Goal: Transaction & Acquisition: Obtain resource

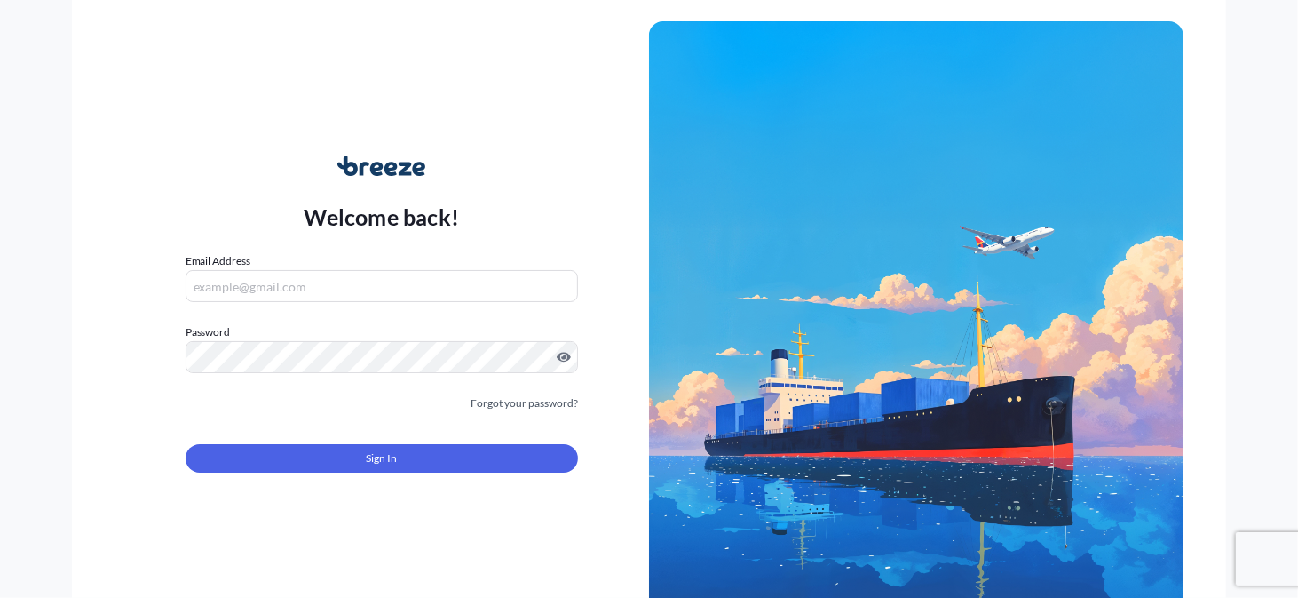
scroll to position [3, 0]
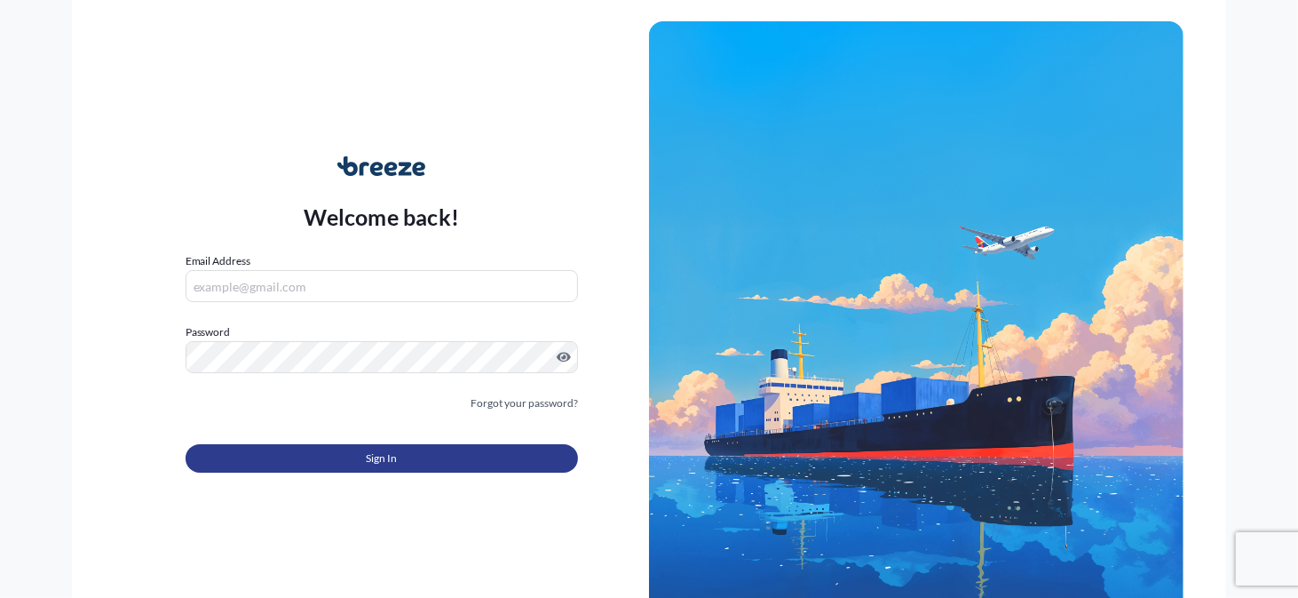
type input "[EMAIL_ADDRESS][DOMAIN_NAME]"
click at [479, 450] on button "Sign In" at bounding box center [382, 458] width 392 height 28
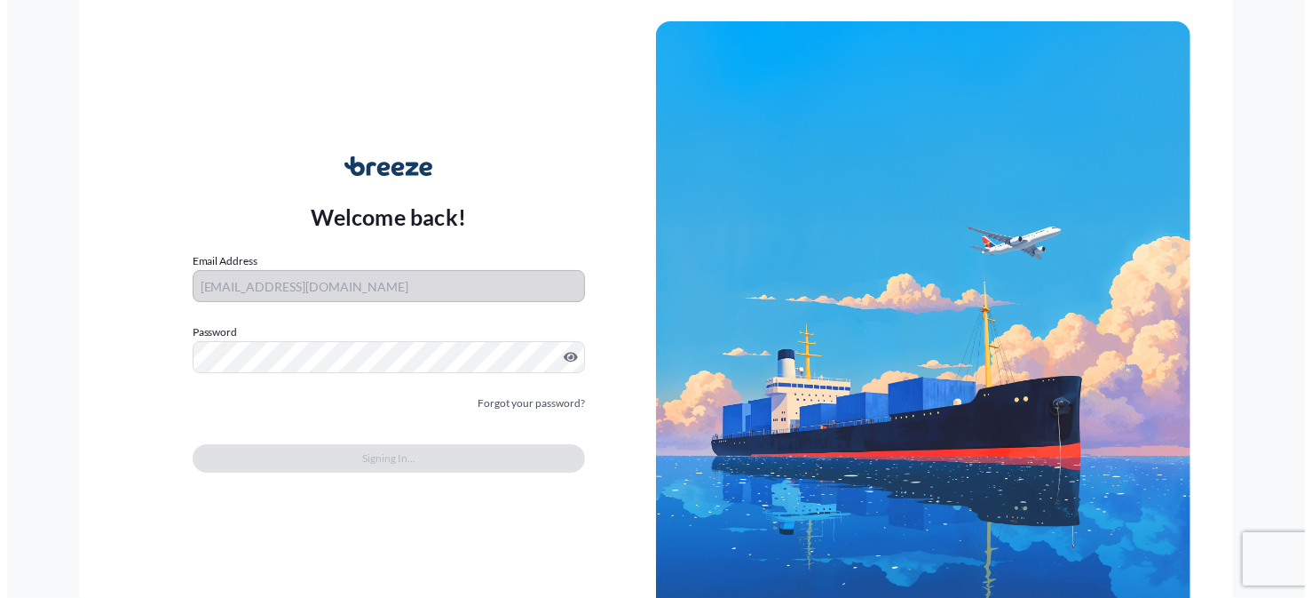
scroll to position [1364, 0]
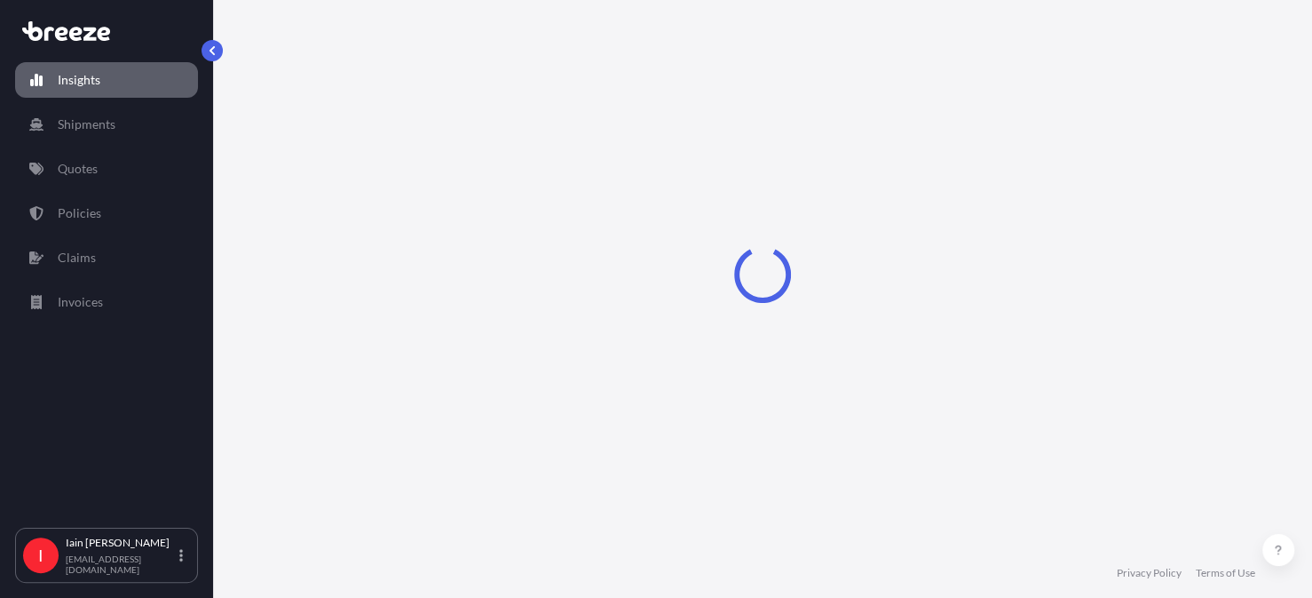
select select "2025"
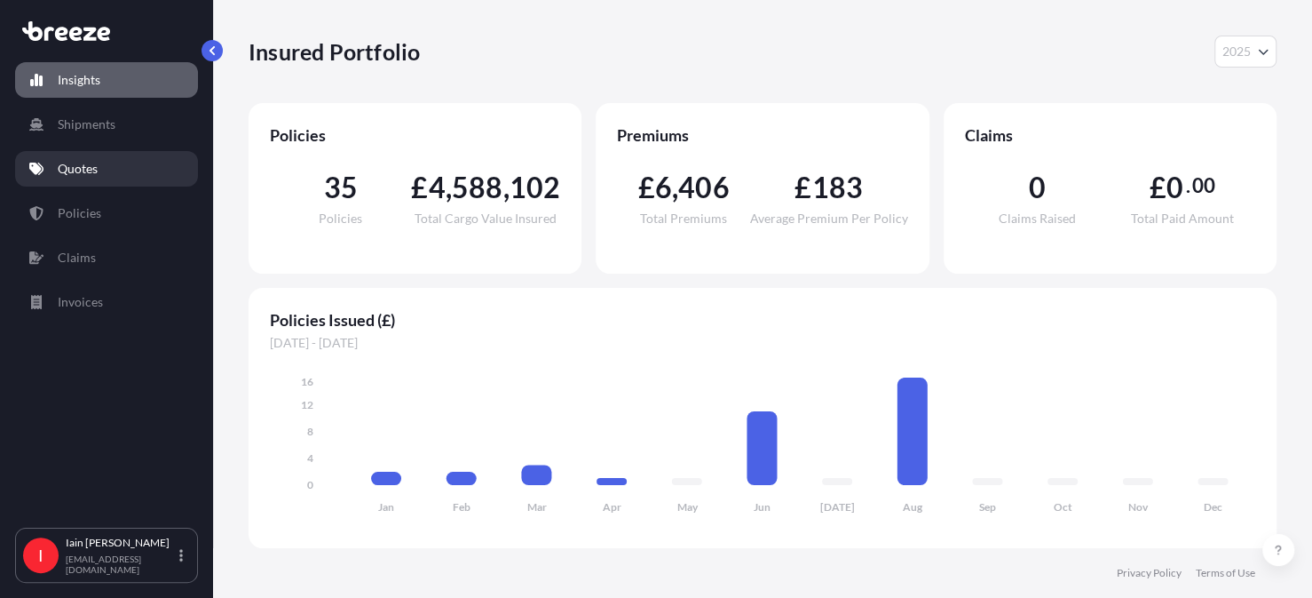
click at [71, 169] on p "Quotes" at bounding box center [78, 169] width 40 height 18
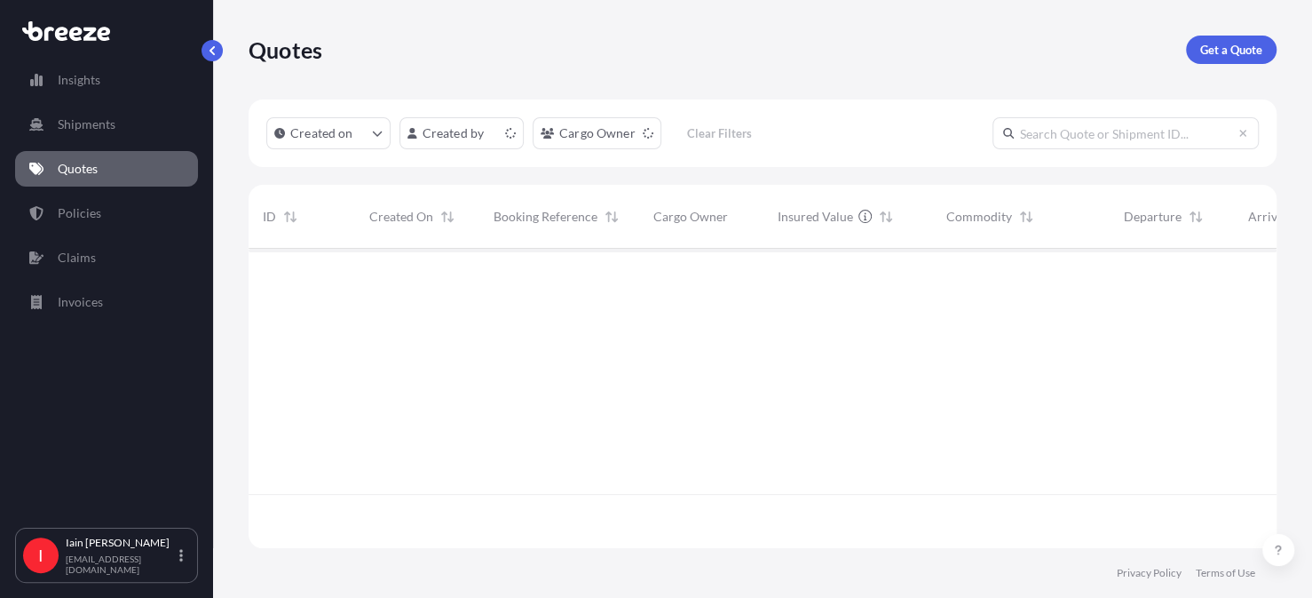
scroll to position [296, 1014]
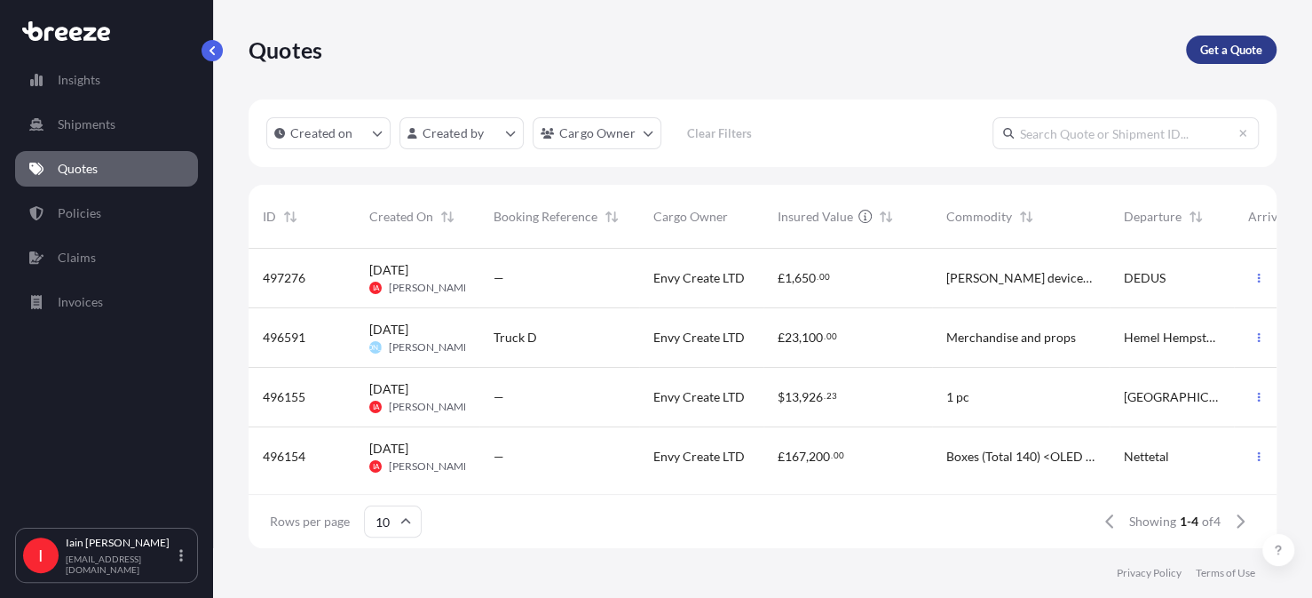
click at [1221, 44] on p "Get a Quote" at bounding box center [1231, 50] width 62 height 18
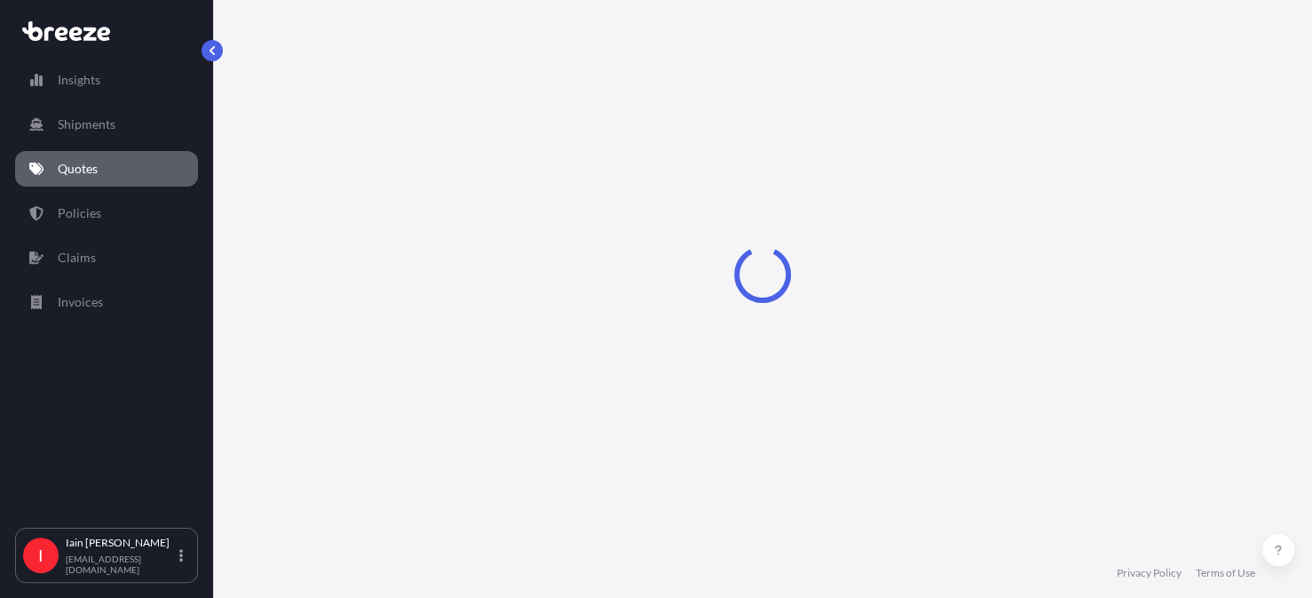
select select "Road"
select select "Sea"
select select "1"
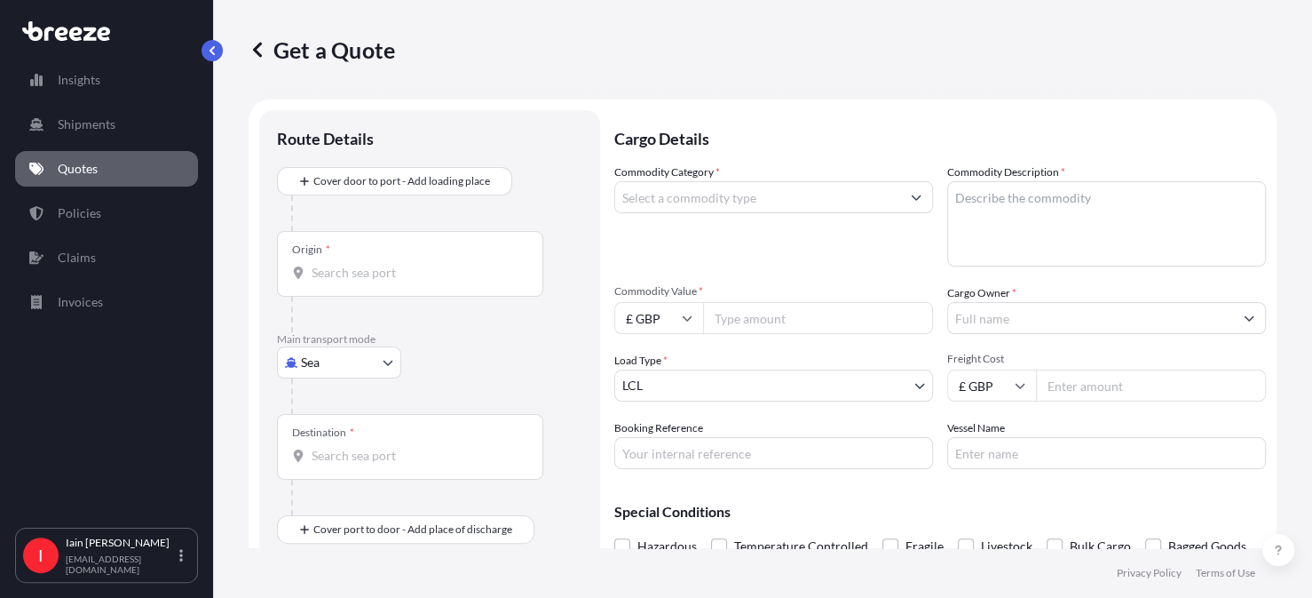
scroll to position [28, 0]
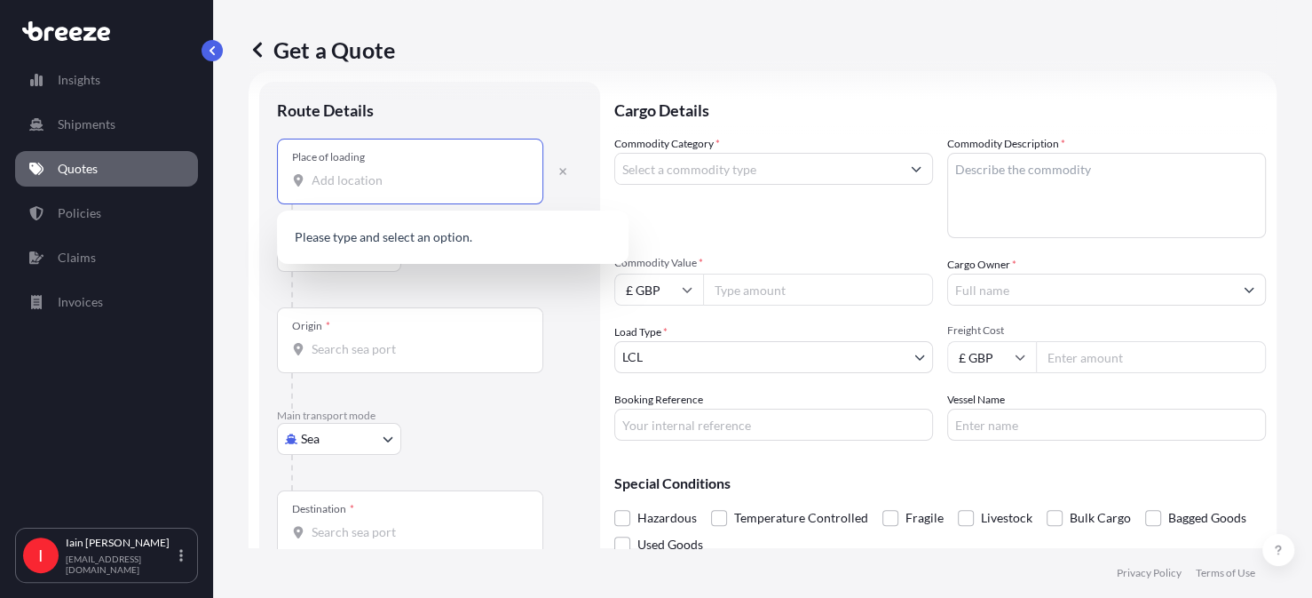
click at [353, 185] on input "Place of loading" at bounding box center [417, 180] width 210 height 18
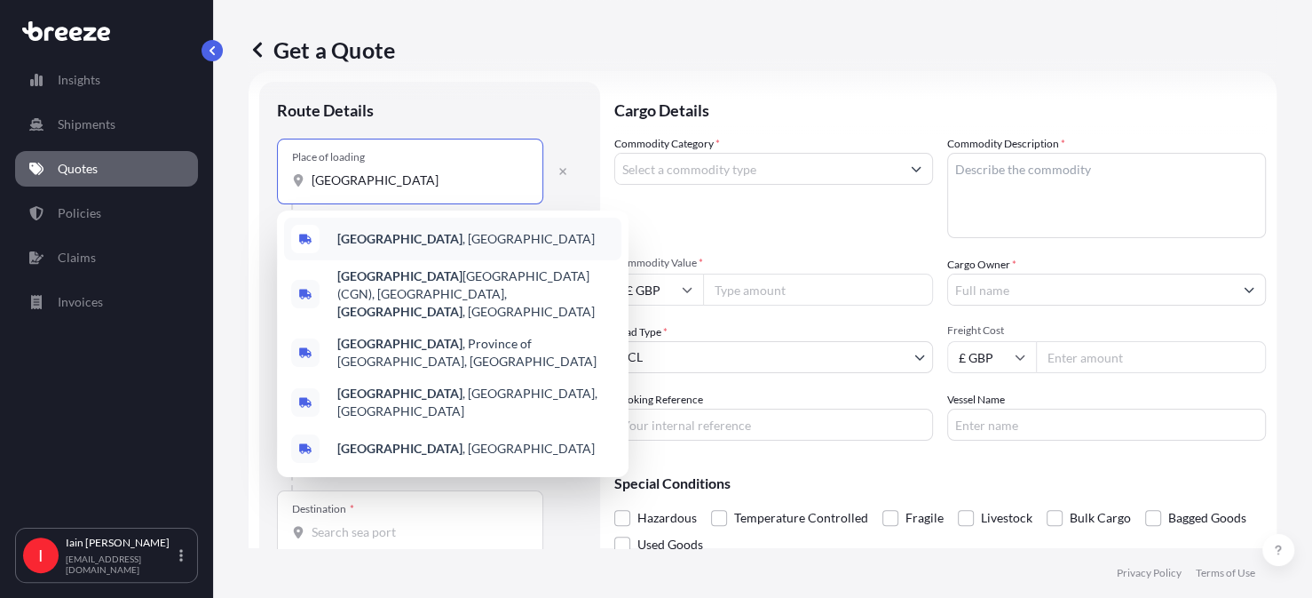
click at [386, 235] on span "[GEOGRAPHIC_DATA] , [GEOGRAPHIC_DATA]" at bounding box center [465, 239] width 257 height 18
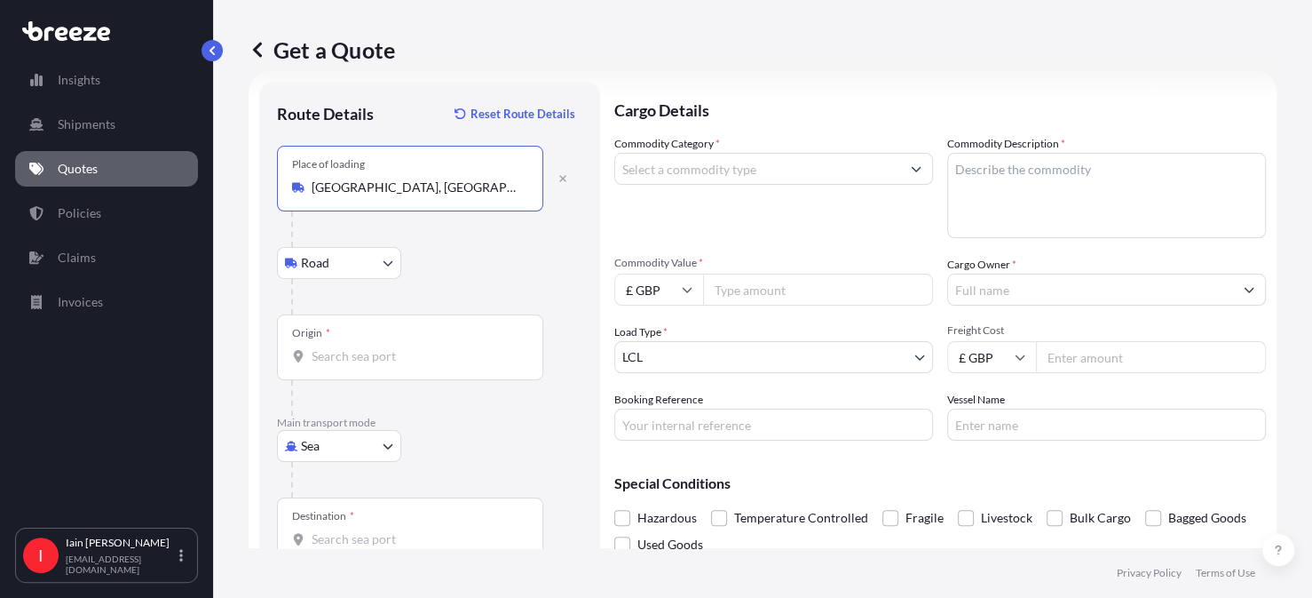
type input "[GEOGRAPHIC_DATA], [GEOGRAPHIC_DATA]"
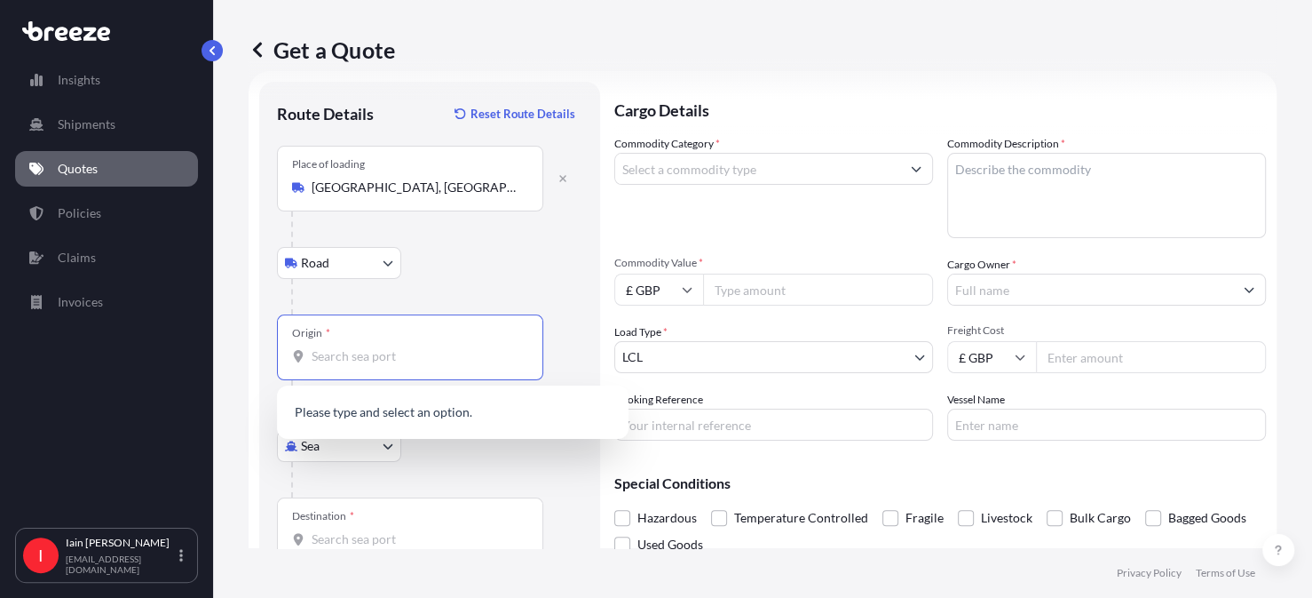
click at [359, 360] on input "Origin *" at bounding box center [417, 356] width 210 height 18
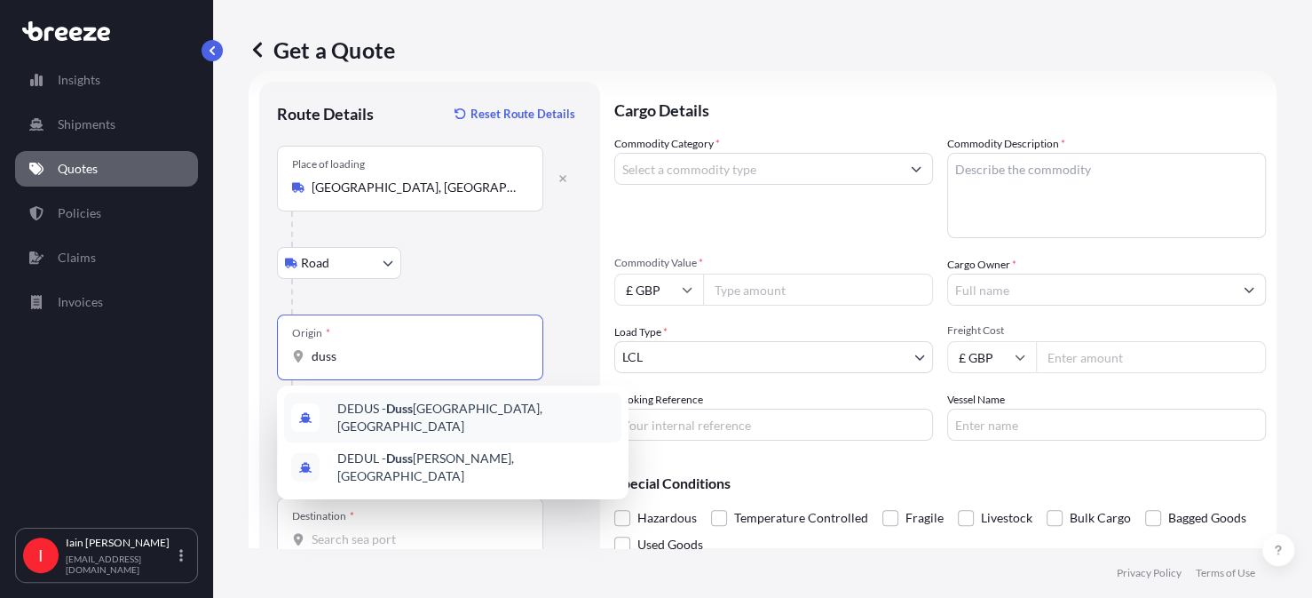
click at [471, 417] on span "DEDUS - Duss eldorf, [GEOGRAPHIC_DATA]" at bounding box center [475, 418] width 277 height 36
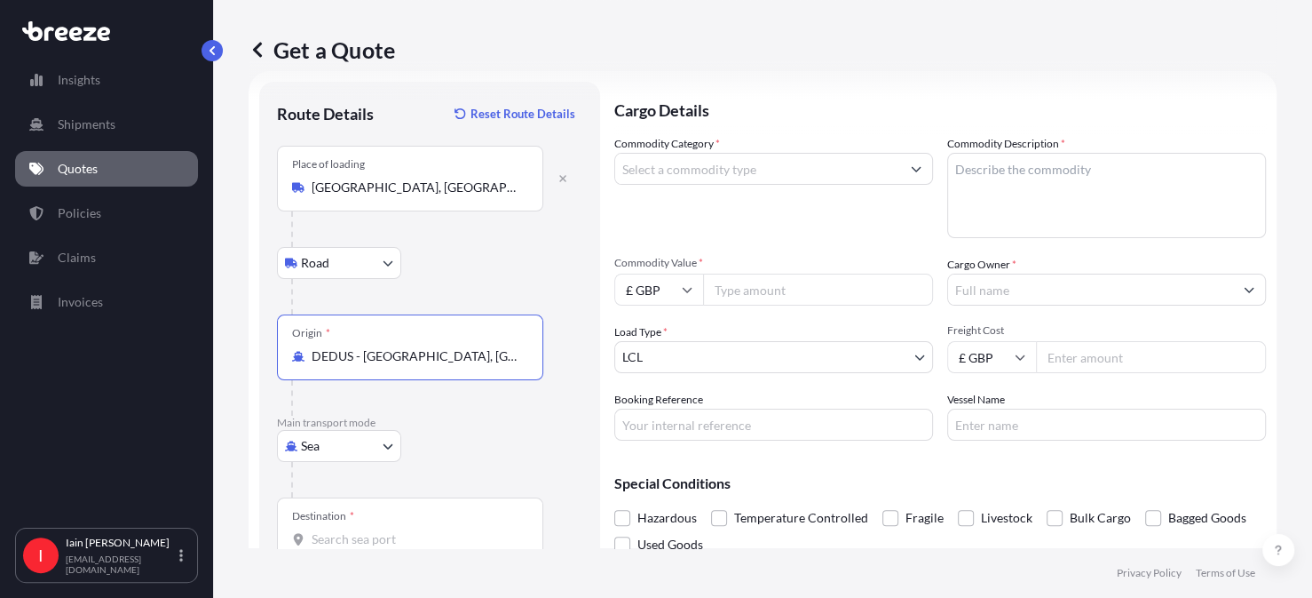
type input "DEDUS - [GEOGRAPHIC_DATA], [GEOGRAPHIC_DATA]"
click at [387, 445] on body "2 options available. Insights Shipments Quotes Policies Claims Invoices I [PERS…" at bounding box center [656, 299] width 1312 height 598
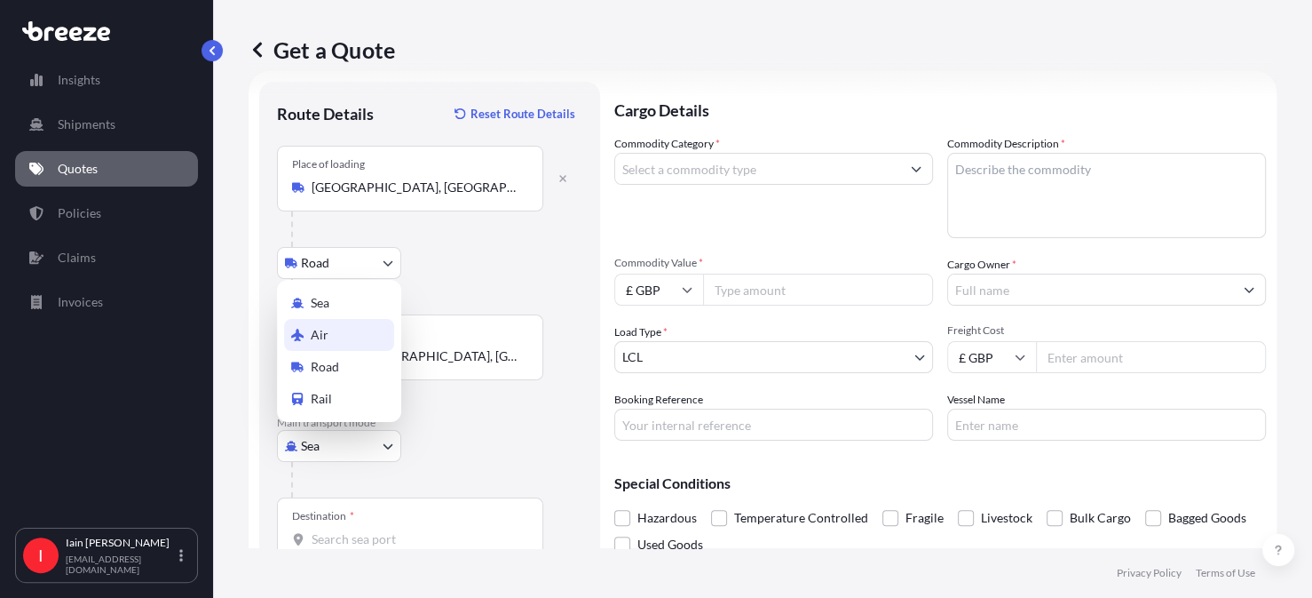
click at [340, 326] on div "Air" at bounding box center [339, 335] width 110 height 32
select select "Air"
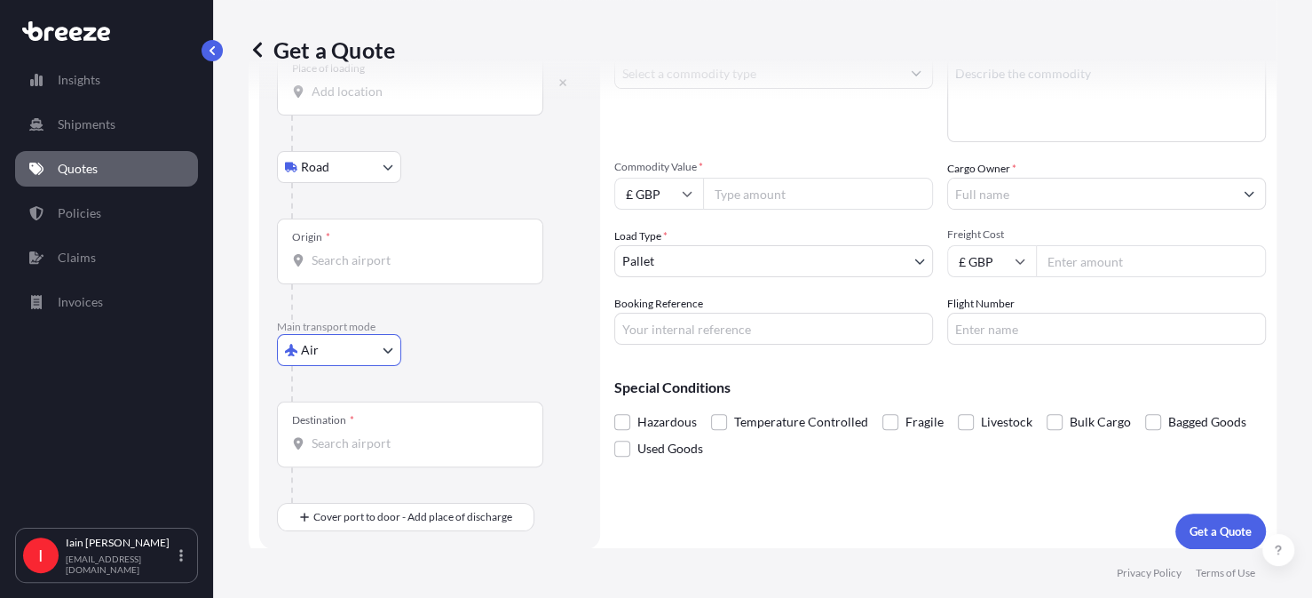
scroll to position [113, 0]
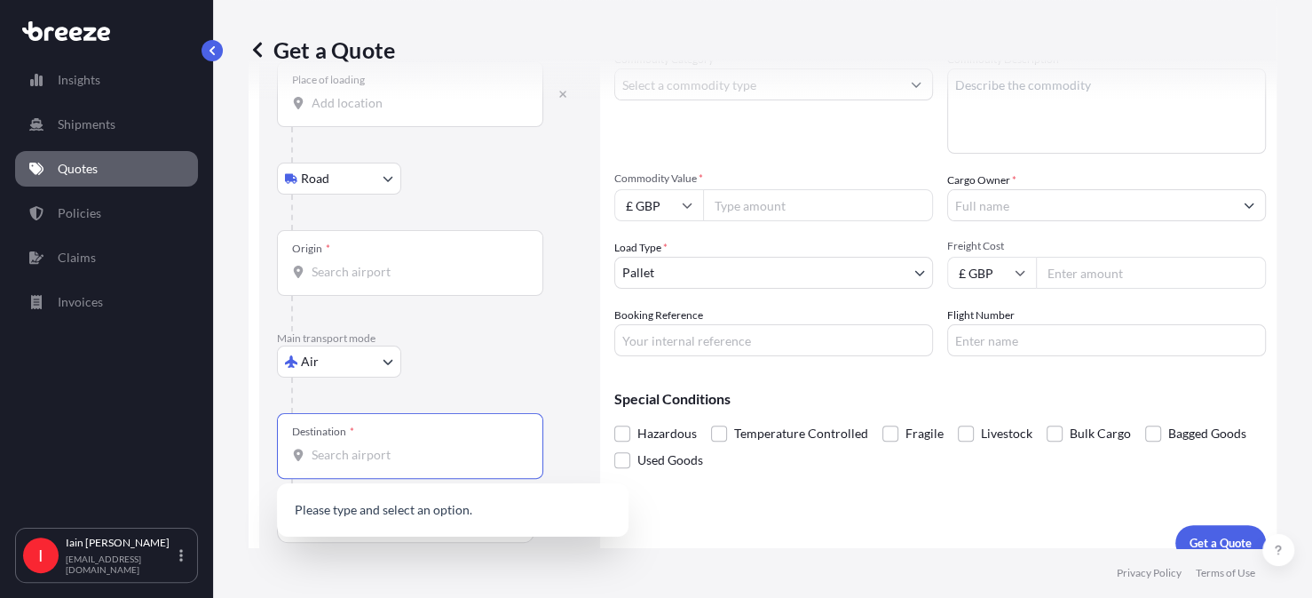
click at [366, 449] on input "Destination *" at bounding box center [417, 455] width 210 height 18
paste input "[GEOGRAPHIC_DATA]/"
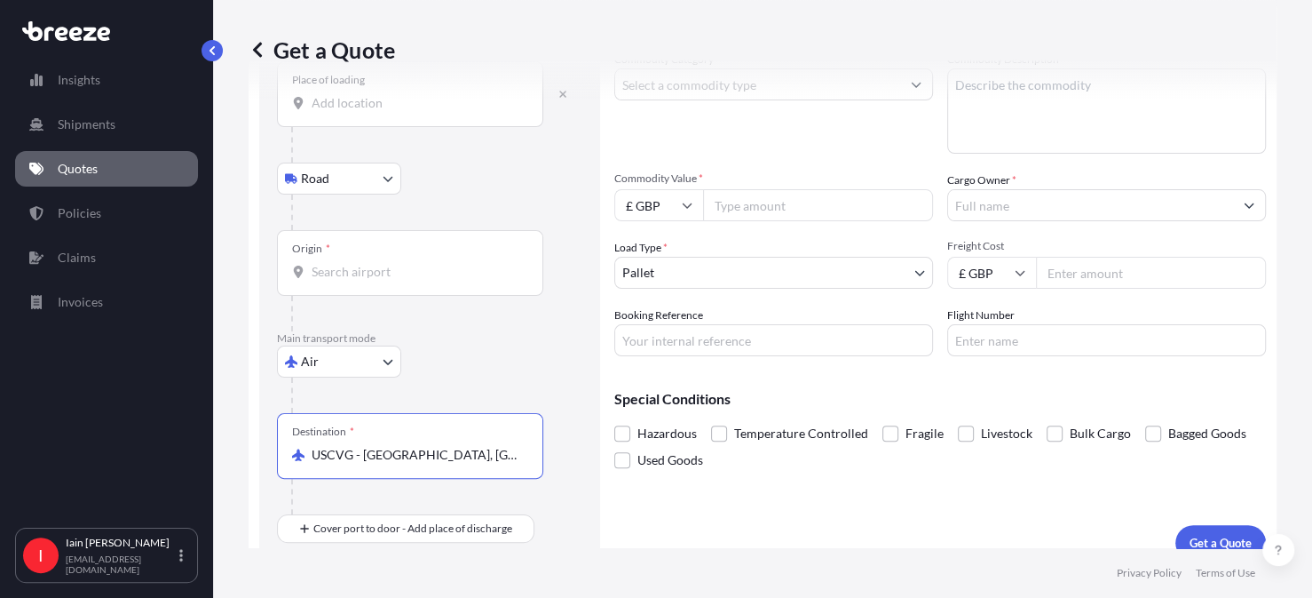
scroll to position [134, 0]
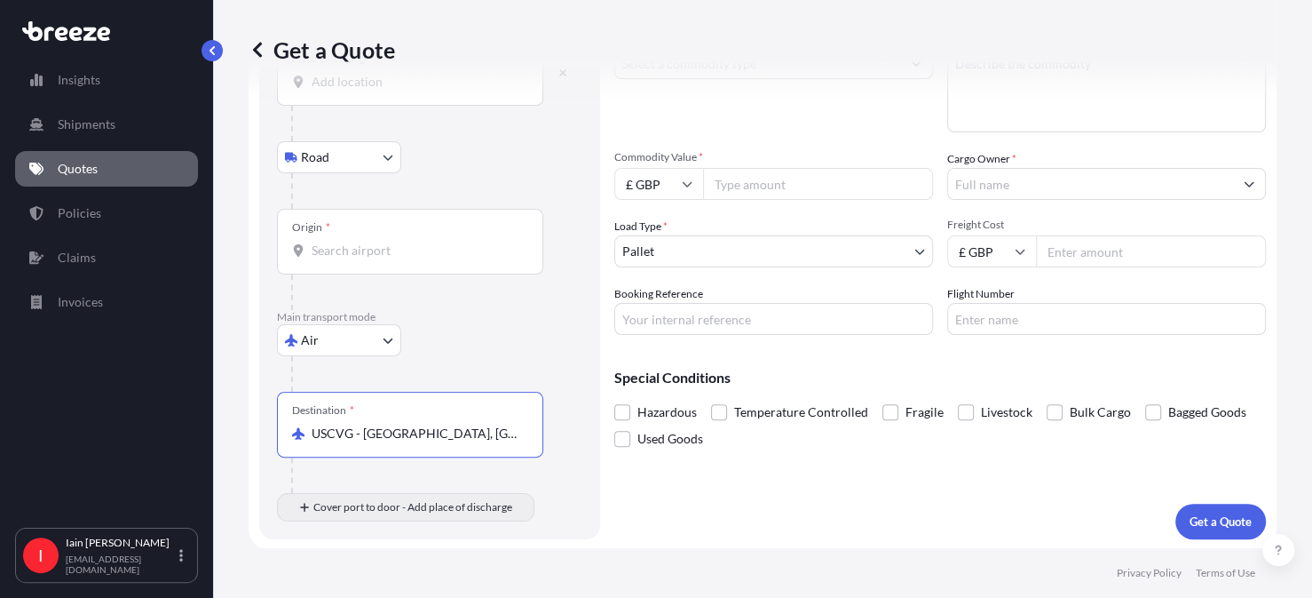
type input "USCVG - [GEOGRAPHIC_DATA], [GEOGRAPHIC_DATA]"
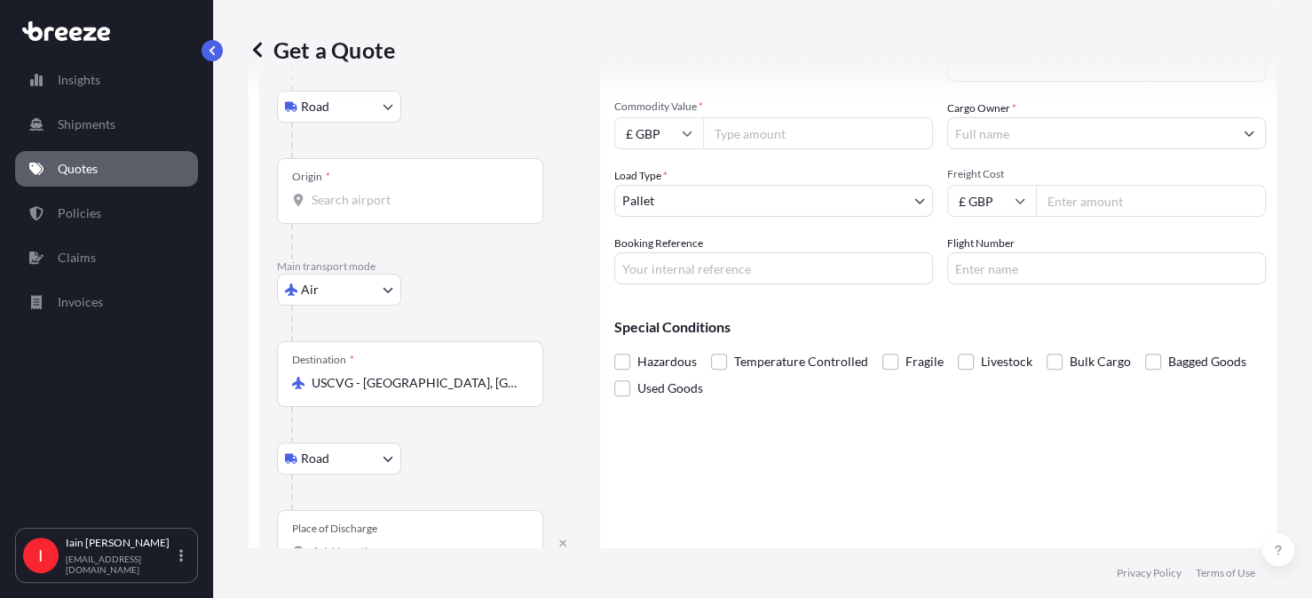
scroll to position [239, 0]
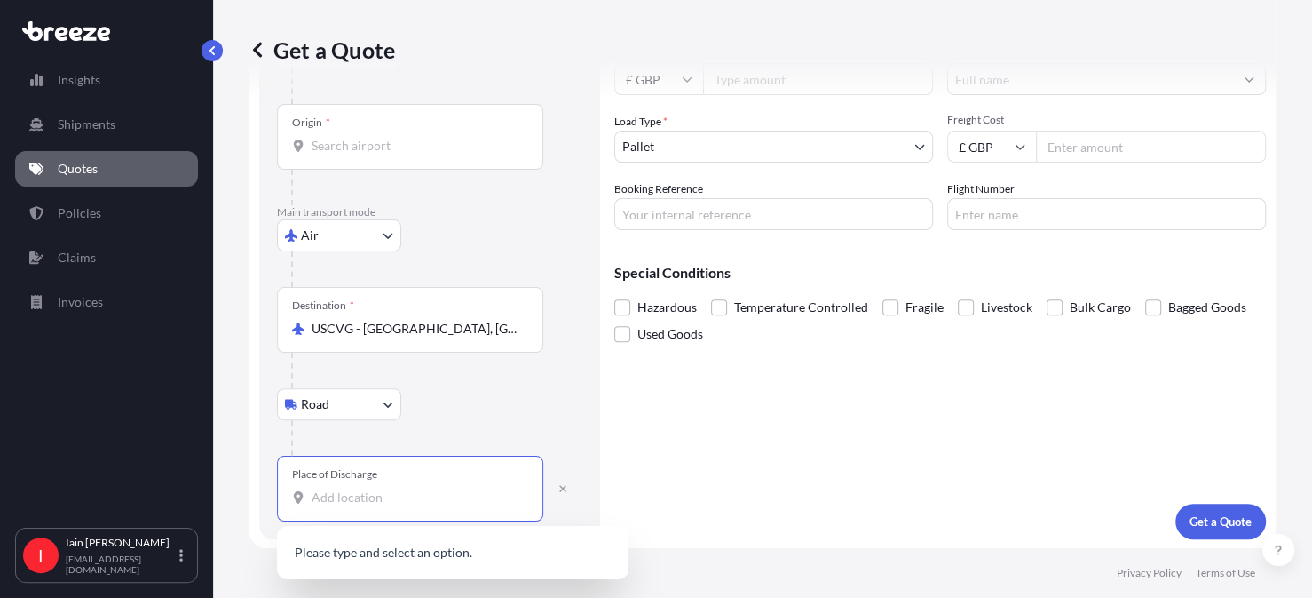
click at [382, 499] on input "Place of Discharge" at bounding box center [417, 497] width 210 height 18
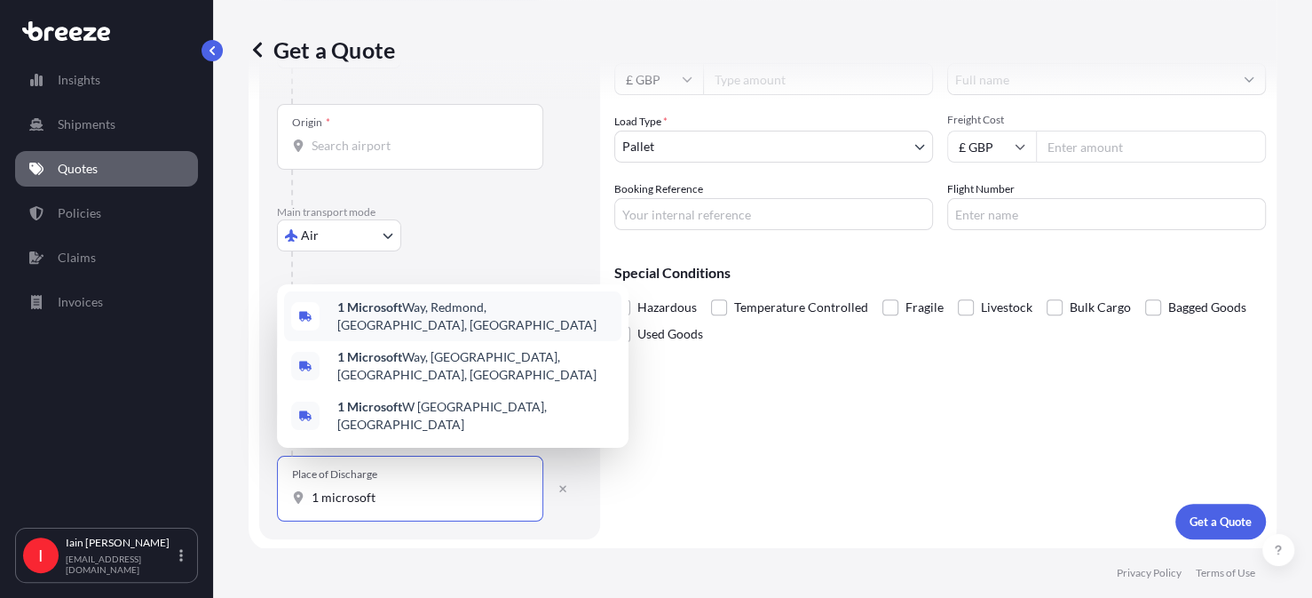
click at [470, 321] on span "[STREET_ADDRESS]" at bounding box center [475, 316] width 277 height 36
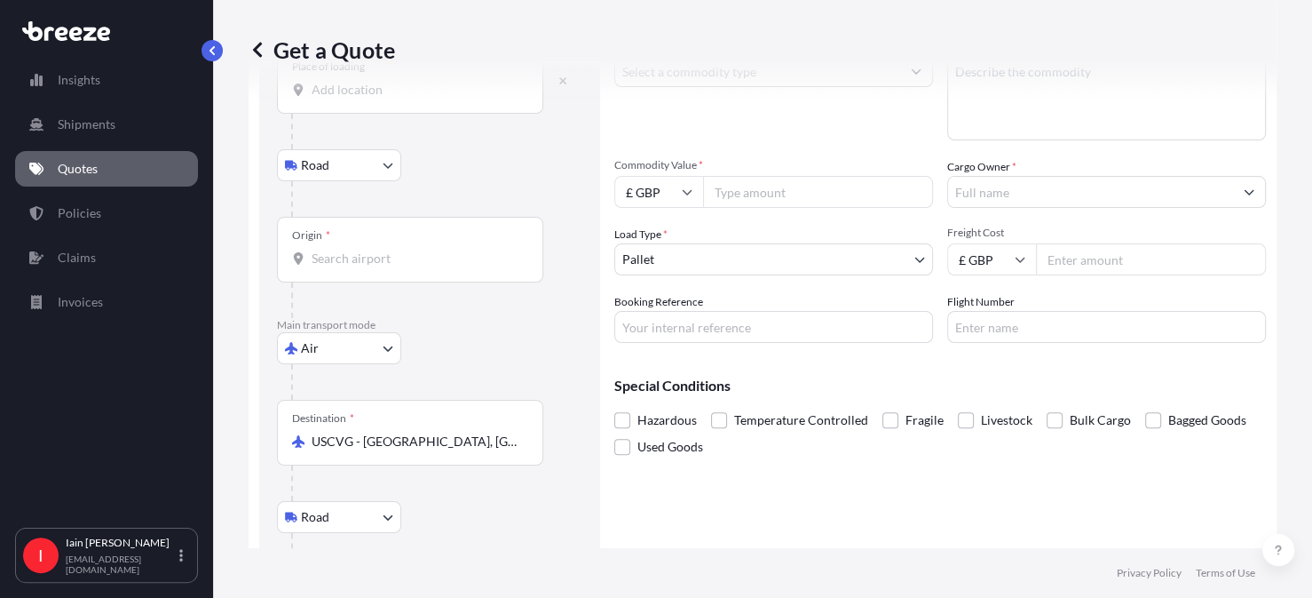
scroll to position [0, 0]
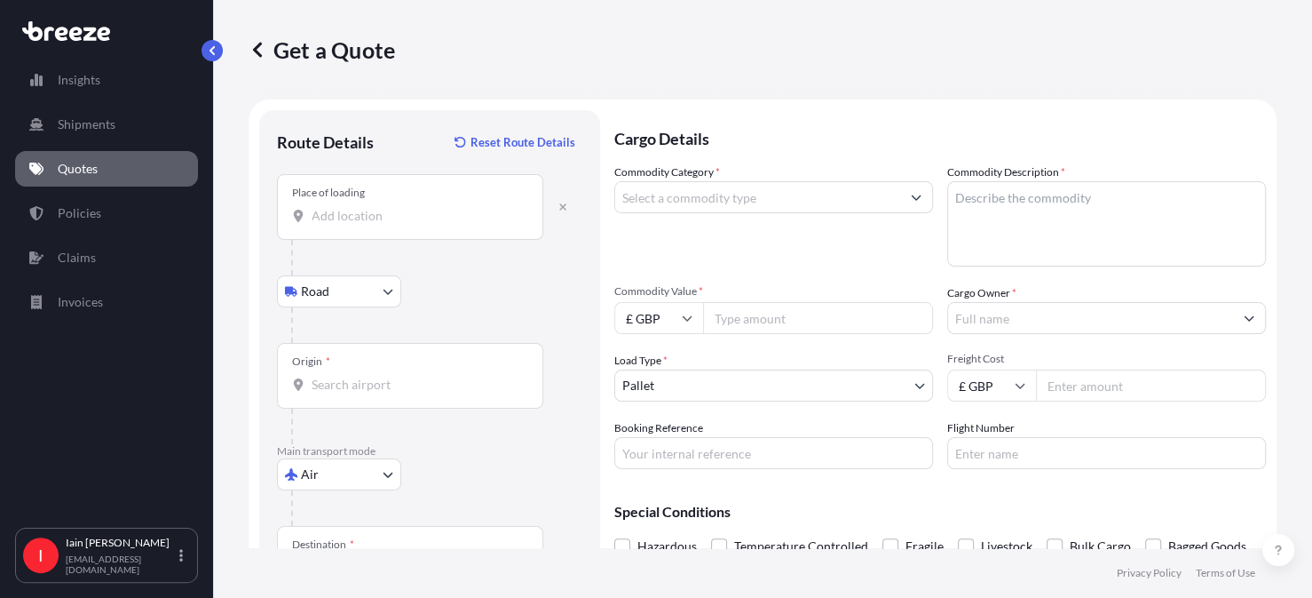
type input "[STREET_ADDRESS]"
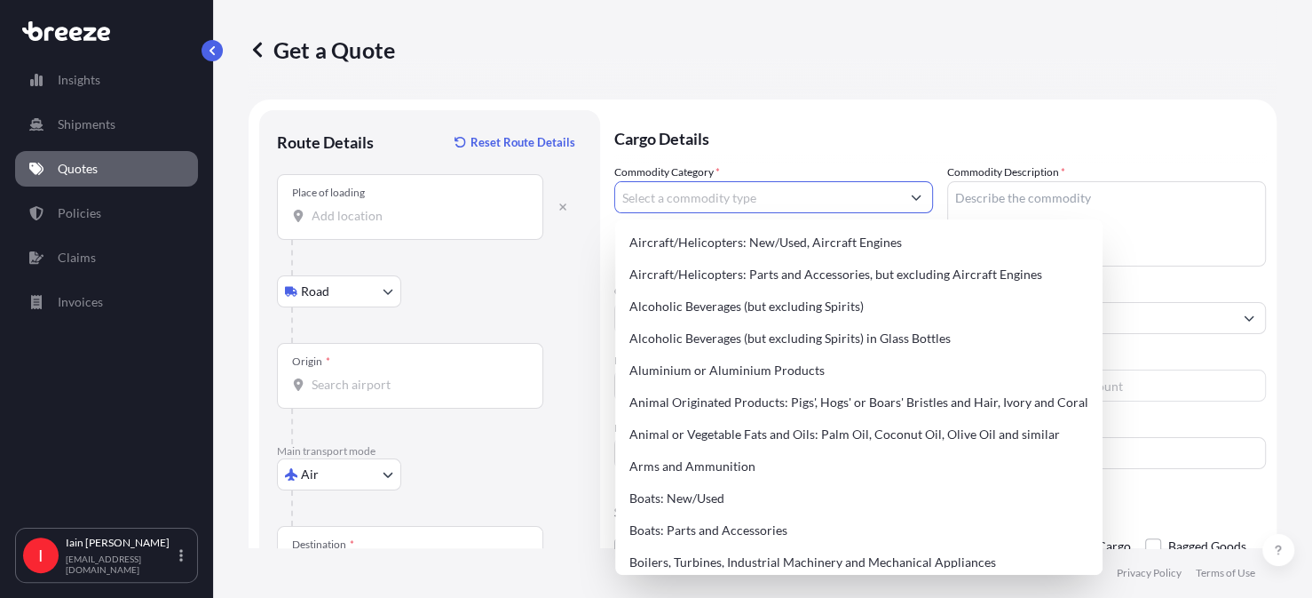
click at [698, 192] on input "Commodity Category *" at bounding box center [757, 197] width 285 height 32
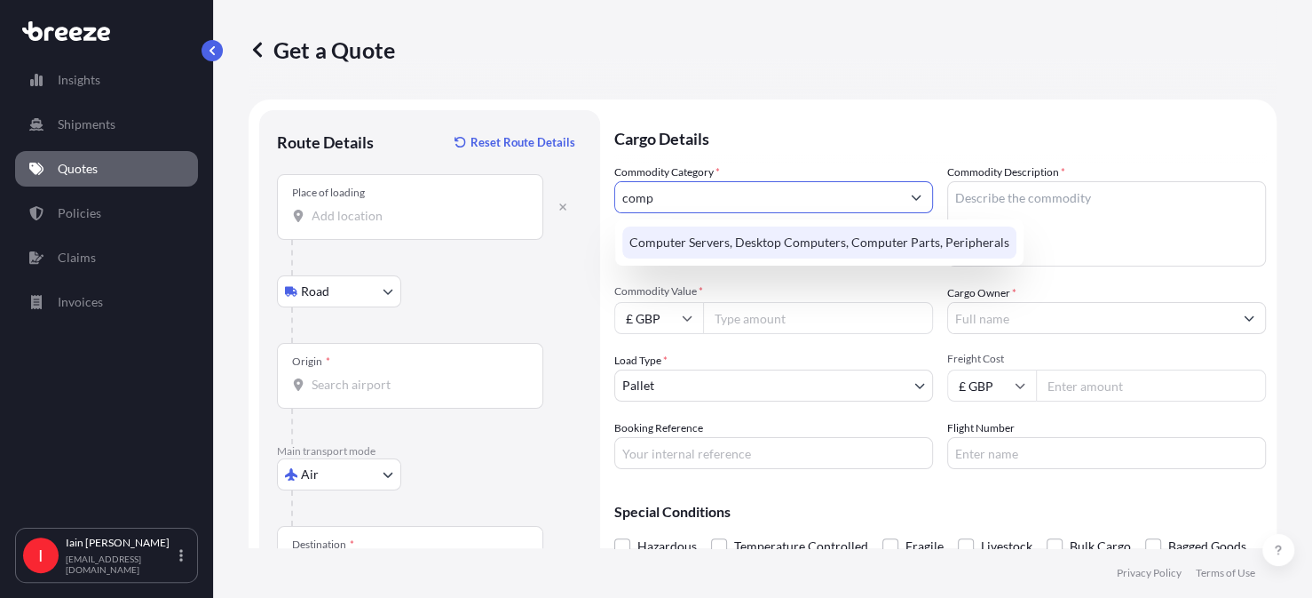
click at [819, 248] on div "Computer Servers, Desktop Computers, Computer Parts, Peripherals" at bounding box center [819, 242] width 394 height 32
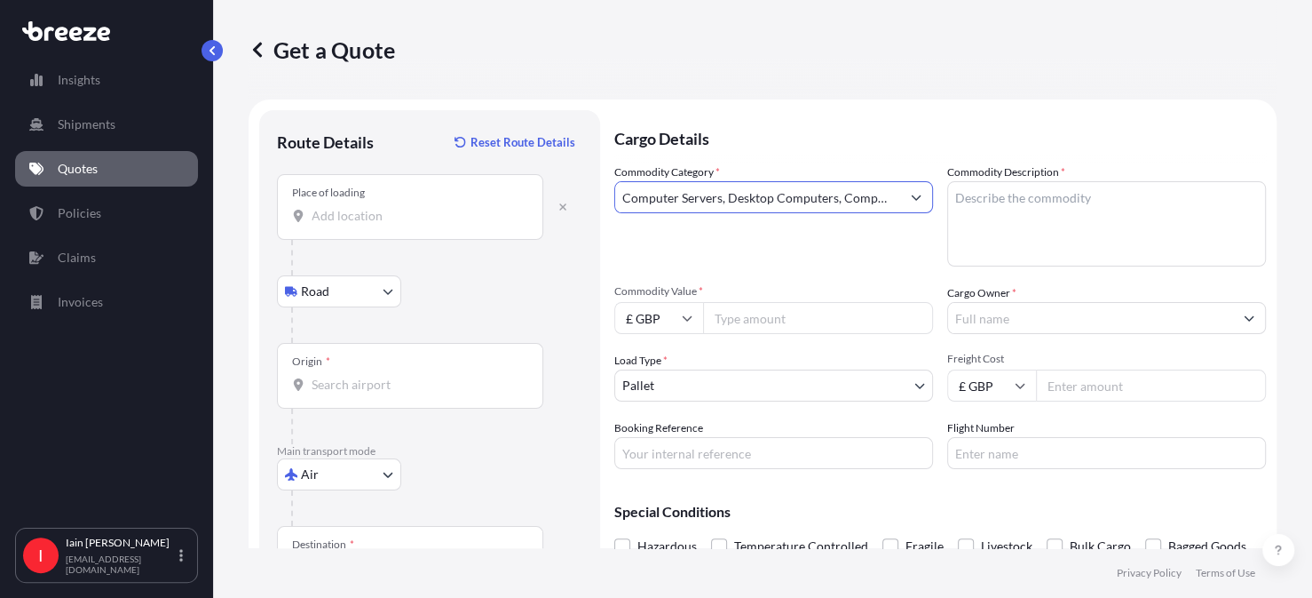
type input "Computer Servers, Desktop Computers, Computer Parts, Peripherals"
click at [956, 203] on textarea "Commodity Description *" at bounding box center [1106, 223] width 319 height 85
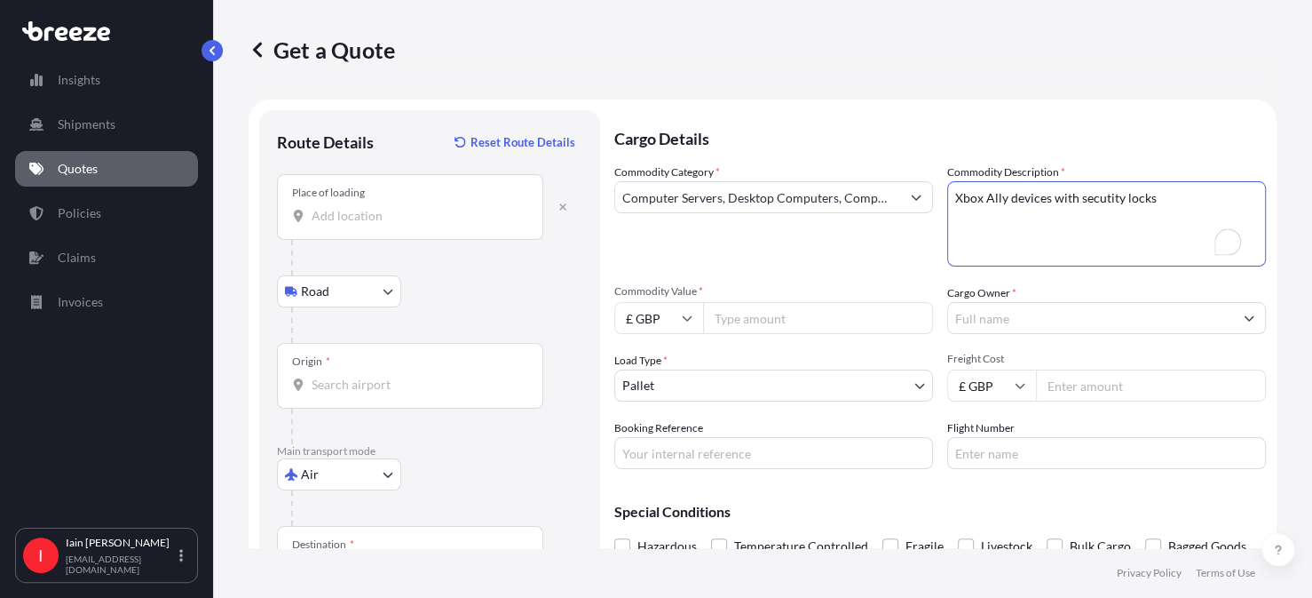
type textarea "Xbox Ally devices with secutity locks"
click at [742, 319] on input "Commodity Value *" at bounding box center [818, 318] width 230 height 32
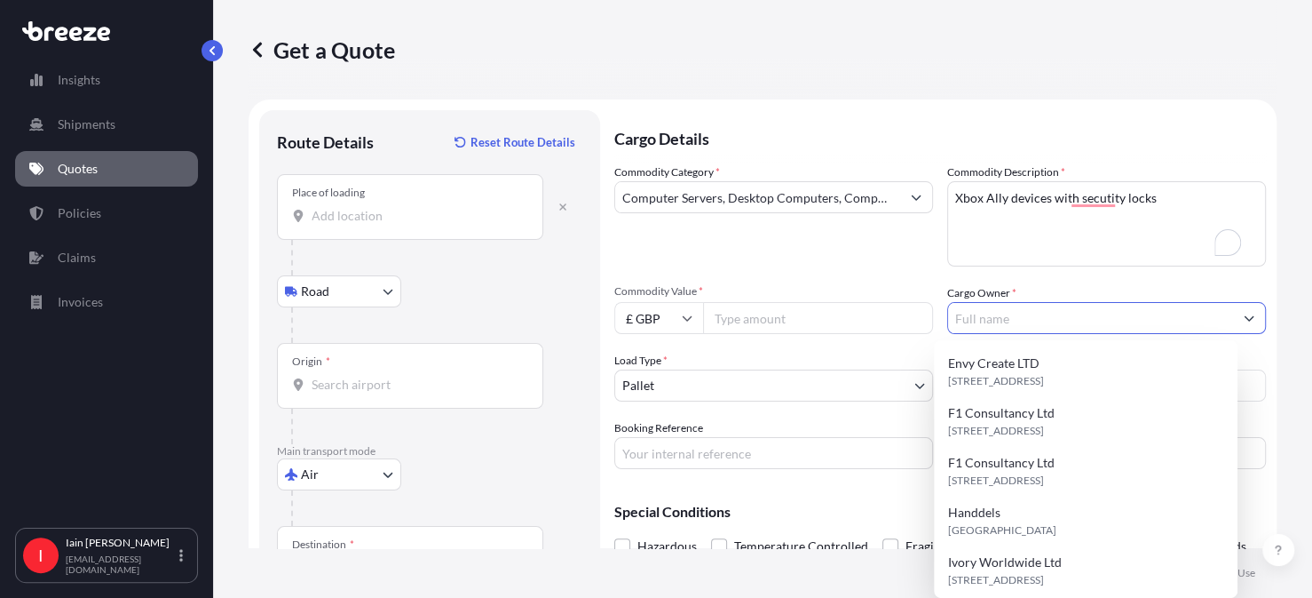
click at [1050, 324] on input "Cargo Owner *" at bounding box center [1090, 318] width 285 height 32
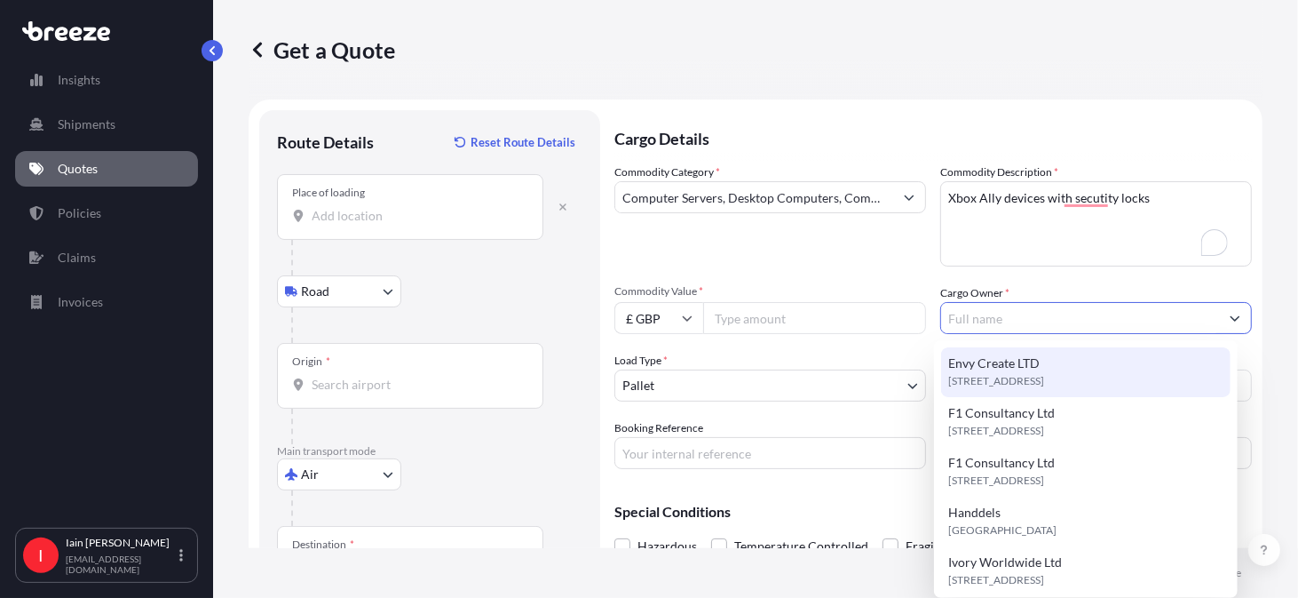
click at [1047, 356] on div "Envy Create LTD [STREET_ADDRESS]" at bounding box center [1085, 372] width 289 height 50
type input "Envy Create LTD"
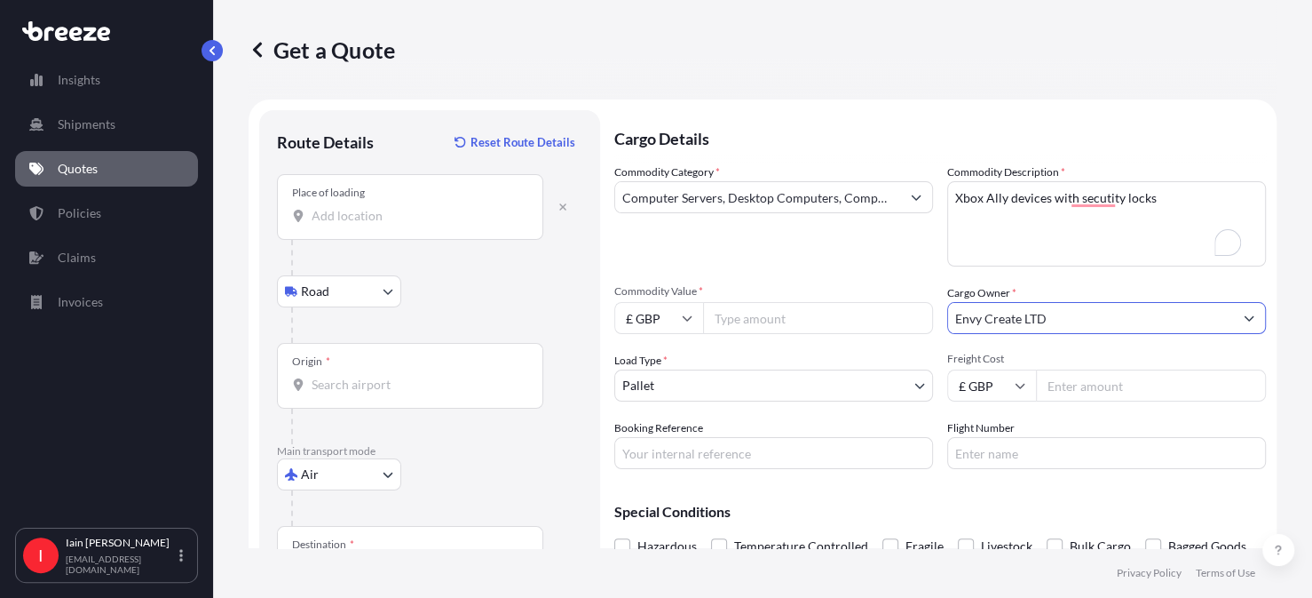
click at [736, 386] on body "9 options available. Insights Shipments Quotes Policies Claims Invoices I [PERS…" at bounding box center [656, 299] width 1312 height 598
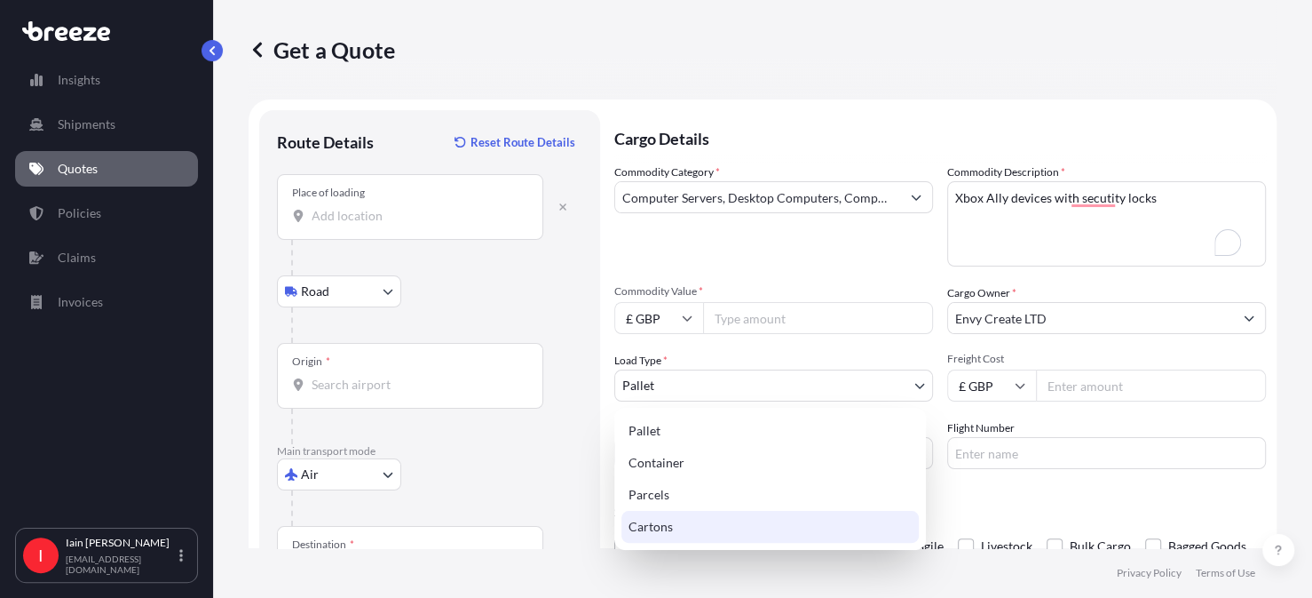
click at [701, 524] on div "Cartons" at bounding box center [770, 527] width 297 height 32
select select "4"
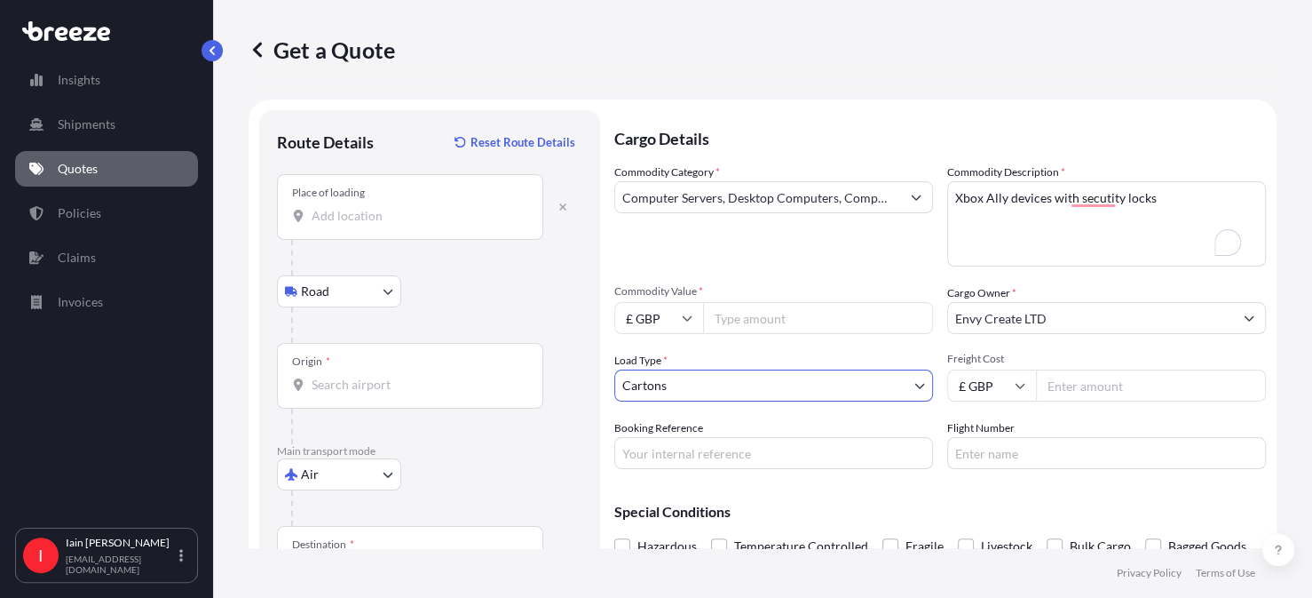
click at [1057, 381] on input "Freight Cost" at bounding box center [1151, 385] width 230 height 32
type input "5000.00"
click at [977, 450] on input "Flight Number" at bounding box center [1106, 453] width 319 height 32
type input "DHL"
click at [711, 462] on input "Booking Reference" at bounding box center [773, 453] width 319 height 32
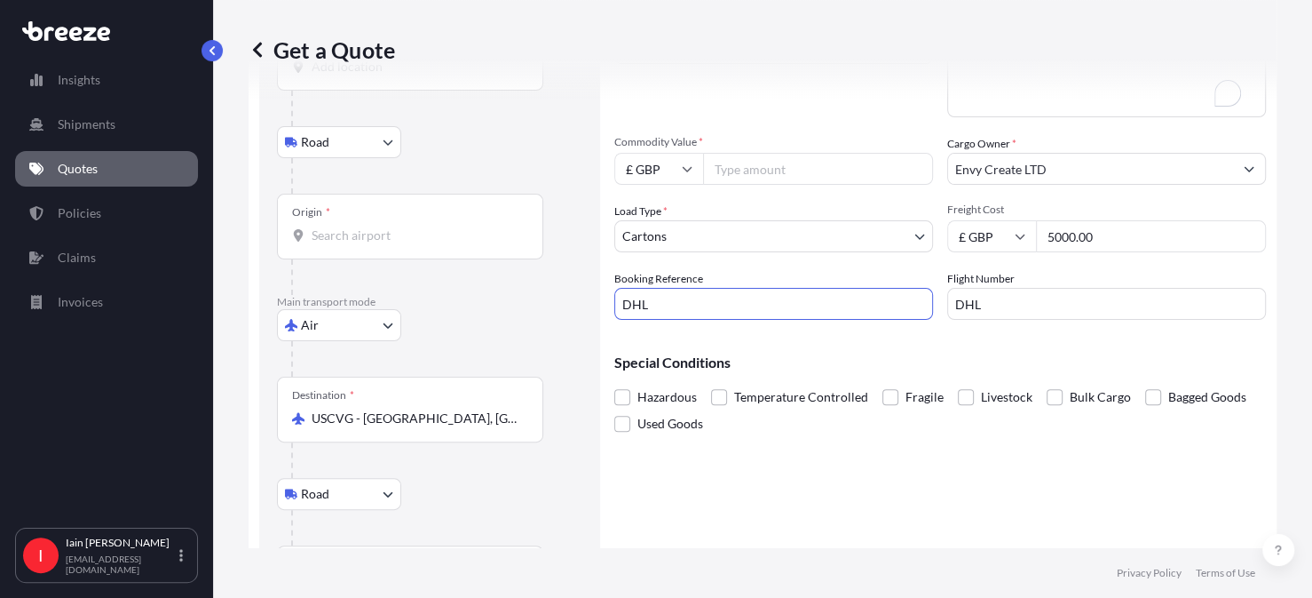
scroll to position [192, 0]
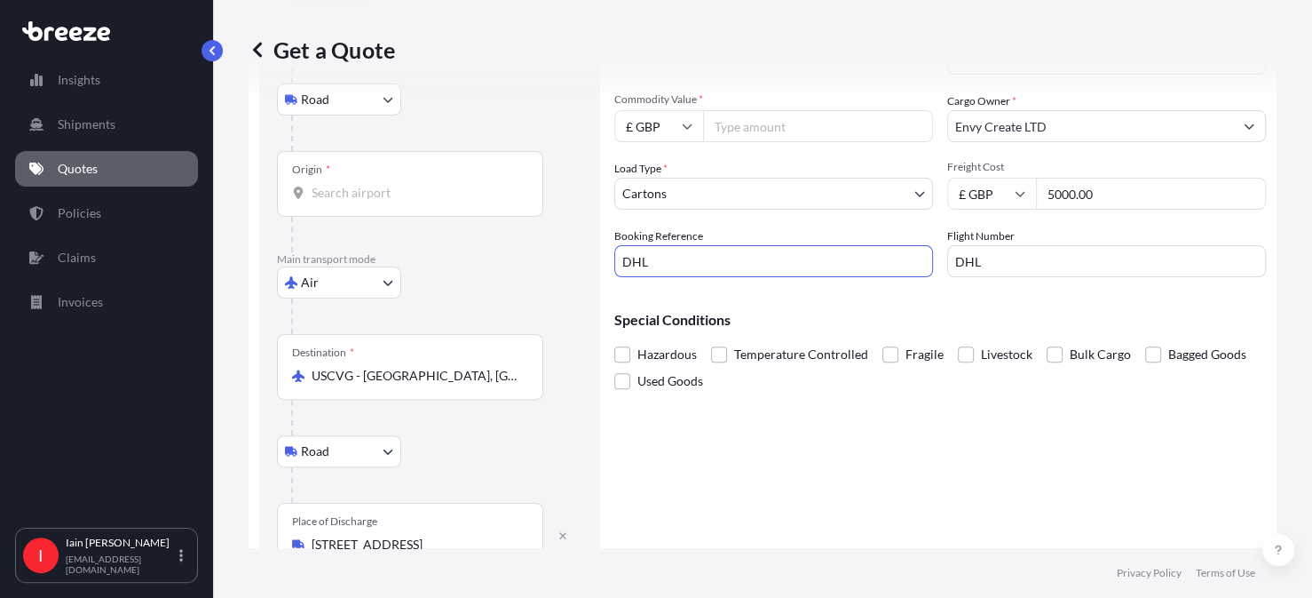
type input "DHL"
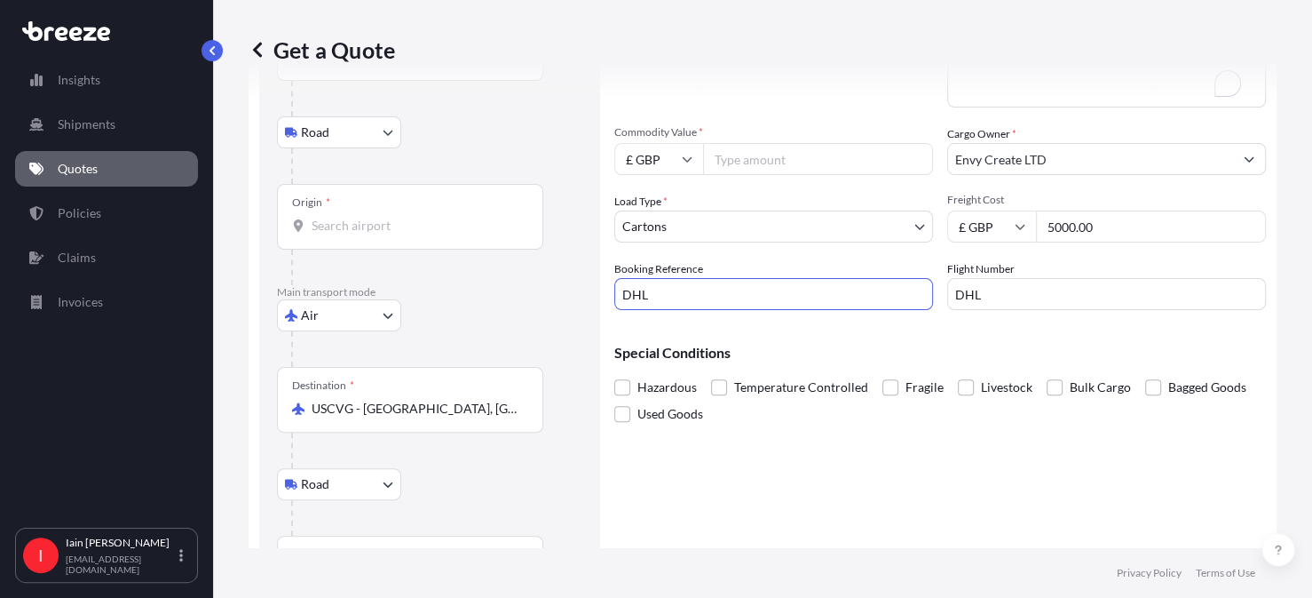
scroll to position [107, 0]
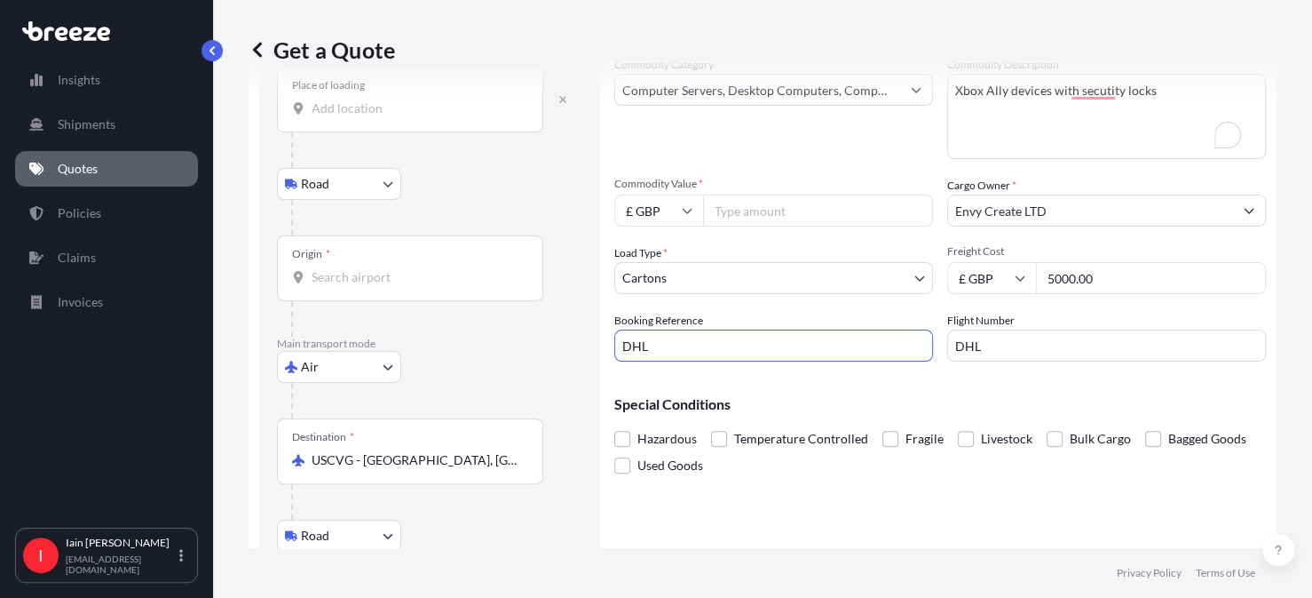
click at [731, 202] on input "Commodity Value *" at bounding box center [818, 210] width 230 height 32
click at [1088, 88] on div "Get a Quote" at bounding box center [763, 49] width 1028 height 99
click at [1088, 91] on div "Get a Quote" at bounding box center [763, 49] width 1028 height 99
drag, startPoint x: 1088, startPoint y: 91, endPoint x: 1177, endPoint y: 143, distance: 103.4
click at [1177, 143] on textarea "Xbox Ally devices with secutity locks" at bounding box center [1106, 116] width 319 height 85
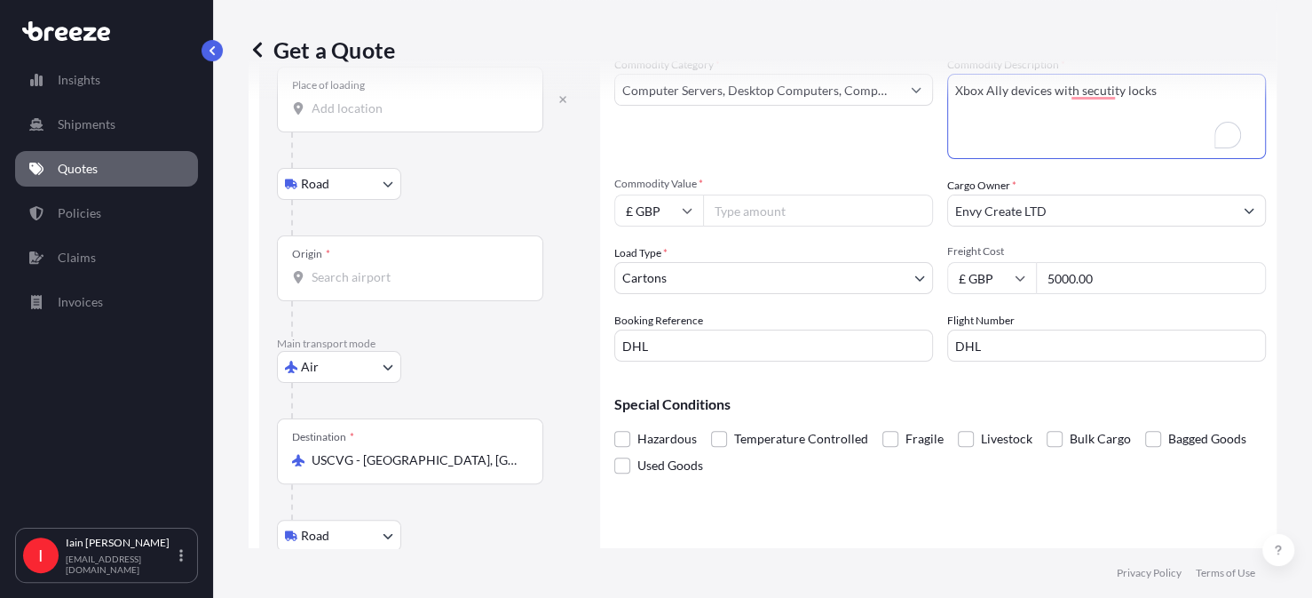
click at [1093, 91] on div "Get a Quote" at bounding box center [763, 49] width 1028 height 99
click at [1093, 97] on div "Get a Quote" at bounding box center [763, 49] width 1028 height 99
click at [1101, 85] on div "Get a Quote" at bounding box center [763, 49] width 1028 height 99
click at [1139, 84] on div "Get a Quote" at bounding box center [763, 49] width 1028 height 99
click at [1153, 88] on div "Get a Quote" at bounding box center [763, 49] width 1028 height 99
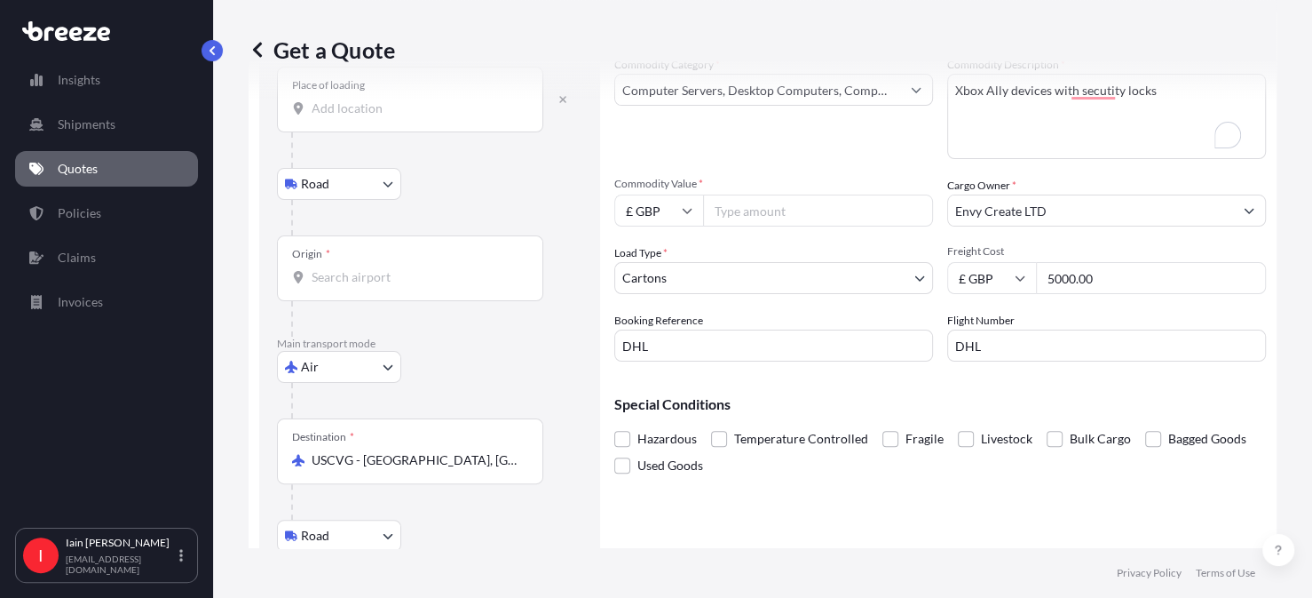
click at [1075, 82] on div "Get a Quote" at bounding box center [763, 49] width 1028 height 99
click at [1092, 113] on textarea "Xbox Ally devices with secutity locks" at bounding box center [1106, 116] width 319 height 85
drag, startPoint x: 1092, startPoint y: 113, endPoint x: 1096, endPoint y: 79, distance: 33.9
drag, startPoint x: 1096, startPoint y: 79, endPoint x: 1180, endPoint y: 97, distance: 86.2
click at [1180, 97] on div "Get a Quote" at bounding box center [763, 49] width 1028 height 99
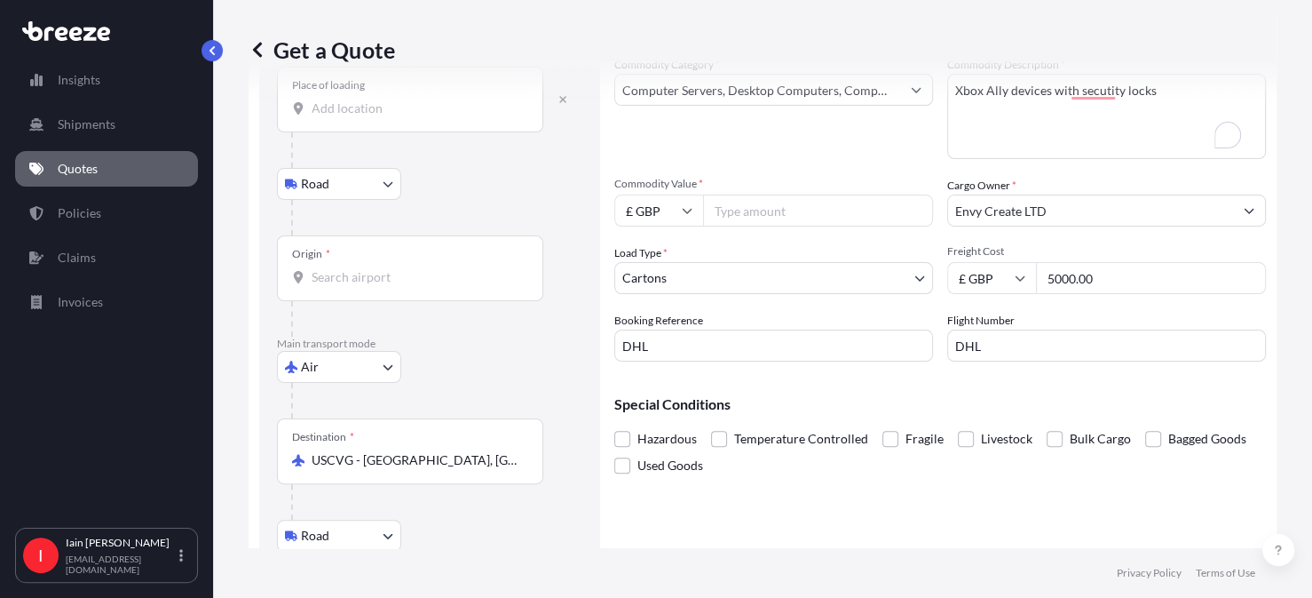
click at [1088, 84] on div "Get a Quote" at bounding box center [763, 49] width 1028 height 99
click at [1087, 88] on div "Get a Quote" at bounding box center [763, 49] width 1028 height 99
click at [1092, 83] on div "Get a Quote" at bounding box center [763, 49] width 1028 height 99
drag, startPoint x: 1091, startPoint y: 88, endPoint x: 1148, endPoint y: 151, distance: 84.9
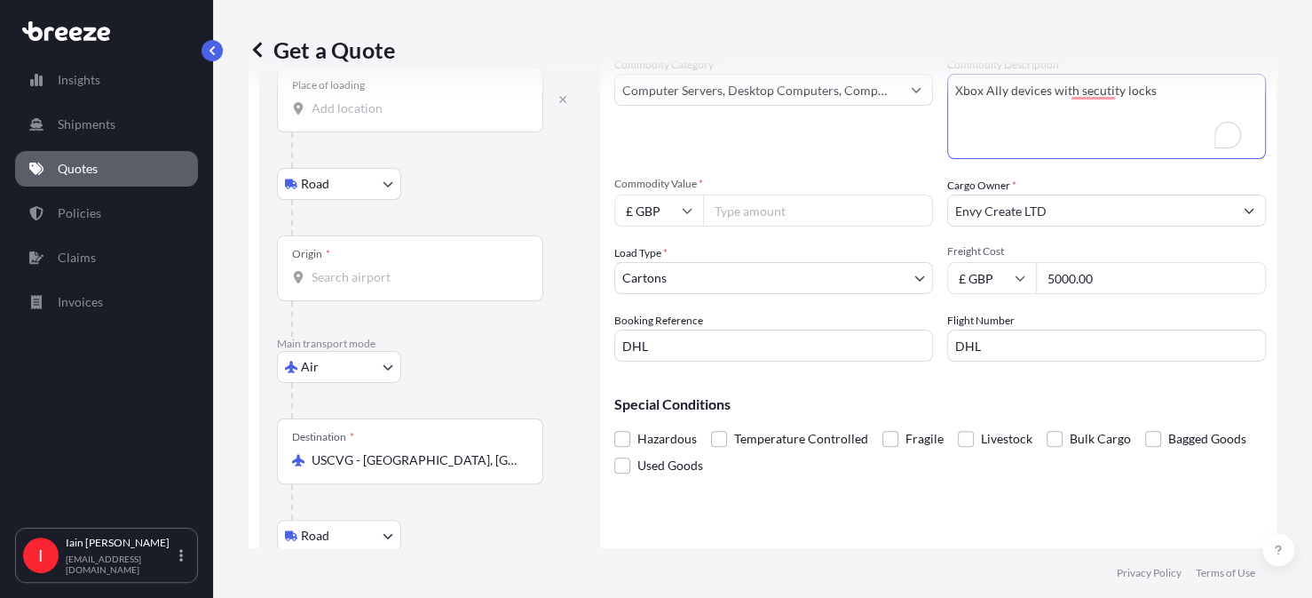
click at [1148, 151] on textarea "Xbox Ally devices with secutity locks" at bounding box center [1106, 116] width 319 height 85
click at [742, 206] on input "Commodity Value *" at bounding box center [818, 210] width 230 height 32
type input "65250"
type textarea "Envy Create LTD"
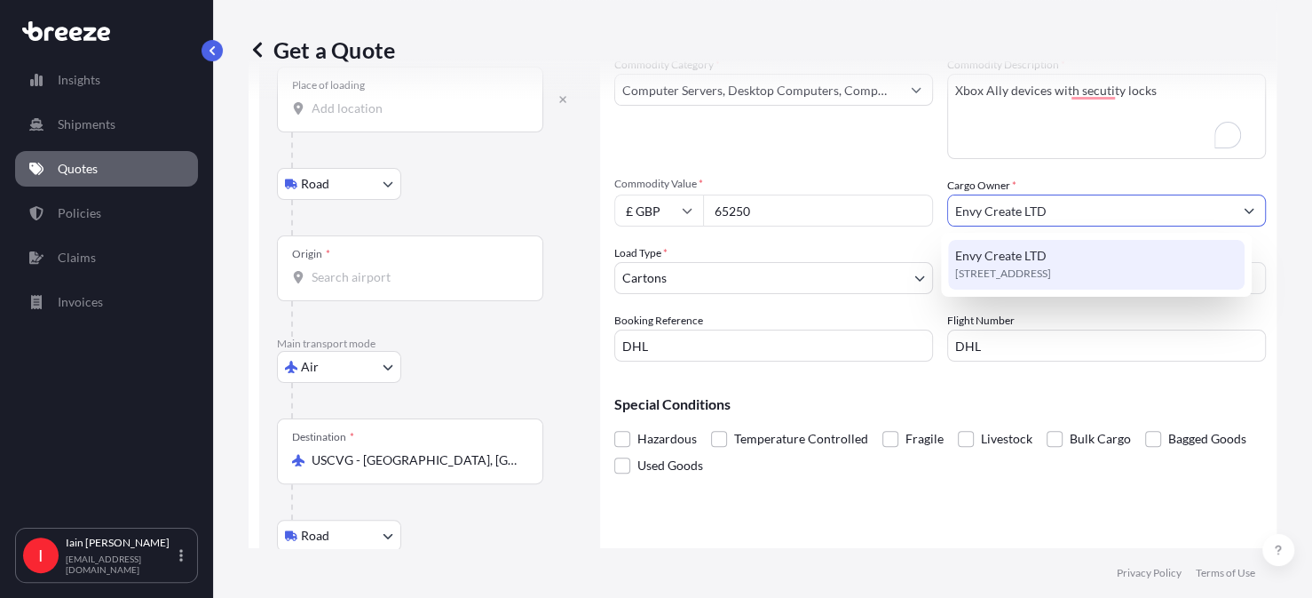
click at [1019, 272] on span "[STREET_ADDRESS]" at bounding box center [1003, 274] width 96 height 18
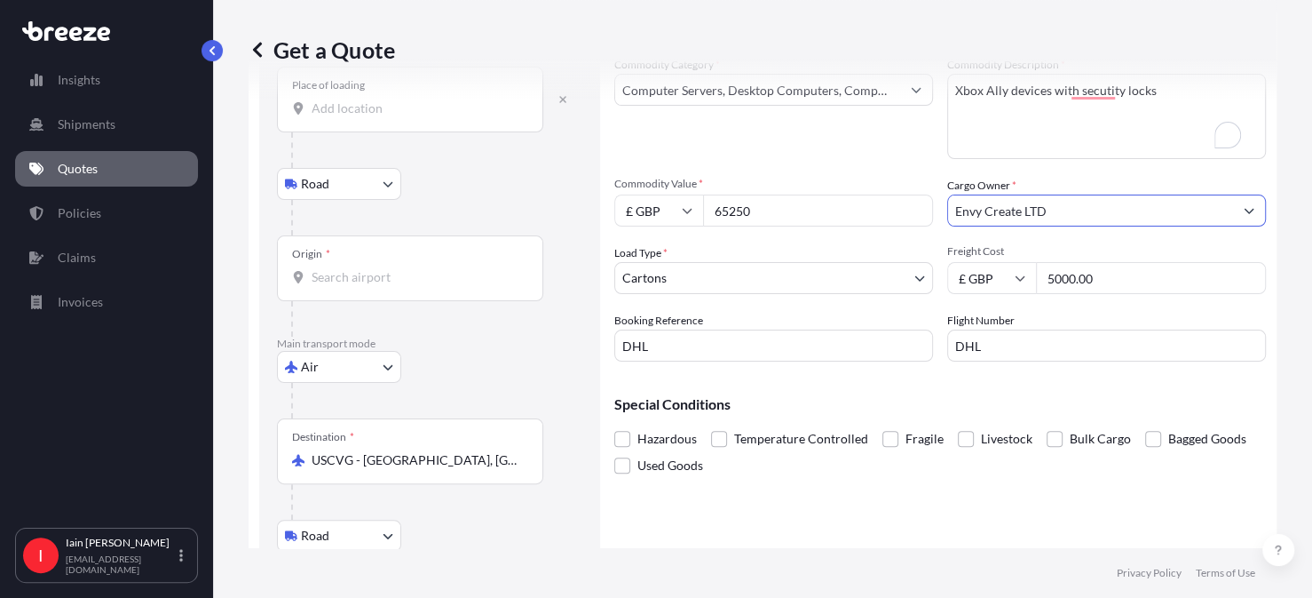
scroll to position [239, 0]
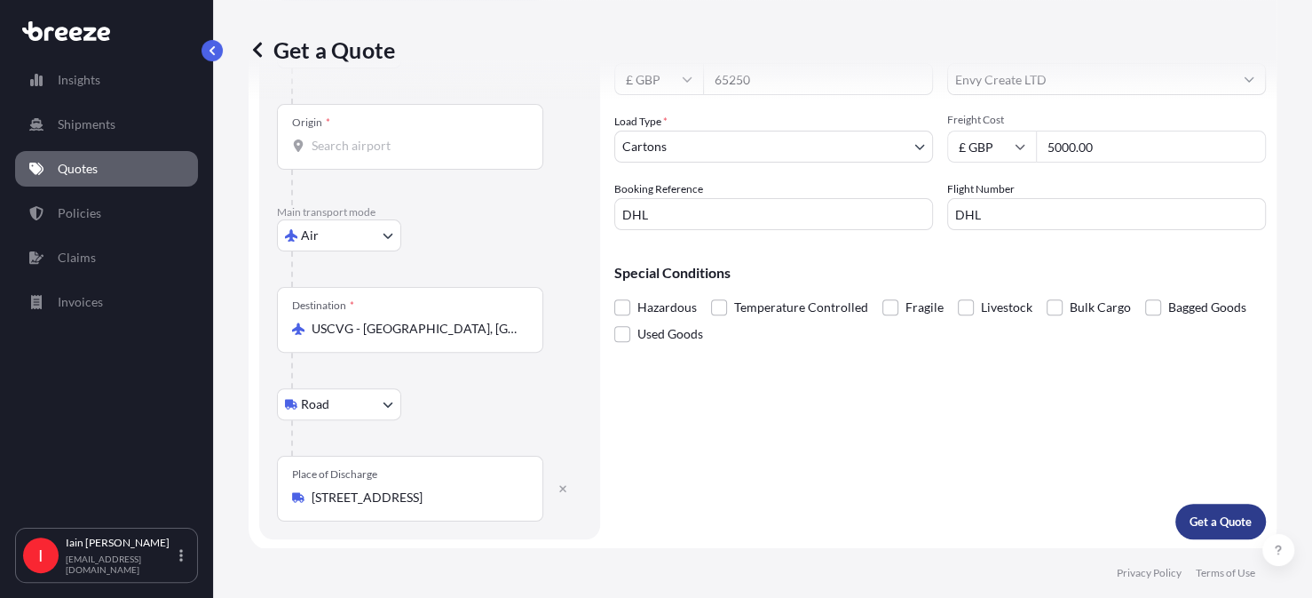
click at [1224, 508] on button "Get a Quote" at bounding box center [1221, 521] width 91 height 36
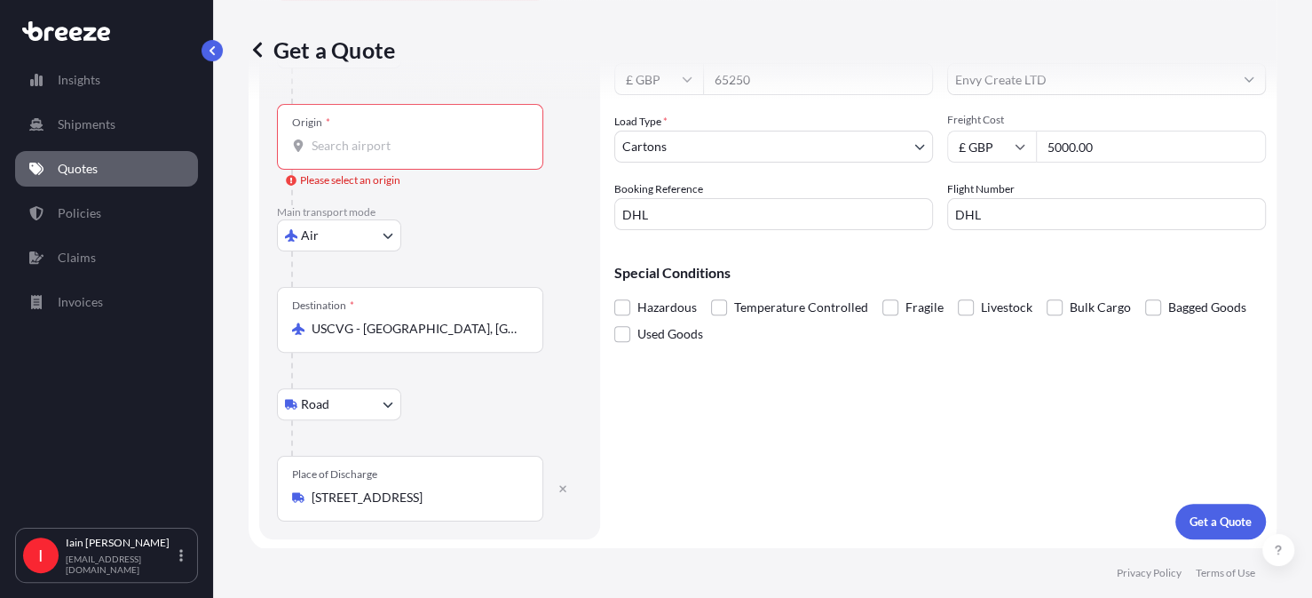
click at [351, 144] on input "Origin * Please select an origin" at bounding box center [417, 146] width 210 height 18
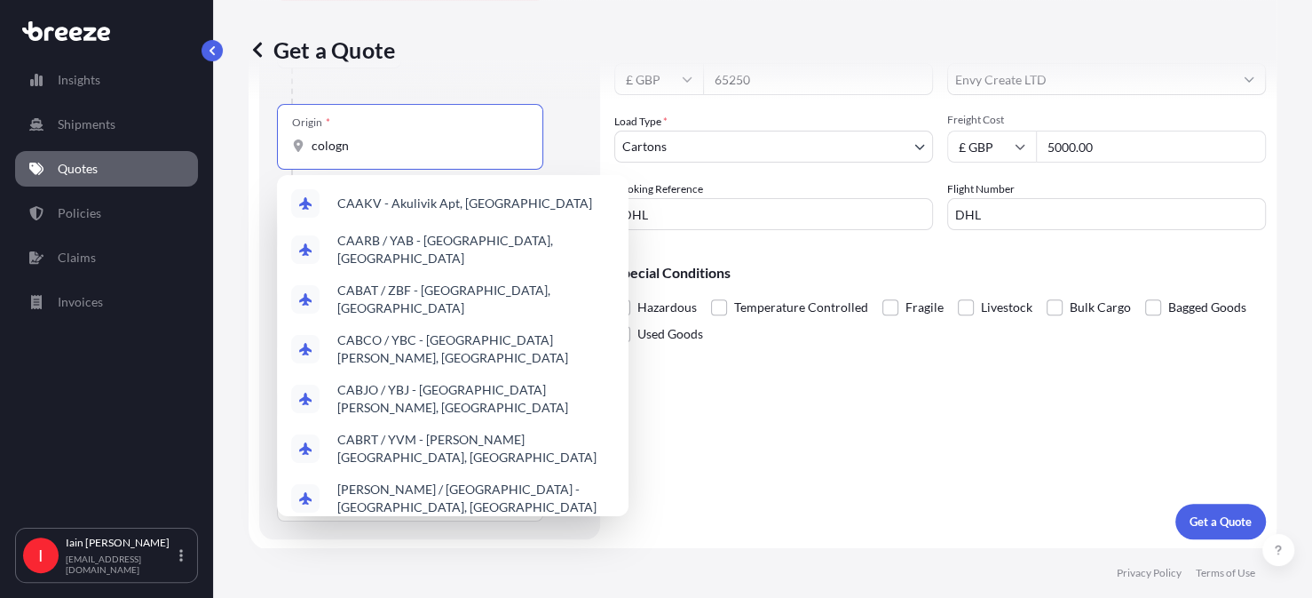
type input "[GEOGRAPHIC_DATA]"
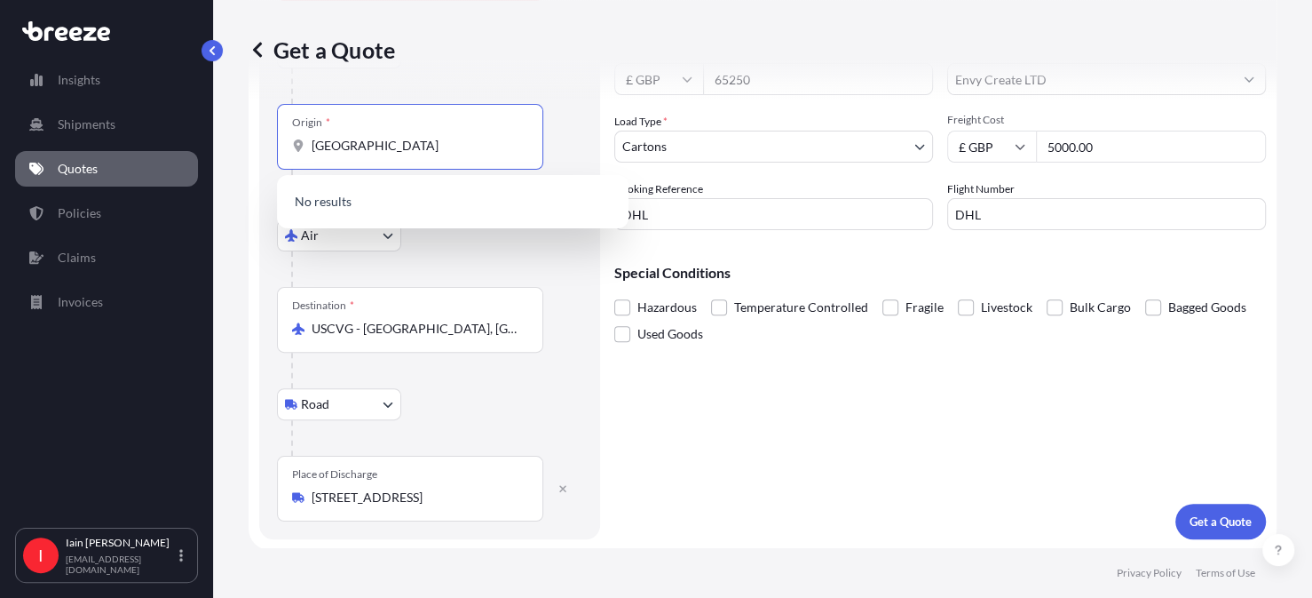
click at [380, 141] on input "[GEOGRAPHIC_DATA]" at bounding box center [417, 146] width 210 height 18
drag, startPoint x: 393, startPoint y: 153, endPoint x: 267, endPoint y: 144, distance: 126.4
click at [267, 144] on div "Route Details Reset Route Details Place of loading Please select a place of loa…" at bounding box center [429, 205] width 341 height 668
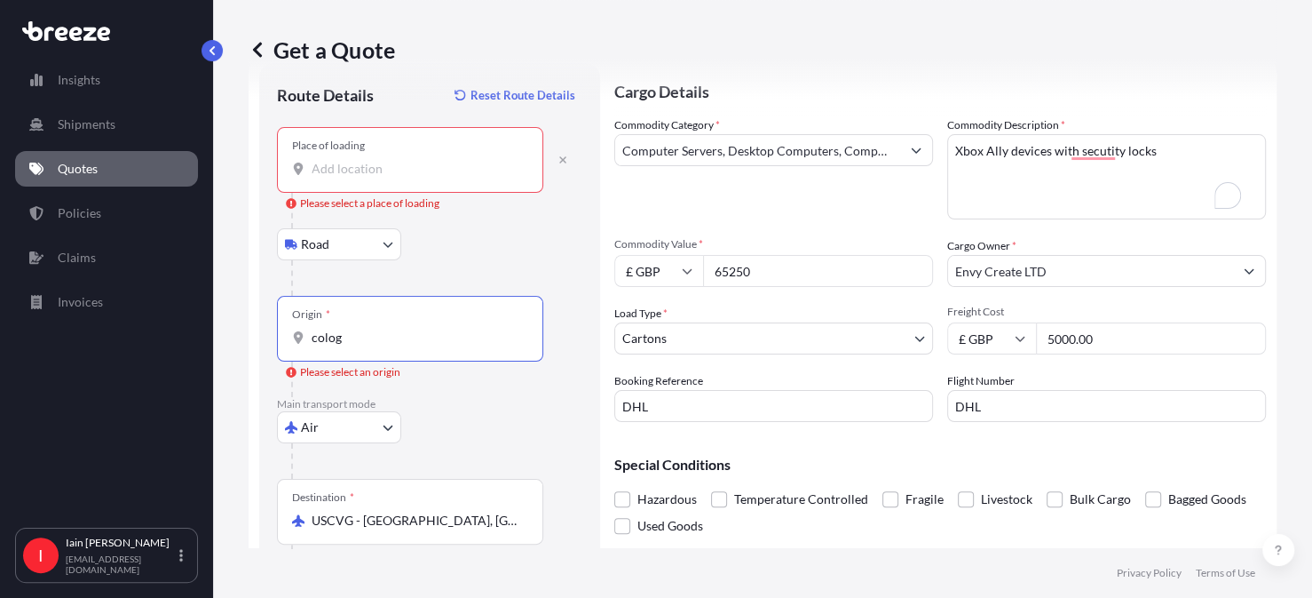
scroll to position [47, 0]
type input "colog"
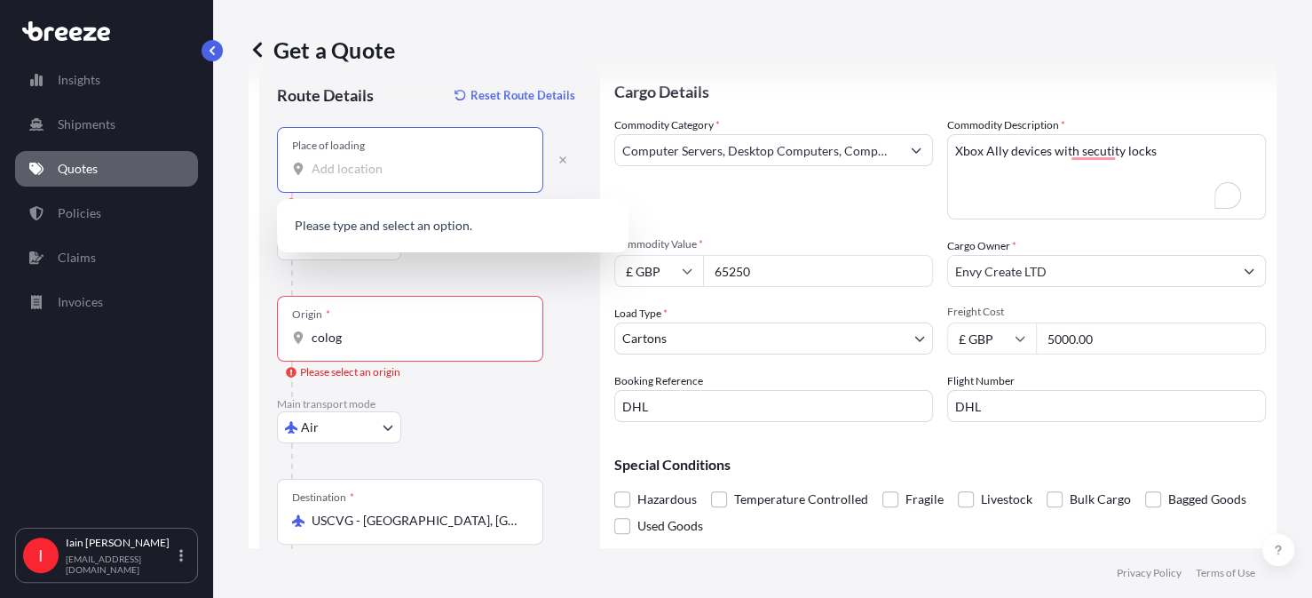
click at [383, 173] on input "Place of loading Please select a place of loading" at bounding box center [417, 169] width 210 height 18
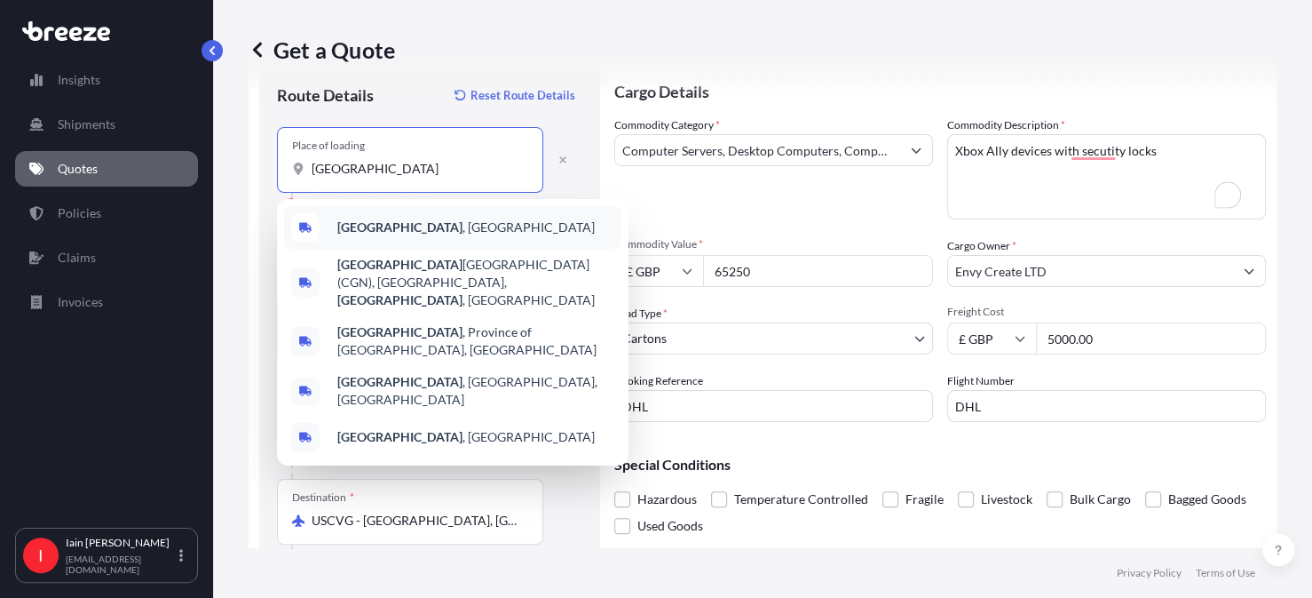
click at [375, 229] on b "[GEOGRAPHIC_DATA]" at bounding box center [399, 226] width 125 height 15
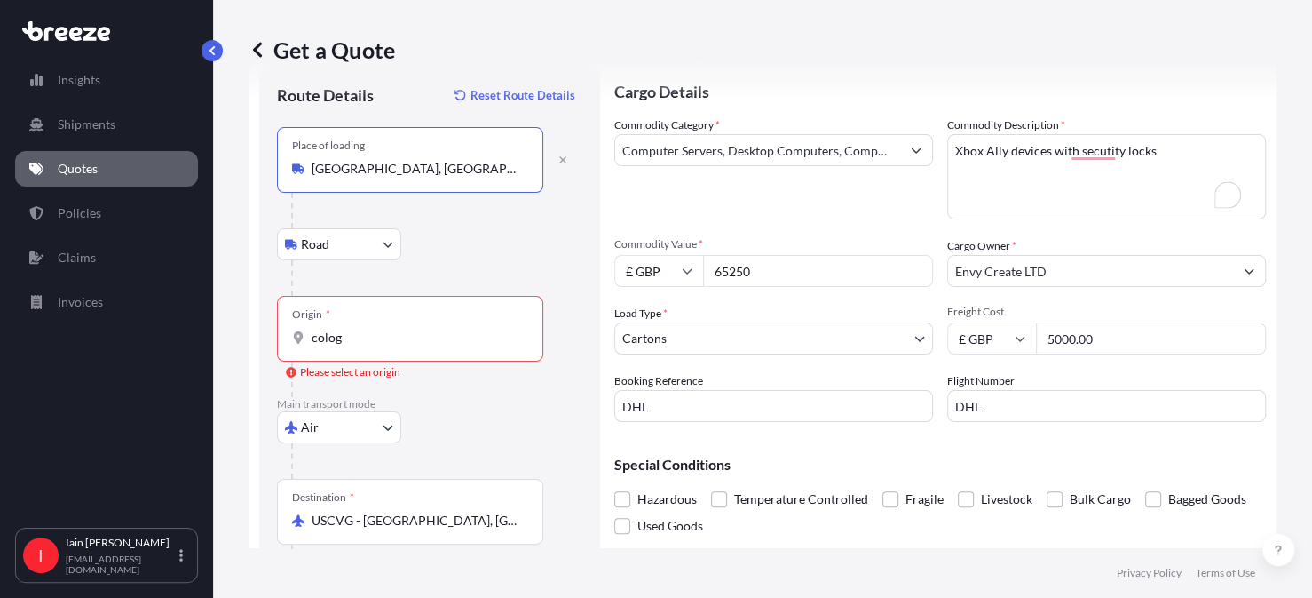
type input "[GEOGRAPHIC_DATA], [GEOGRAPHIC_DATA]"
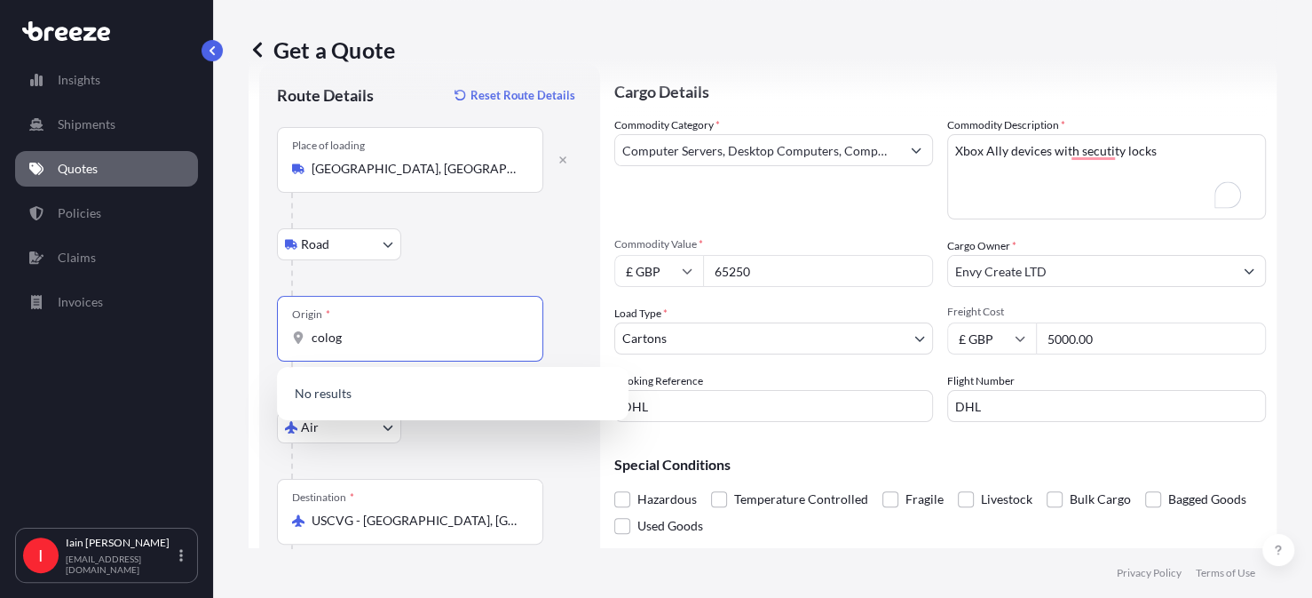
click at [372, 341] on input "colog" at bounding box center [417, 338] width 210 height 18
drag, startPoint x: 372, startPoint y: 341, endPoint x: 293, endPoint y: 337, distance: 79.1
click at [293, 337] on div "colog" at bounding box center [410, 338] width 236 height 18
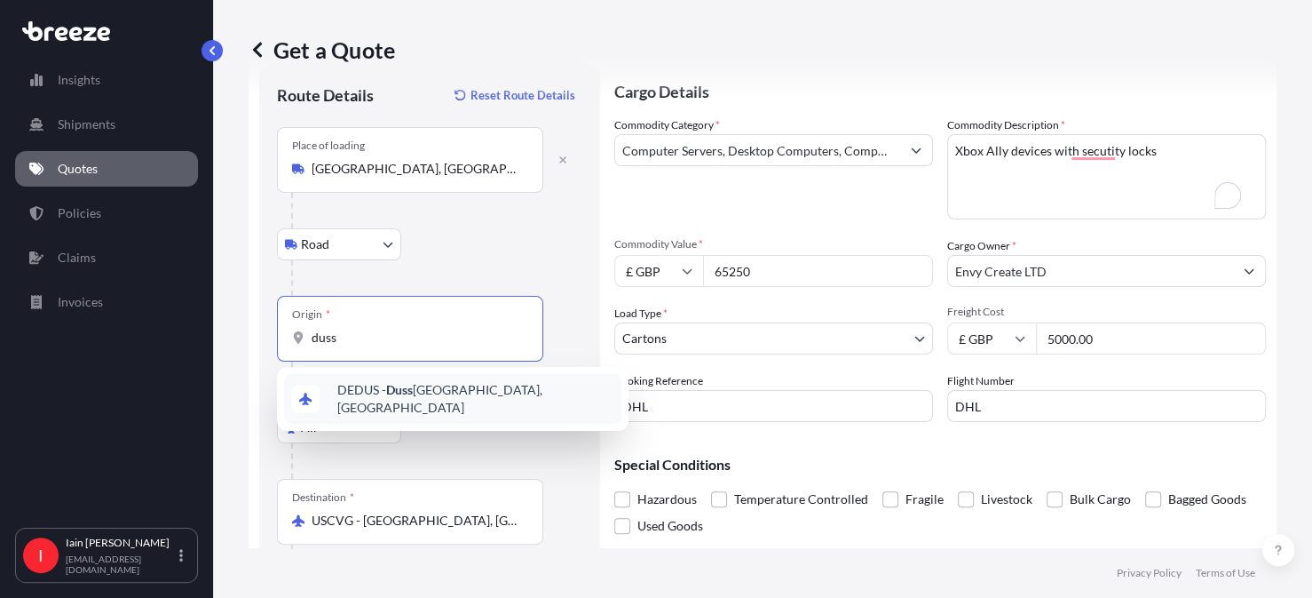
click at [429, 384] on div "DEDUS - Duss eldorf, [GEOGRAPHIC_DATA]" at bounding box center [452, 399] width 337 height 50
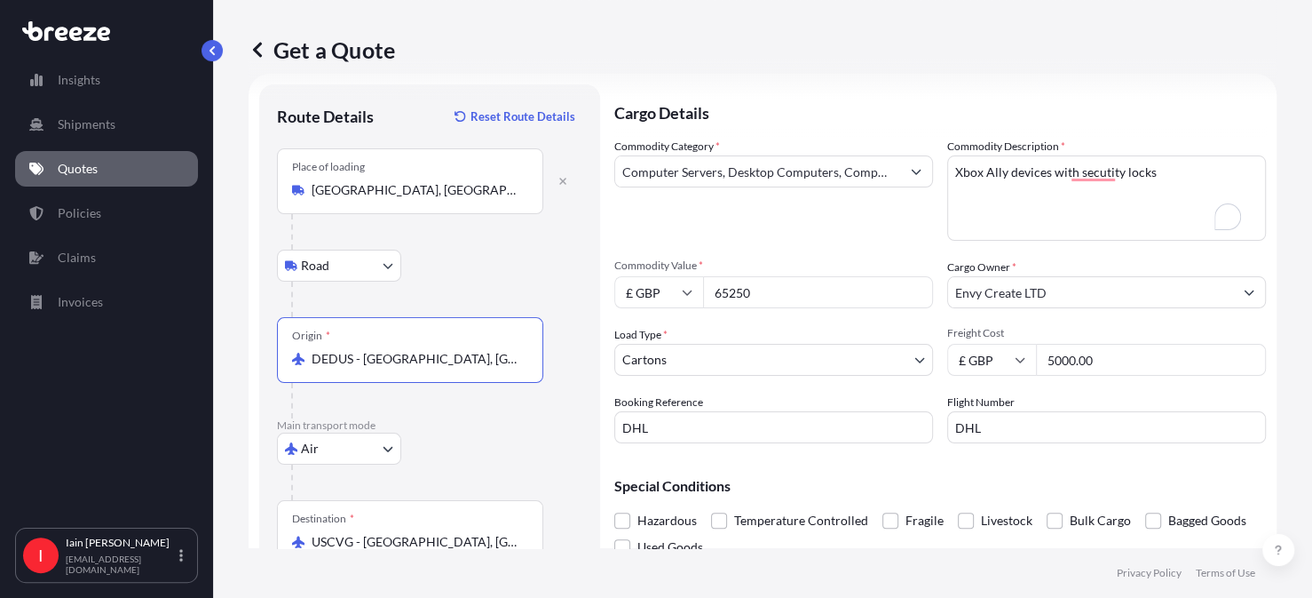
scroll to position [0, 0]
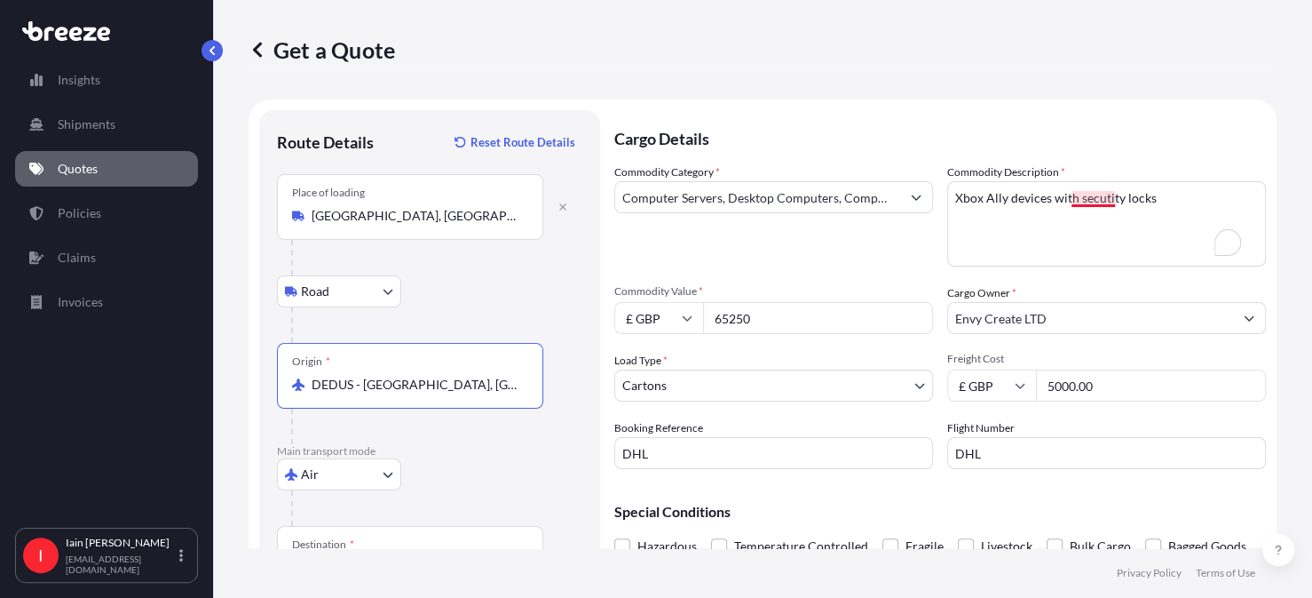
type input "DEDUS - [GEOGRAPHIC_DATA], [GEOGRAPHIC_DATA]"
click at [1083, 200] on textarea "Xbox Ally devices with secutity locks" at bounding box center [1106, 223] width 319 height 85
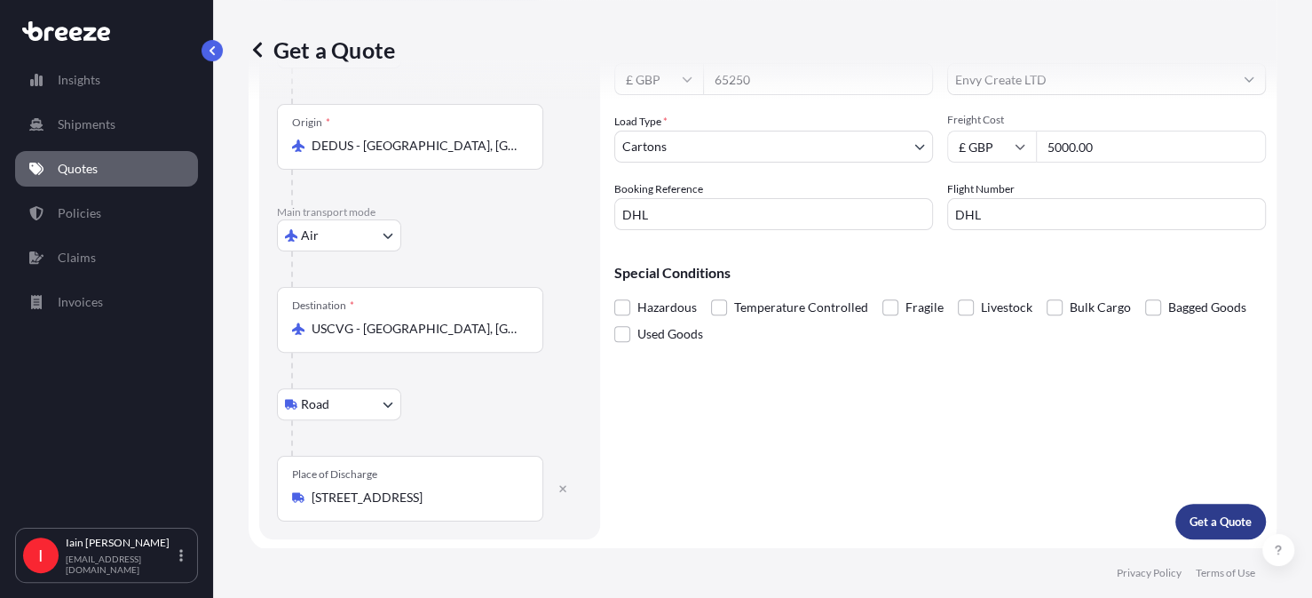
type textarea "Xbox Ally devices with security locks"
click at [1209, 516] on p "Get a Quote" at bounding box center [1221, 521] width 62 height 18
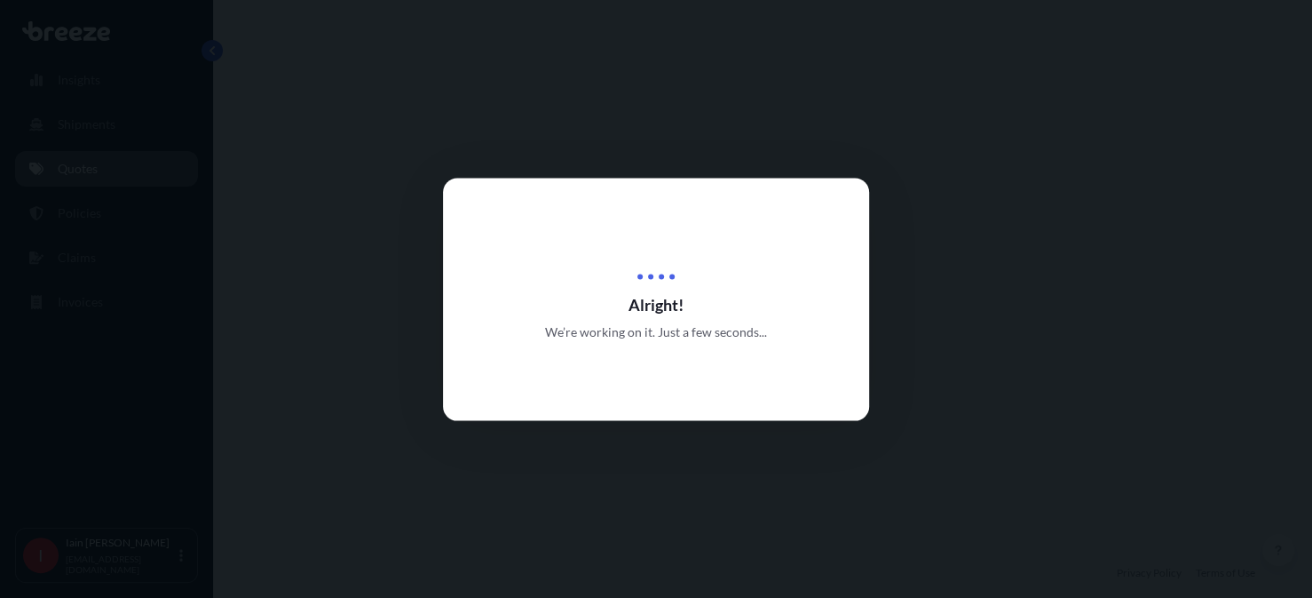
select select "Road"
select select "Air"
select select "Road"
select select "4"
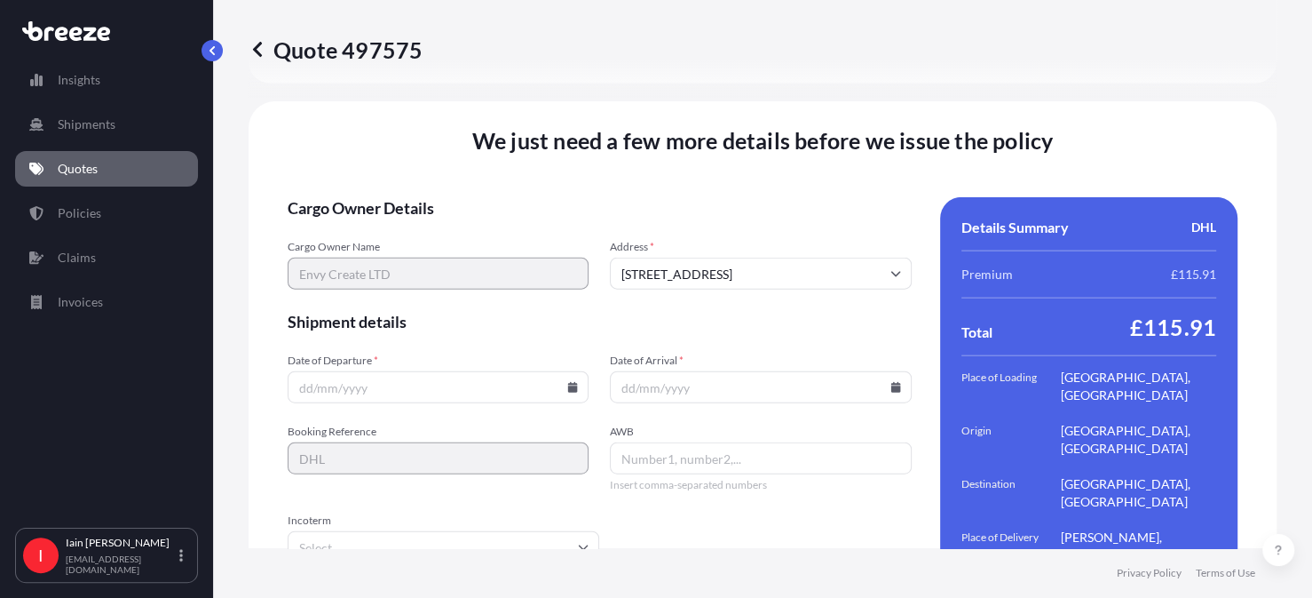
click at [562, 371] on input "Date of Departure *" at bounding box center [438, 387] width 301 height 32
click at [568, 382] on icon at bounding box center [573, 387] width 10 height 11
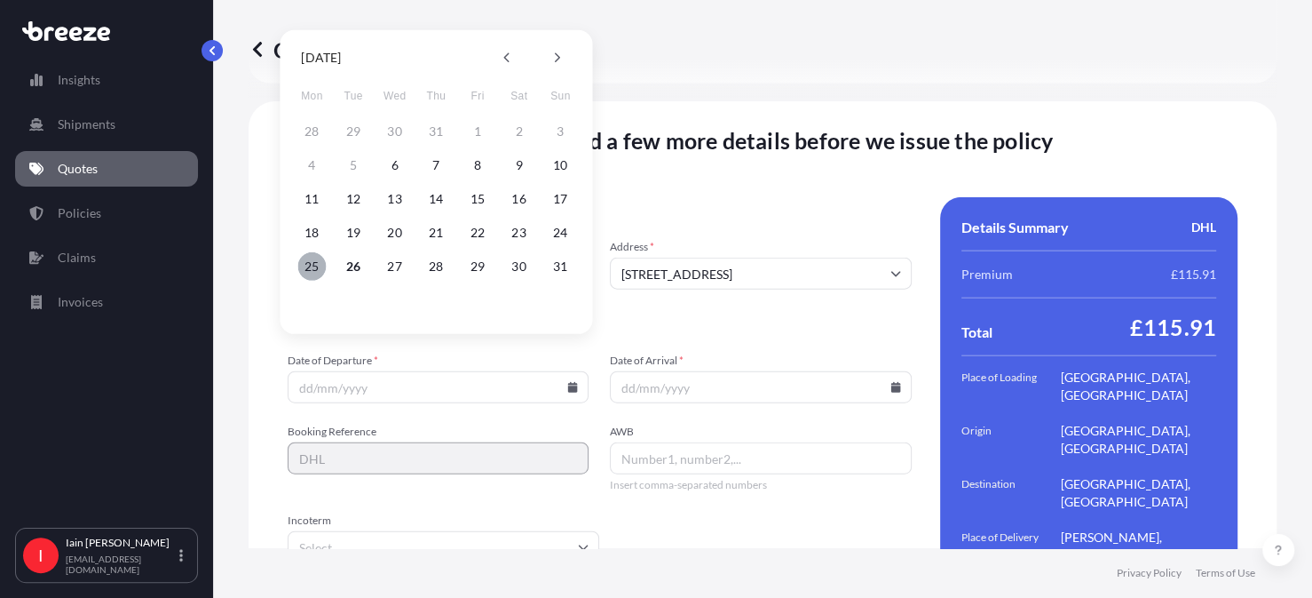
click at [307, 262] on button "25" at bounding box center [311, 266] width 28 height 28
type input "[DATE]"
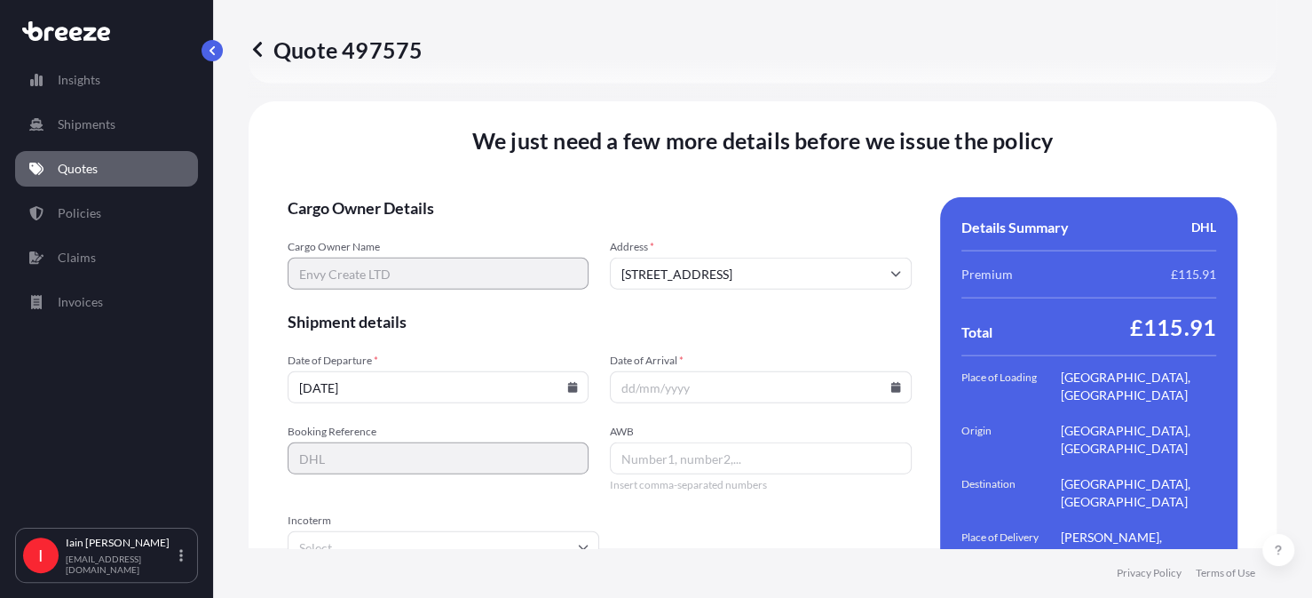
click at [669, 371] on input "Date of Arrival *" at bounding box center [760, 387] width 301 height 32
click at [655, 371] on input "Date of Arrival *" at bounding box center [760, 387] width 301 height 32
click at [656, 371] on input "Date of Arrival *" at bounding box center [760, 387] width 301 height 32
click at [888, 371] on input "Date of Arrival *" at bounding box center [760, 387] width 301 height 32
click at [891, 382] on icon at bounding box center [896, 387] width 10 height 11
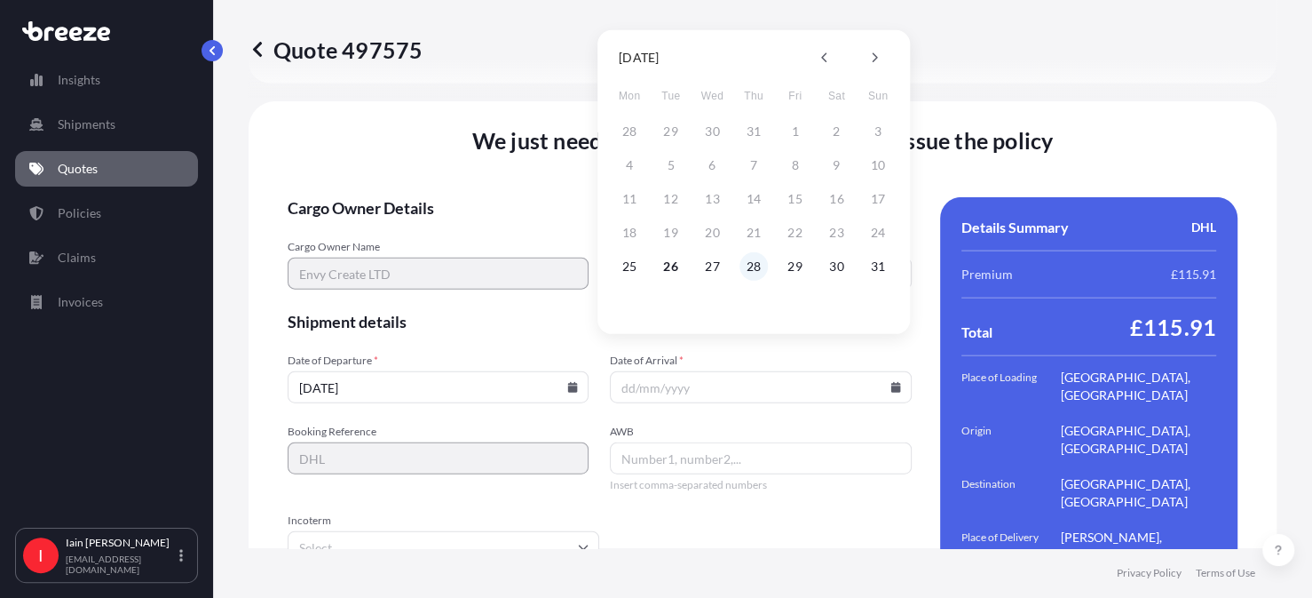
click at [756, 265] on button "28" at bounding box center [754, 266] width 28 height 28
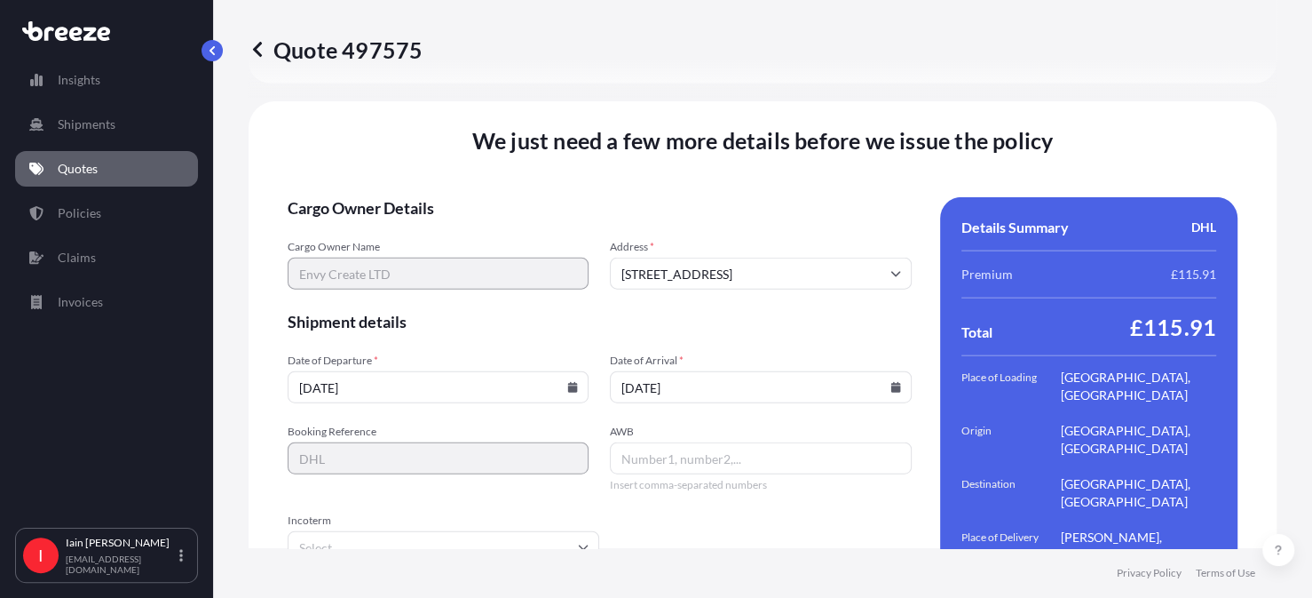
type input "[DATE]"
click at [750, 442] on input "AWB" at bounding box center [760, 458] width 301 height 32
paste input "[PHONE_NUMBER] [PHONE_NUMBER] [PHONE_NUMBER] [PHONE_NUMBER] [PHONE_NUMBER] [PHO…"
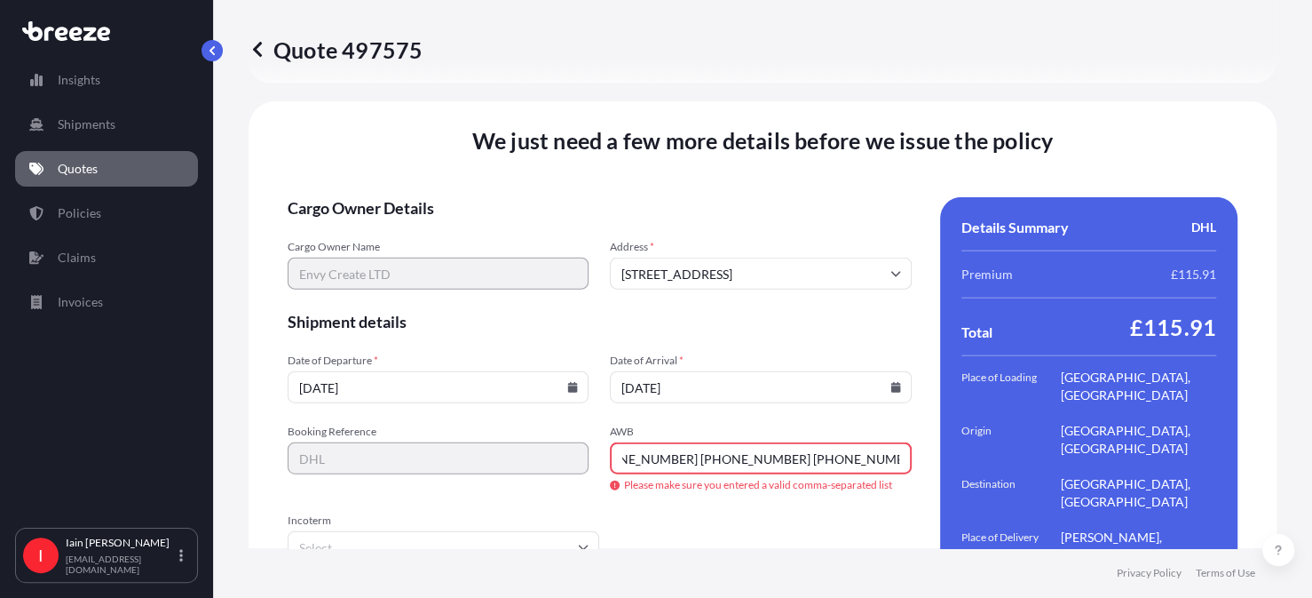
click at [630, 442] on input "[PHONE_NUMBER] [PHONE_NUMBER] [PHONE_NUMBER] [PHONE_NUMBER] [PHONE_NUMBER] [PHO…" at bounding box center [760, 458] width 301 height 32
drag, startPoint x: 645, startPoint y: 417, endPoint x: 867, endPoint y: 442, distance: 224.2
click at [867, 442] on input "33 0781 0052 33 0781 0052 53 4470 9333 53 4470 9333 [PHONE_NUMBER] [PHONE_NUMBE…" at bounding box center [760, 458] width 301 height 32
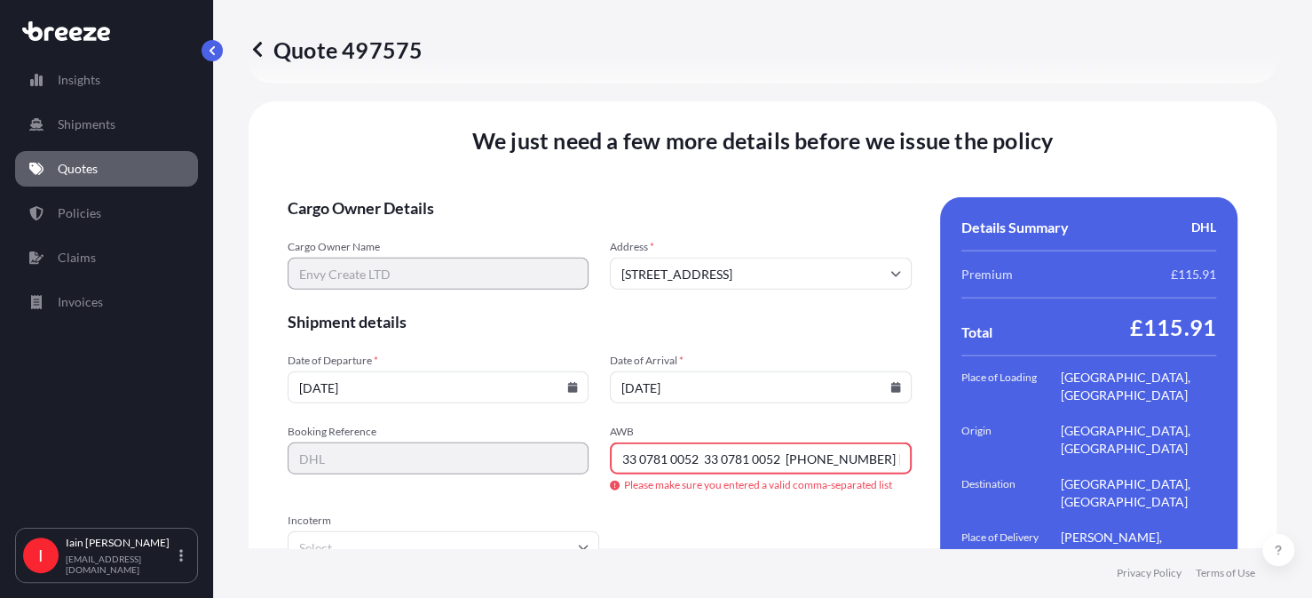
drag, startPoint x: 892, startPoint y: 424, endPoint x: 598, endPoint y: 425, distance: 294.8
click at [598, 425] on div "Booking Reference DHL AWB 33 0781 0052 33 0781 0052 [PHONE_NUMBER] [PHONE_NUMBE…" at bounding box center [600, 457] width 624 height 67
click at [496, 432] on div "Booking Reference DHL AWB 786# [PHONE_NUMBER] [PHONE_NUMBER] [PHONE_NUMBER] [PH…" at bounding box center [600, 457] width 624 height 67
drag, startPoint x: 858, startPoint y: 423, endPoint x: 549, endPoint y: 419, distance: 309.0
click at [586, 424] on div "Booking Reference DHL AWB [PHONE_NUMBER] [PHONE_NUMBER] [PHONE_NUMBER] [PHONE_N…" at bounding box center [600, 457] width 624 height 67
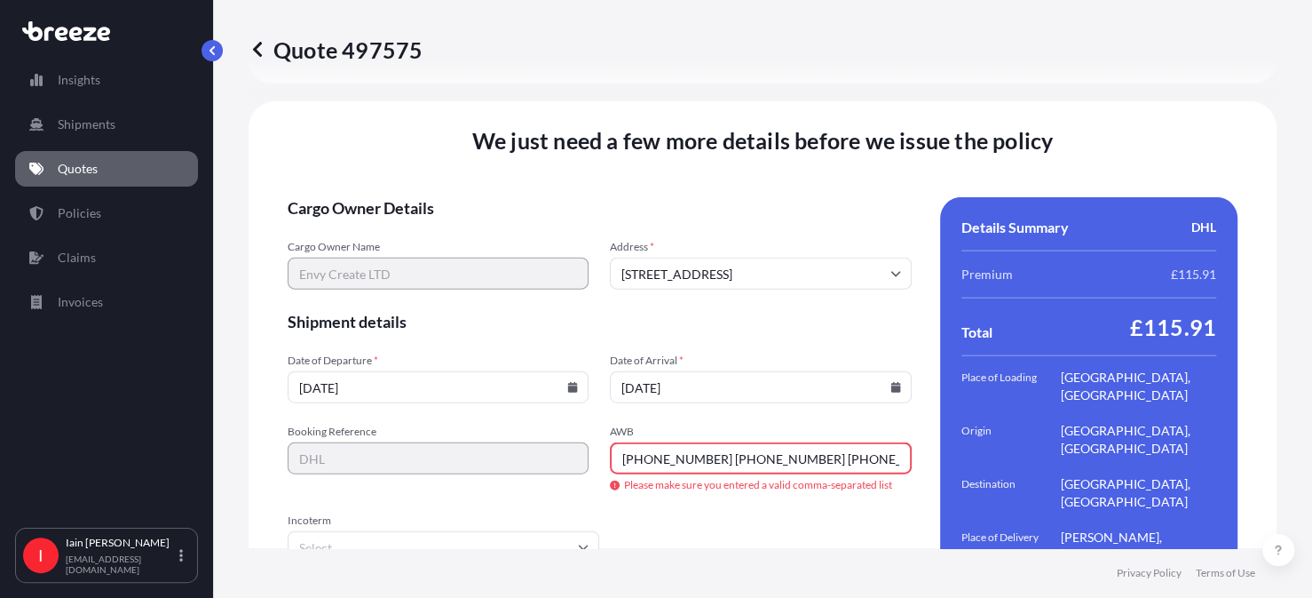
drag, startPoint x: 869, startPoint y: 424, endPoint x: 598, endPoint y: 435, distance: 271.9
click at [598, 435] on div "Booking Reference DHL AWB [PHONE_NUMBER] [PHONE_NUMBER] [PHONE_NUMBER] [PHONE_N…" at bounding box center [600, 457] width 624 height 67
click at [614, 442] on input "# [PHONE_NUMBER] [PHONE_NUMBER] [PHONE_NUMBER]" at bounding box center [760, 458] width 301 height 32
type input "#"
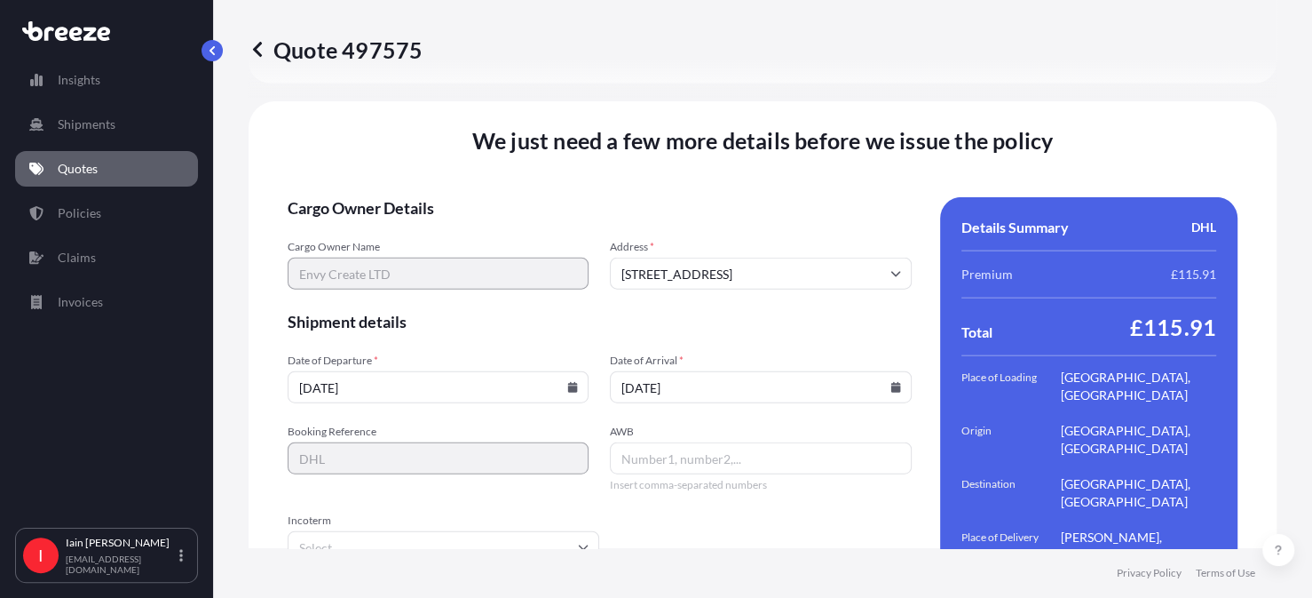
click at [627, 442] on input "AWB" at bounding box center [760, 458] width 301 height 32
paste input "35 3912 8666 35 3912 8666 35 3912 6102 35 3912 6102 67 6109 2940"
click at [867, 442] on input "35 3912 8666 35 3912 8666 35 3912 6102 35 3912 6102 67 6109 2940" at bounding box center [760, 458] width 301 height 32
paste input "24 8744 7082 24 8744 7082 87 4615 1013 87 4615 1013 35 3914 7990 35 3914 7990 5…"
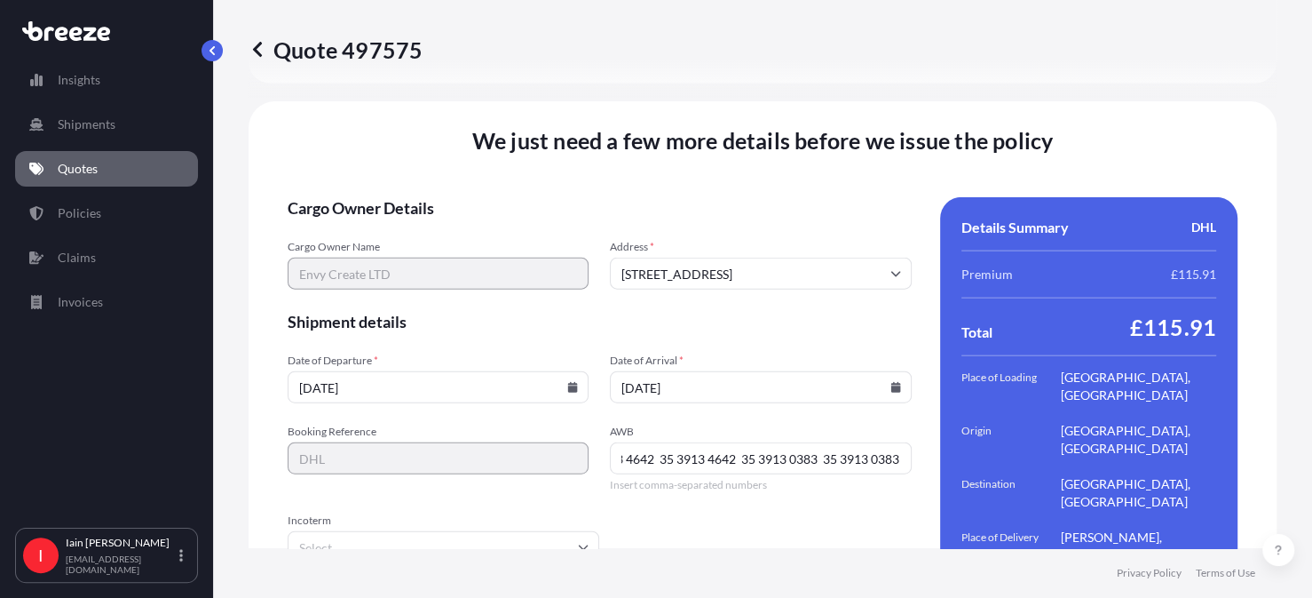
scroll to position [0, 0]
click at [870, 442] on input "35 3912 8666 35 3912 8666 35 3912 6102 35 3912 6102 67 6109 2940 24 8744 7082 2…" at bounding box center [760, 458] width 301 height 32
paste input "33 0781 0052 33 0781 0052 53 4470 9333 53 4470 933 35 3911 9754 35 3911 9754 35…"
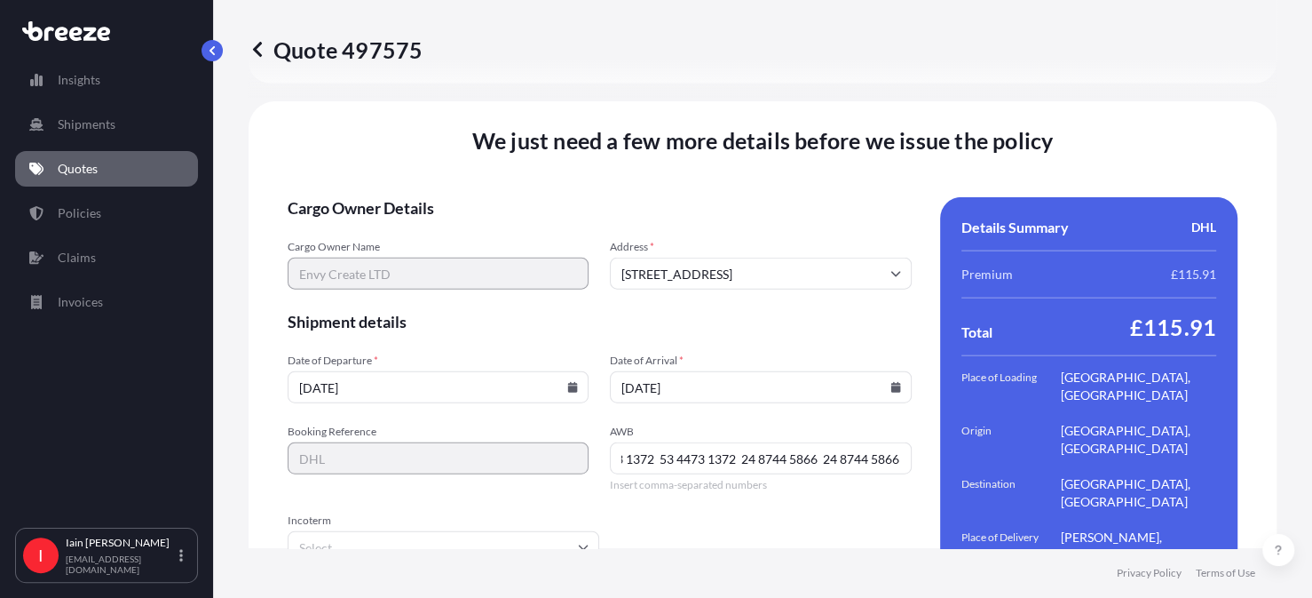
type input "35 3912 8666 35 3912 8666 35 3912 6102 35 3912 6102 67 6109 2940 24 8744 7082 2…"
click at [516, 531] on input "Incoterm" at bounding box center [444, 547] width 312 height 32
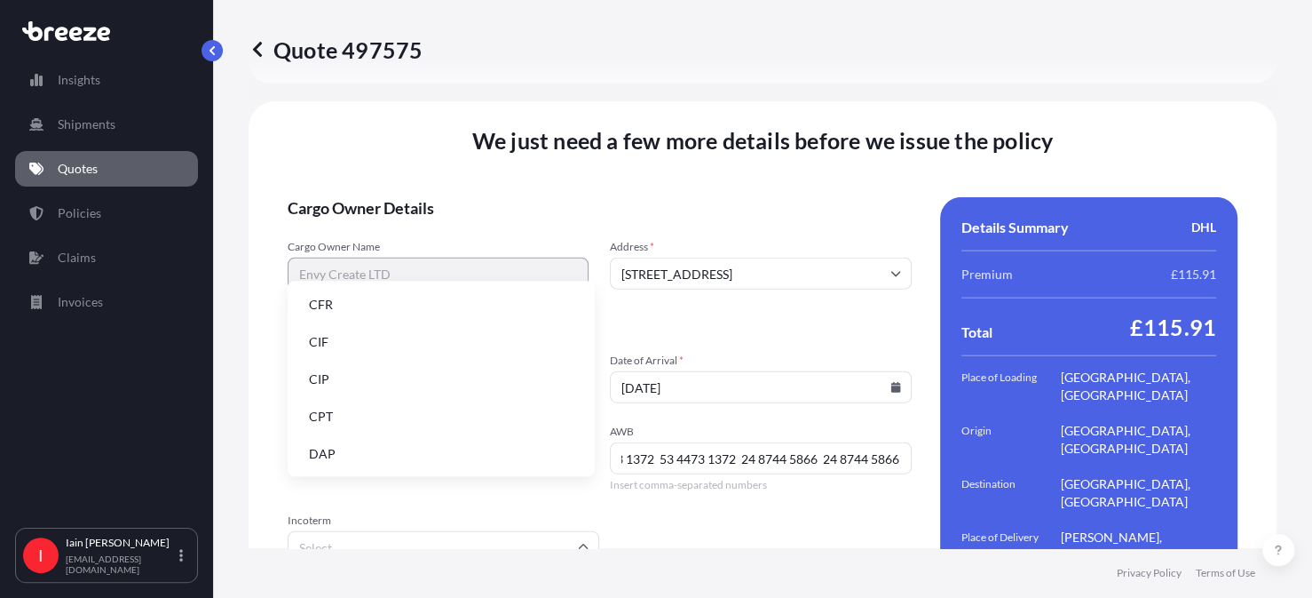
scroll to position [0, 0]
click at [465, 460] on li "DAP" at bounding box center [441, 454] width 293 height 34
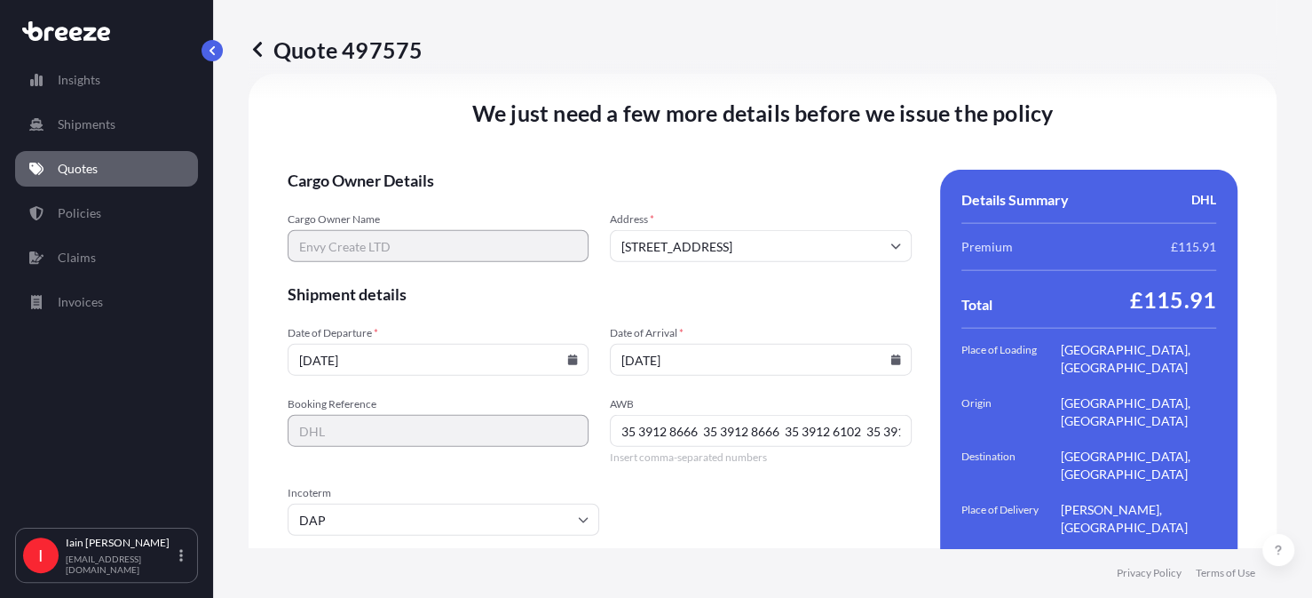
scroll to position [2568, 0]
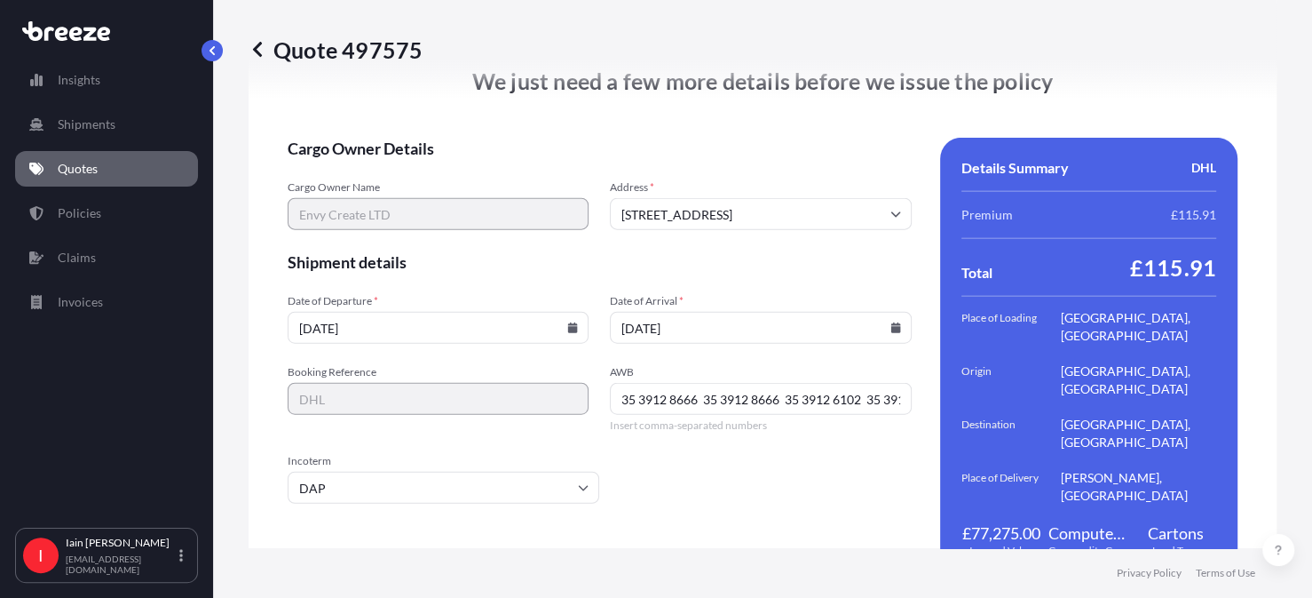
click at [849, 492] on form "Cargo Owner Details Cargo Owner Name Envy Create LTD Address * [STREET_ADDRESS]…" at bounding box center [600, 358] width 624 height 441
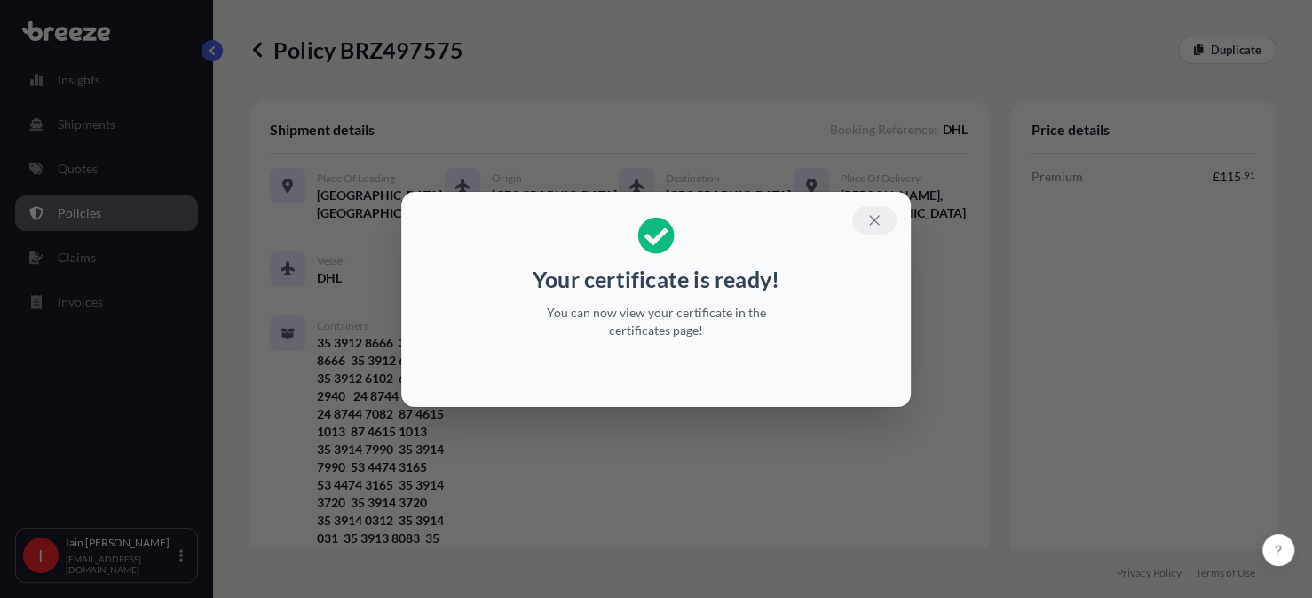
click at [875, 220] on icon "button" at bounding box center [875, 220] width 16 height 16
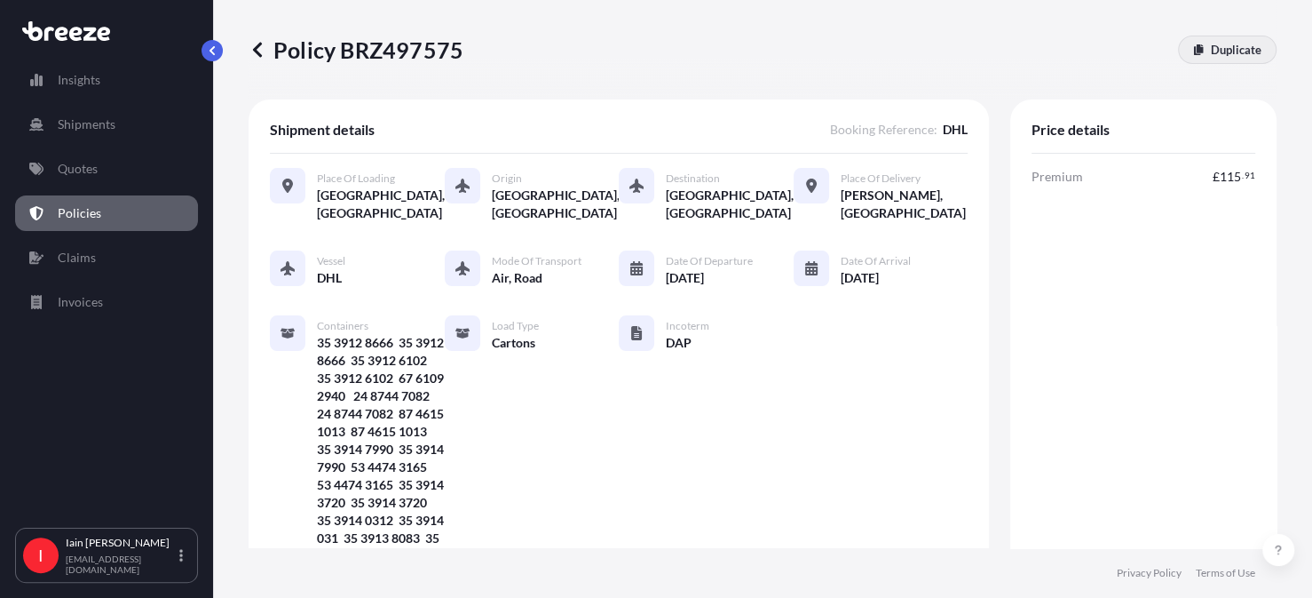
click at [1211, 51] on p "Duplicate" at bounding box center [1236, 50] width 51 height 18
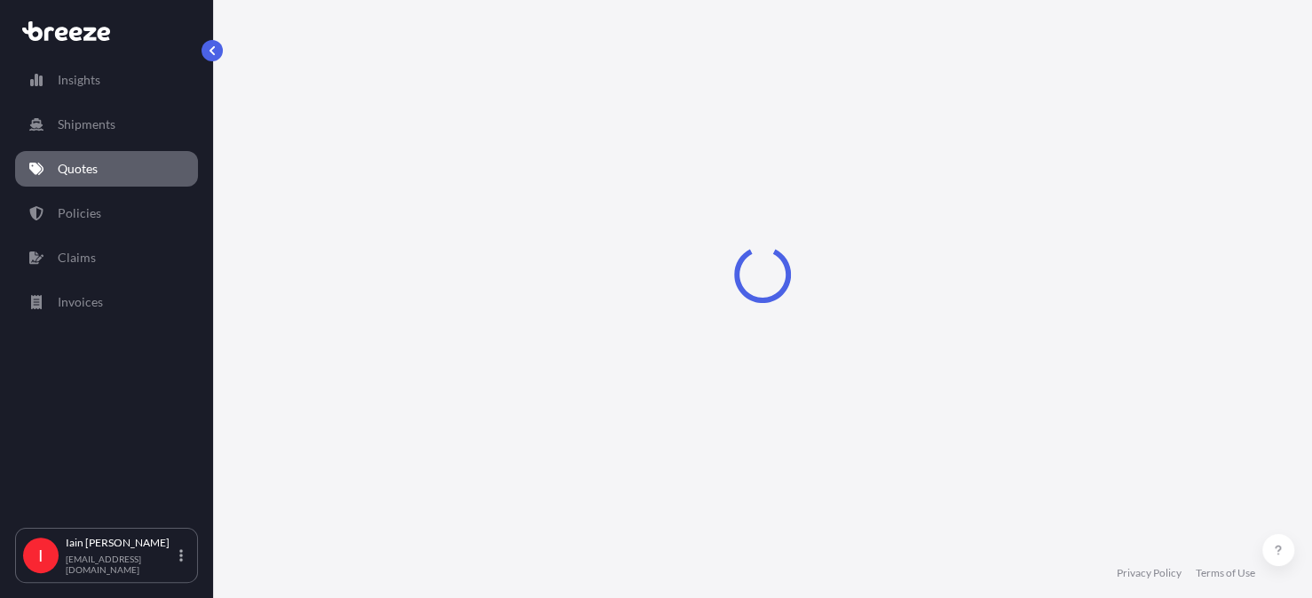
select select "Road"
select select "Air"
select select "Road"
select select "4"
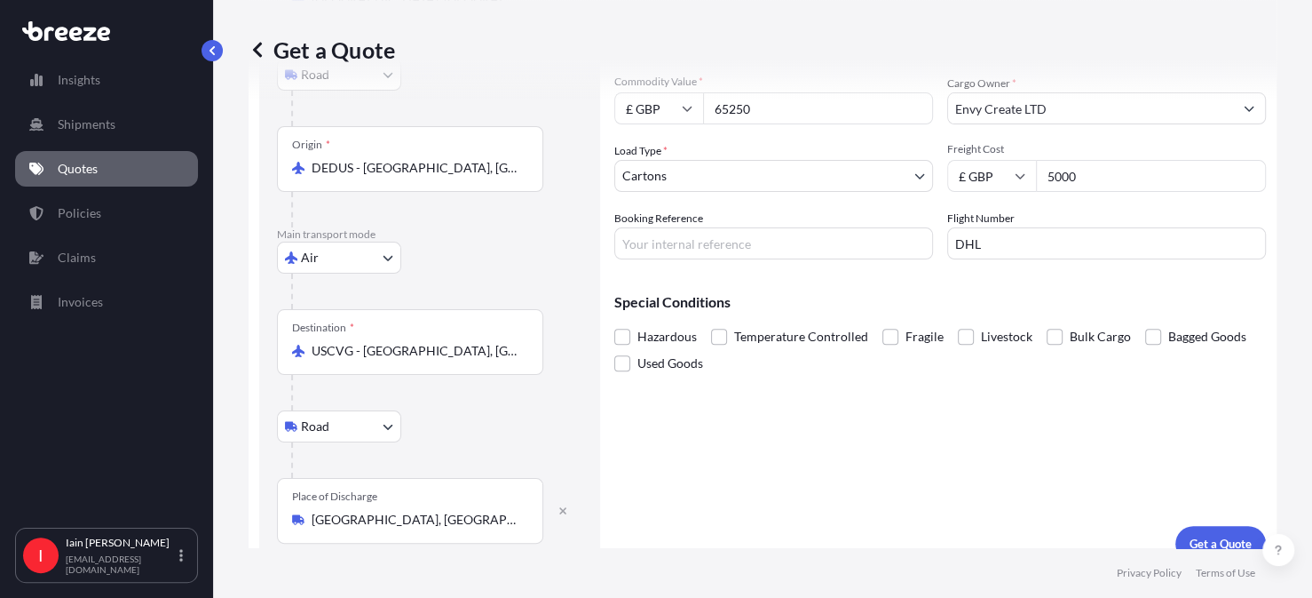
scroll to position [231, 0]
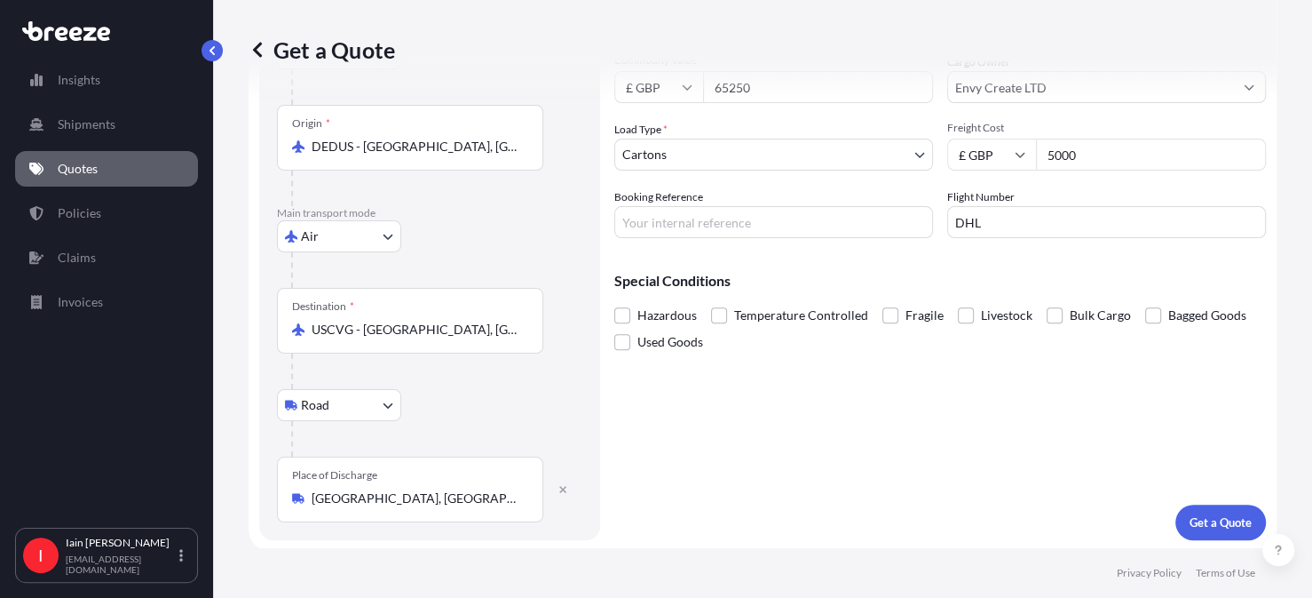
click at [519, 496] on input "[GEOGRAPHIC_DATA], [GEOGRAPHIC_DATA]" at bounding box center [417, 498] width 210 height 18
click at [565, 491] on icon "button" at bounding box center [563, 489] width 11 height 11
select select
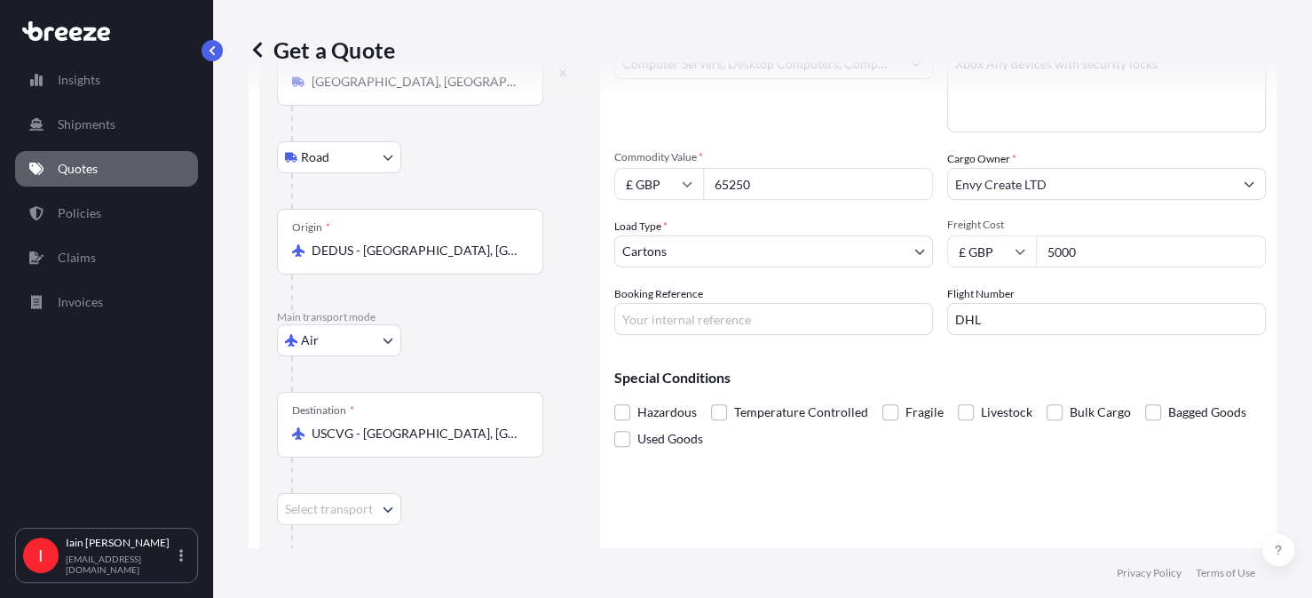
click at [394, 505] on body "Insights Shipments Quotes Policies Claims Invoices I [PERSON_NAME] [PERSON_NAME…" at bounding box center [656, 299] width 1312 height 598
click at [331, 430] on span "Road" at bounding box center [325, 430] width 28 height 18
select select "Road"
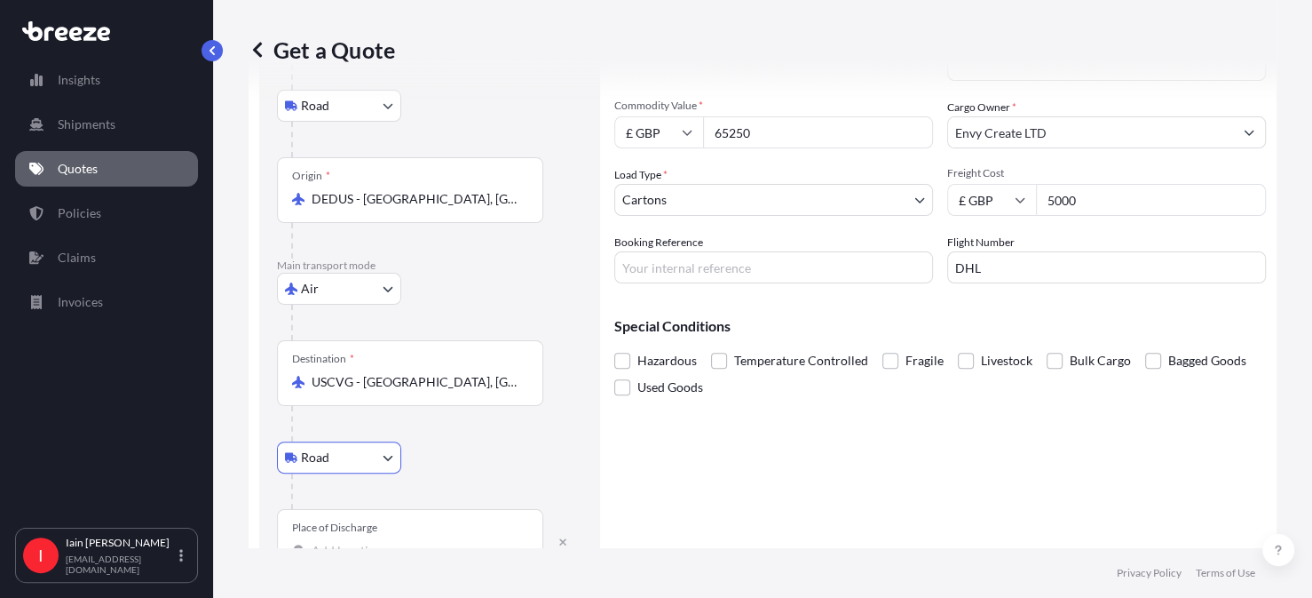
scroll to position [239, 0]
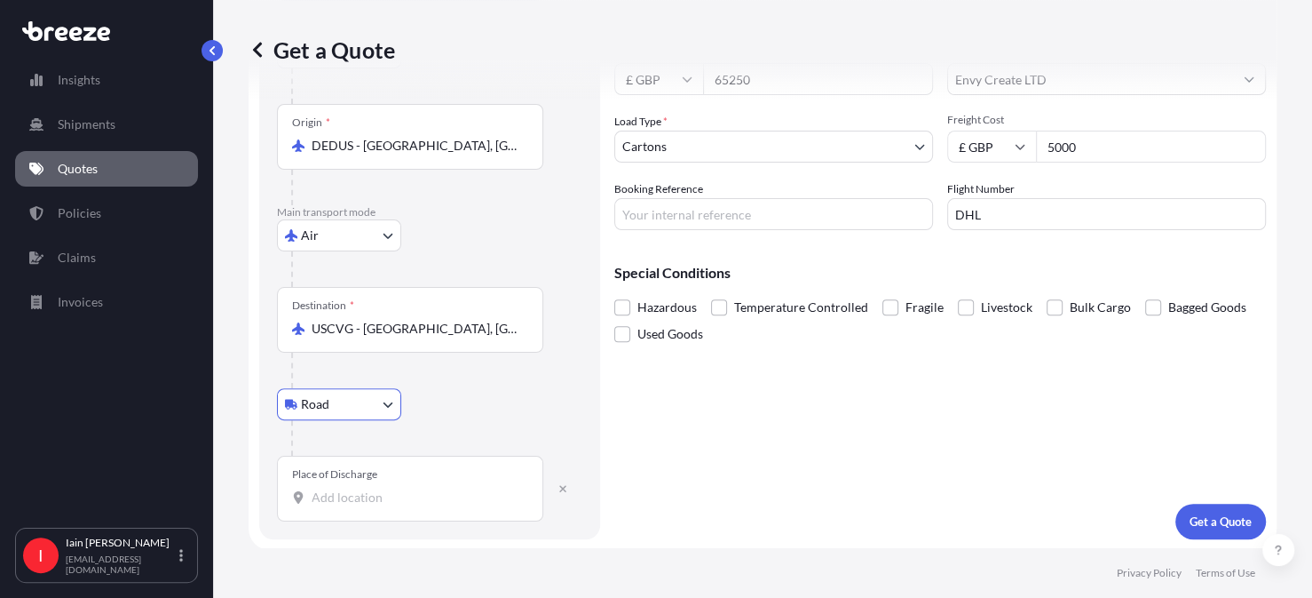
click at [334, 490] on input "Place of Discharge" at bounding box center [417, 497] width 210 height 18
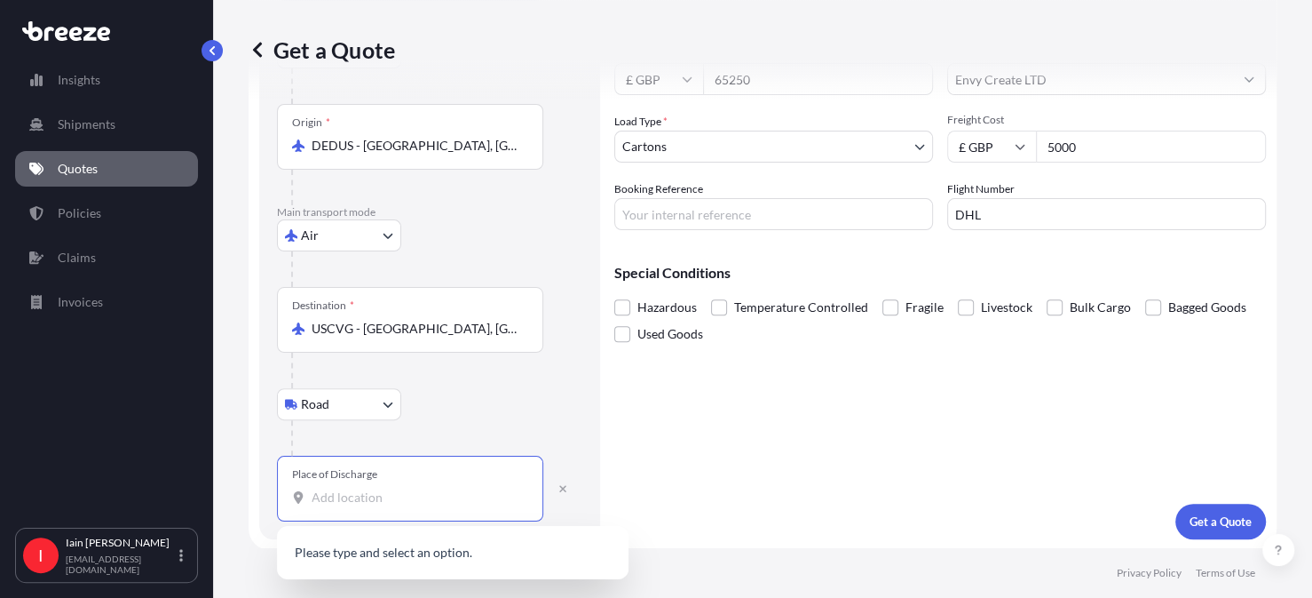
paste input " Microsoft Experience Center (MEC) [STREET_ADDRESS]"
type input " Microsoft Experience Center (MEC) [STREET_ADDRESS]"
click at [731, 460] on div "Cargo Details Commodity Category * Computer Servers, Desktop Computers, Compute…" at bounding box center [940, 205] width 652 height 668
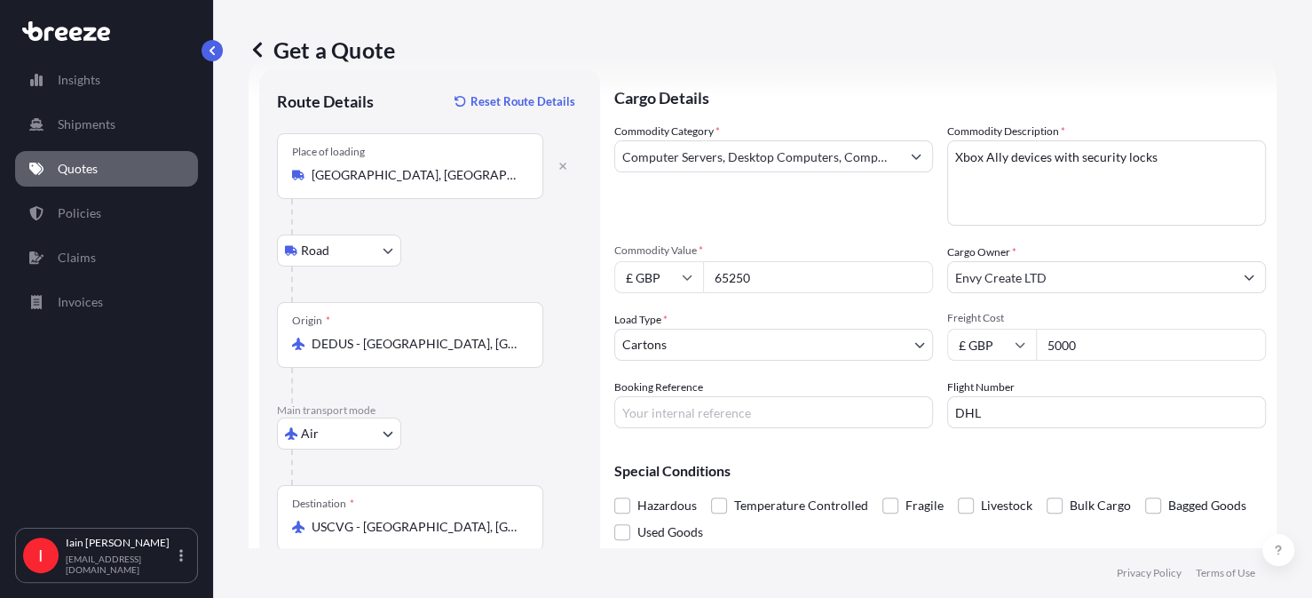
scroll to position [0, 0]
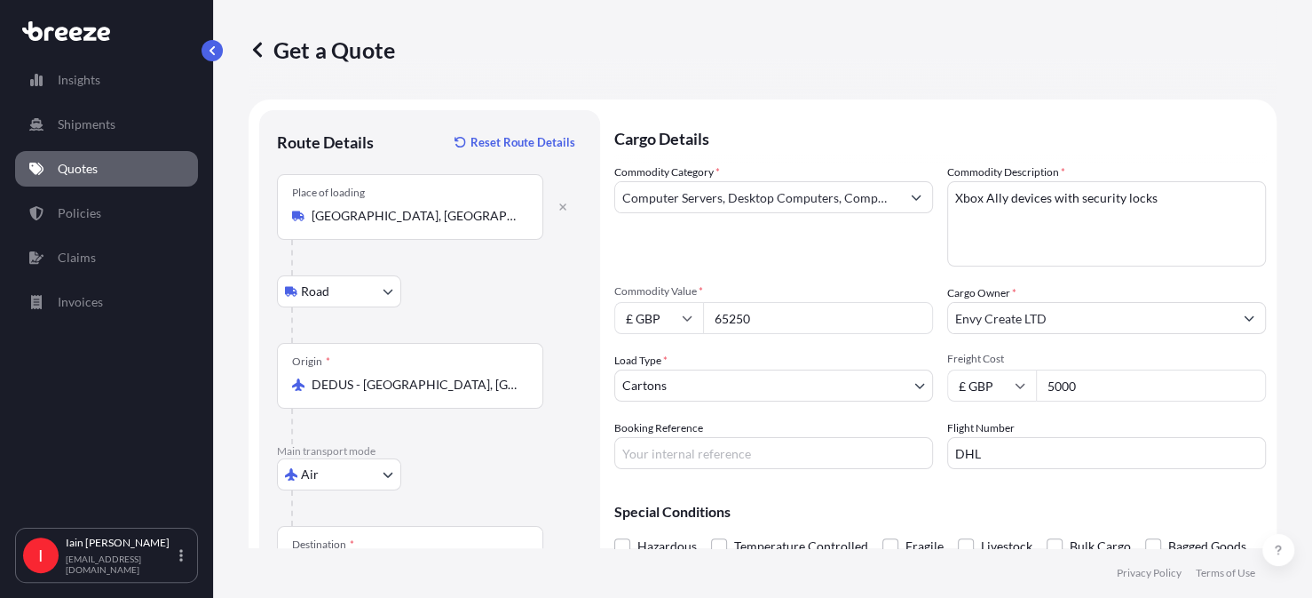
drag, startPoint x: 764, startPoint y: 316, endPoint x: 704, endPoint y: 310, distance: 59.8
click at [704, 310] on input "65250" at bounding box center [818, 318] width 230 height 32
type input "3000"
drag, startPoint x: 1095, startPoint y: 393, endPoint x: 1029, endPoint y: 398, distance: 65.9
click at [1036, 398] on input "5000" at bounding box center [1151, 385] width 230 height 32
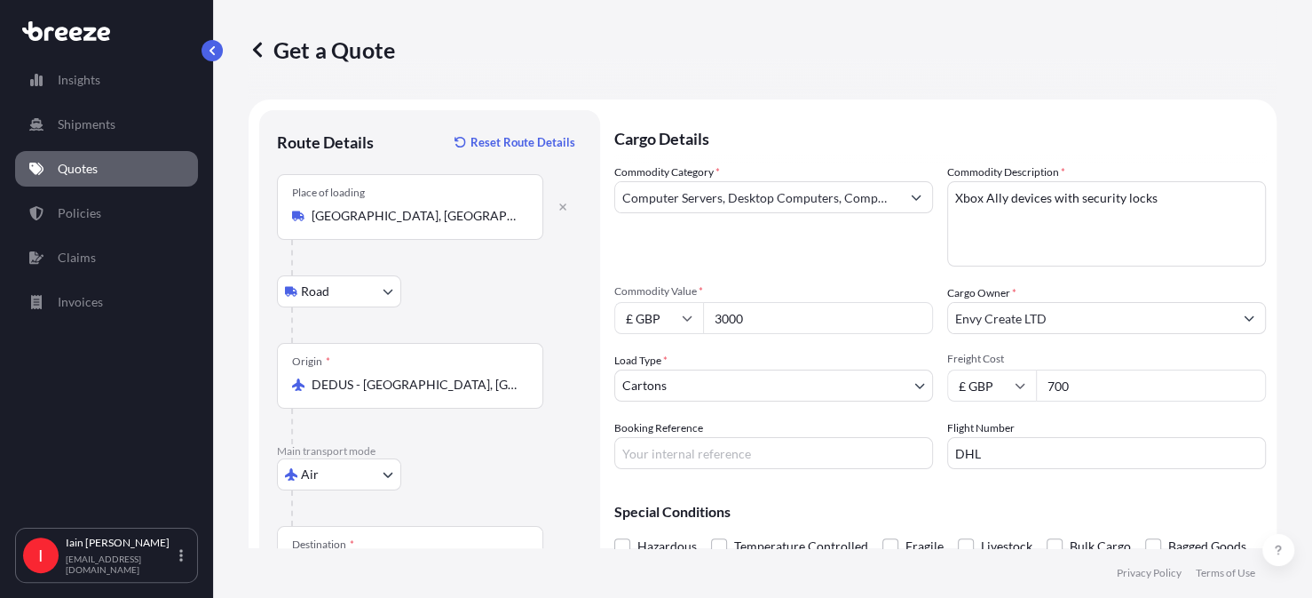
type input "700"
click at [683, 448] on input "Booking Reference" at bounding box center [773, 453] width 319 height 32
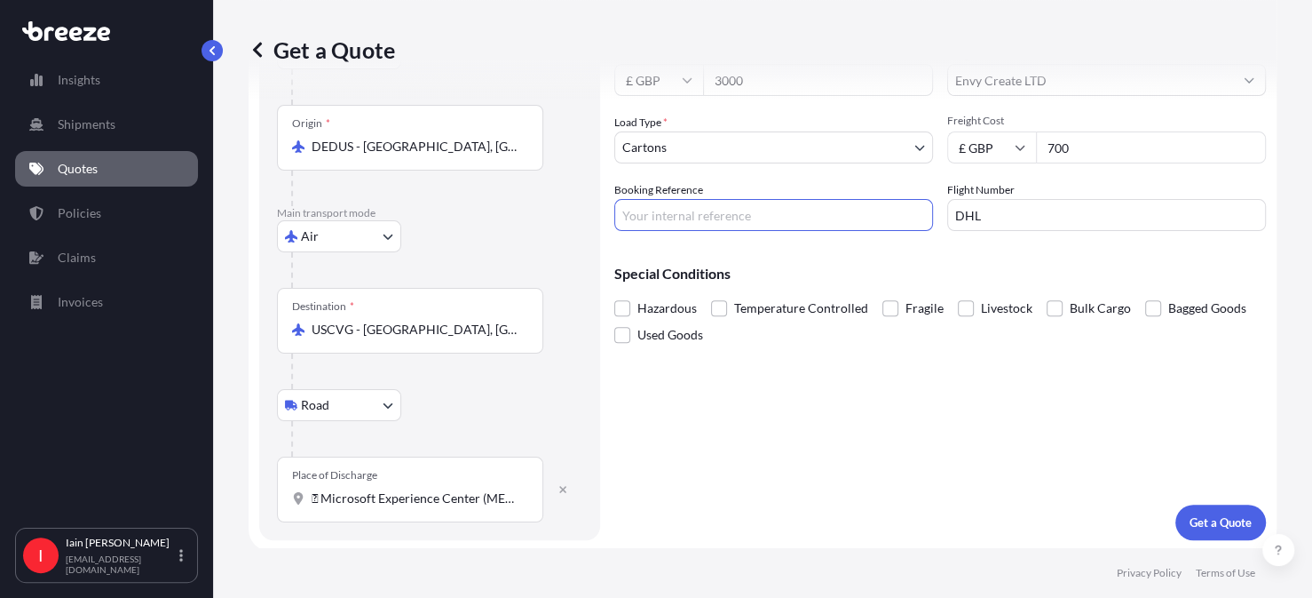
scroll to position [239, 0]
click at [1229, 526] on p "Get a Quote" at bounding box center [1221, 521] width 62 height 18
click at [530, 499] on div "Place of Discharge  Microsoft Experience Center (MEC) [STREET_ADDRESS]" at bounding box center [410, 488] width 266 height 66
click at [521, 499] on input " Microsoft Experience Center (MEC) [STREET_ADDRESS]" at bounding box center [417, 497] width 210 height 18
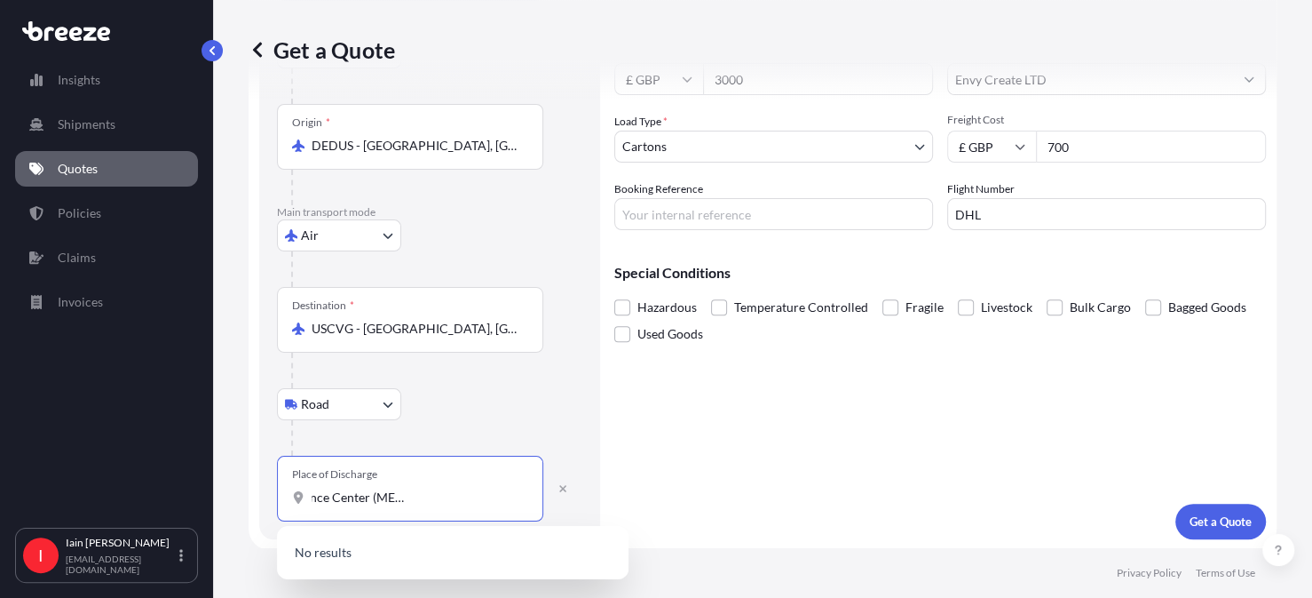
click at [373, 495] on input " Microsoft Experience Center (MEC) [STREET_ADDRESS]" at bounding box center [417, 497] width 210 height 18
click at [392, 555] on span "[STREET_ADDRESS]" at bounding box center [392, 554] width 111 height 18
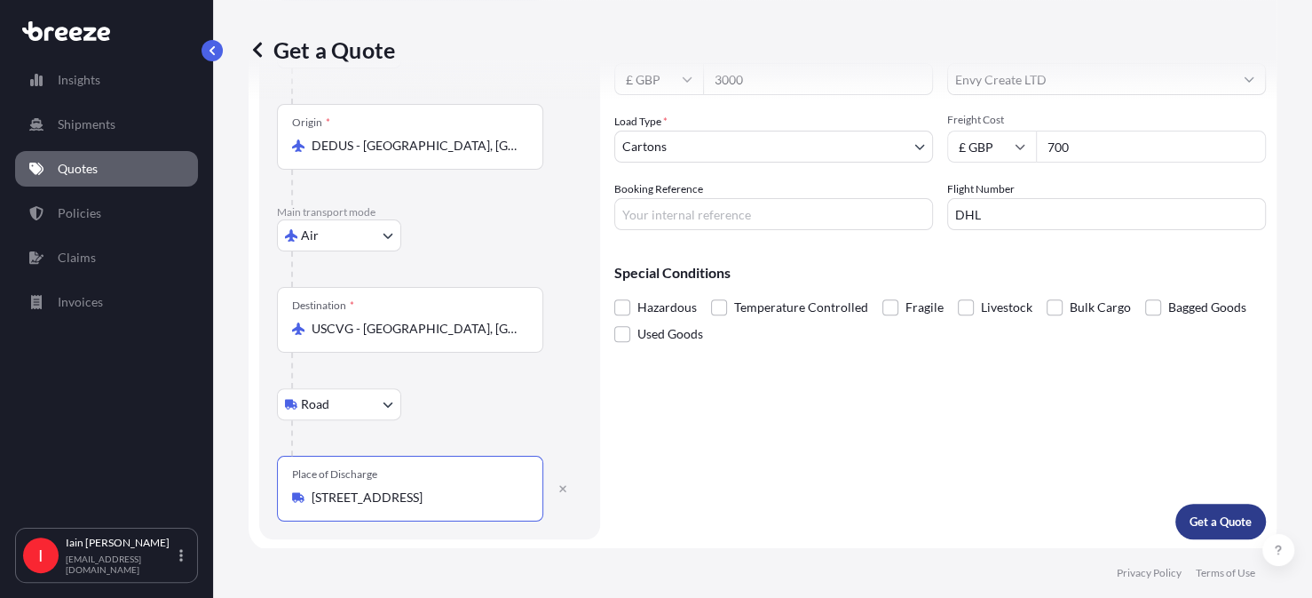
type input "[STREET_ADDRESS]"
click at [1200, 516] on p "Get a Quote" at bounding box center [1221, 521] width 62 height 18
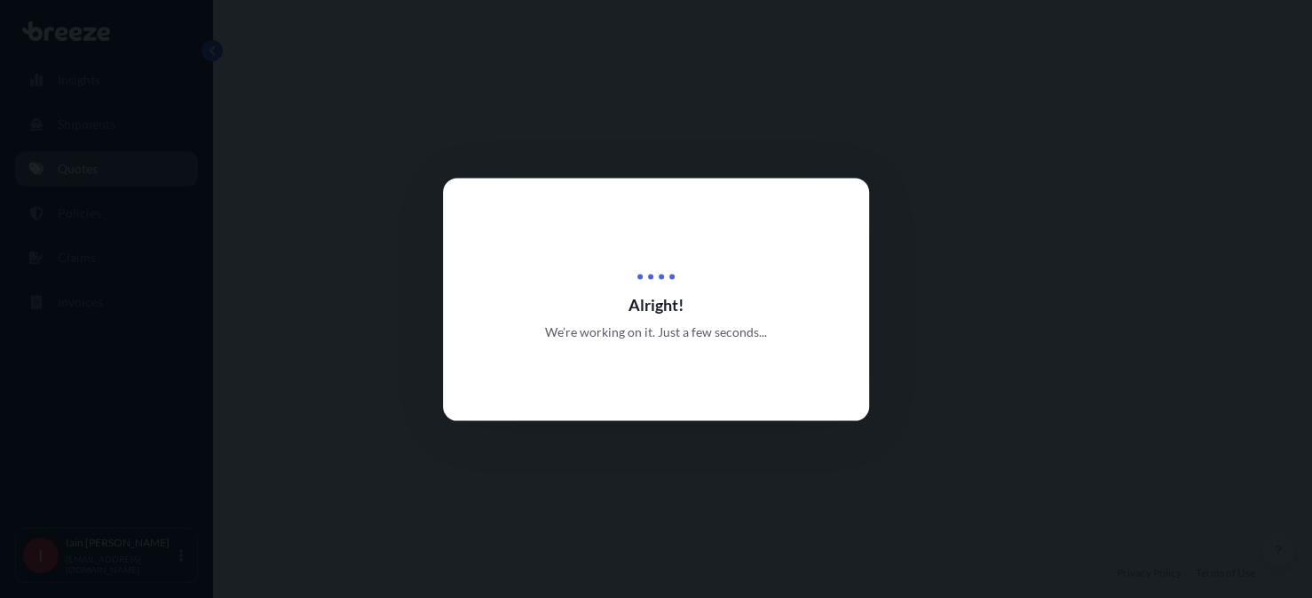
select select "Road"
select select "Air"
select select "Road"
select select "4"
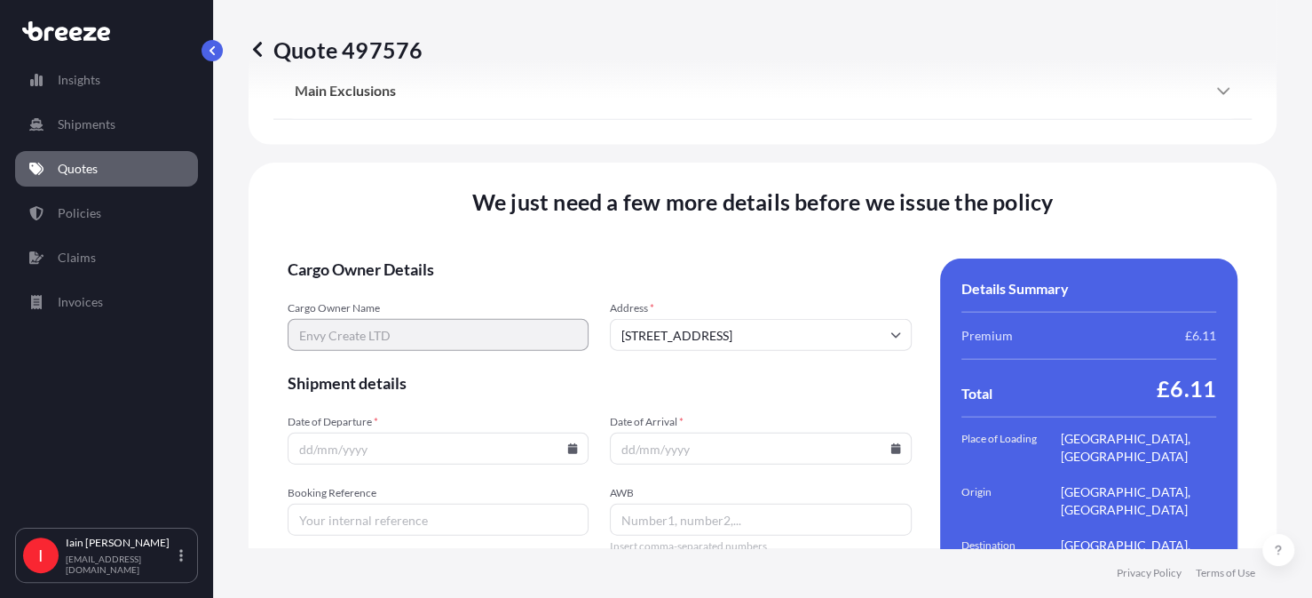
scroll to position [2508, 0]
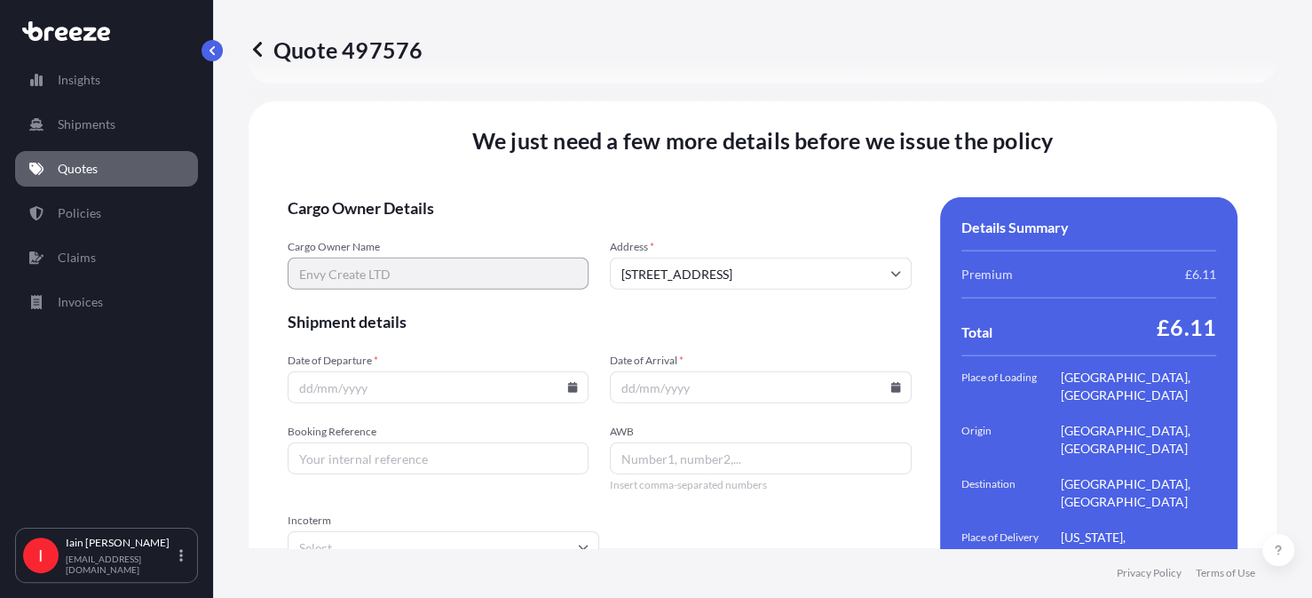
click at [568, 382] on icon at bounding box center [573, 387] width 10 height 11
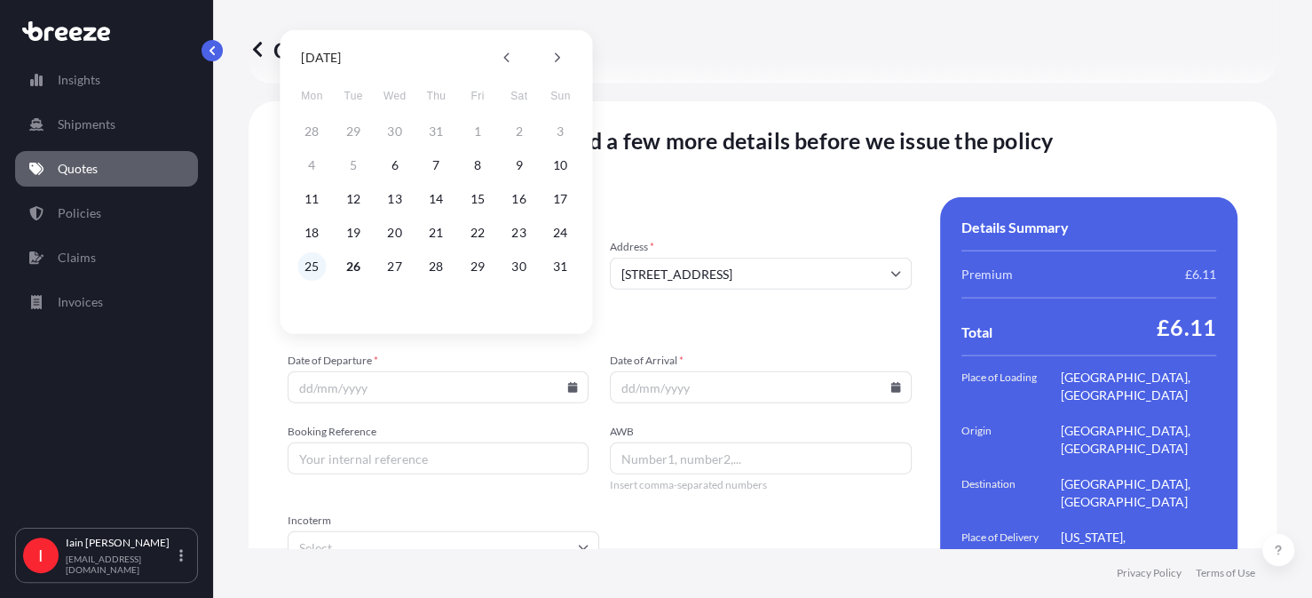
click at [316, 268] on button "25" at bounding box center [311, 266] width 28 height 28
type input "[DATE]"
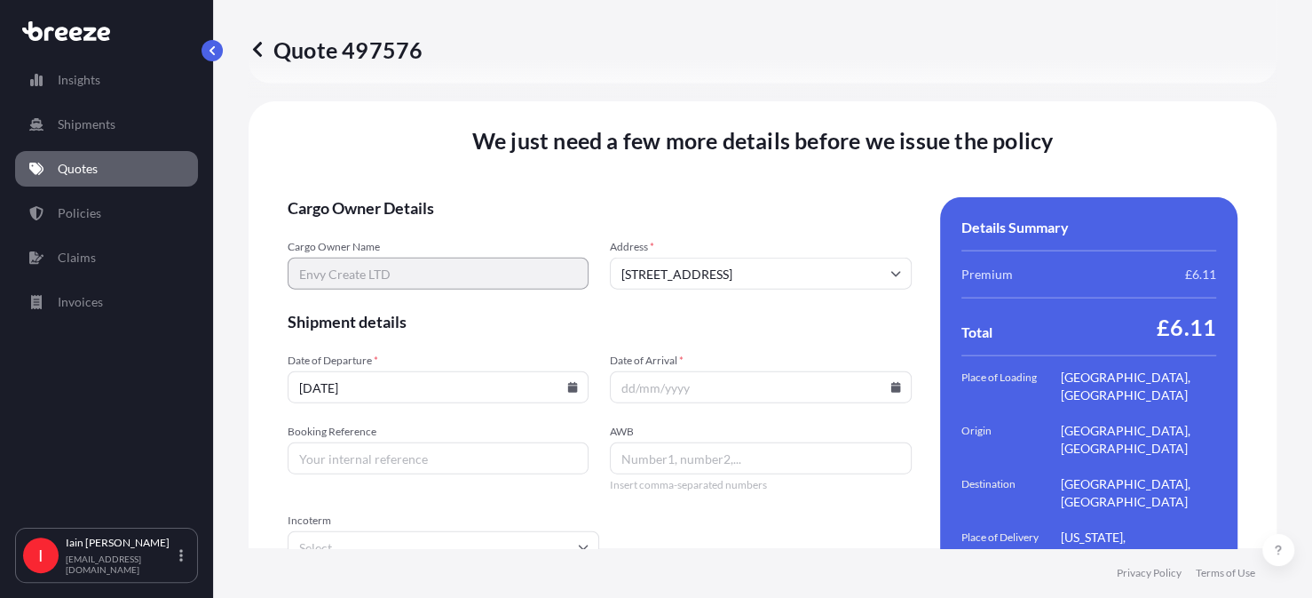
click at [891, 382] on icon at bounding box center [896, 387] width 10 height 11
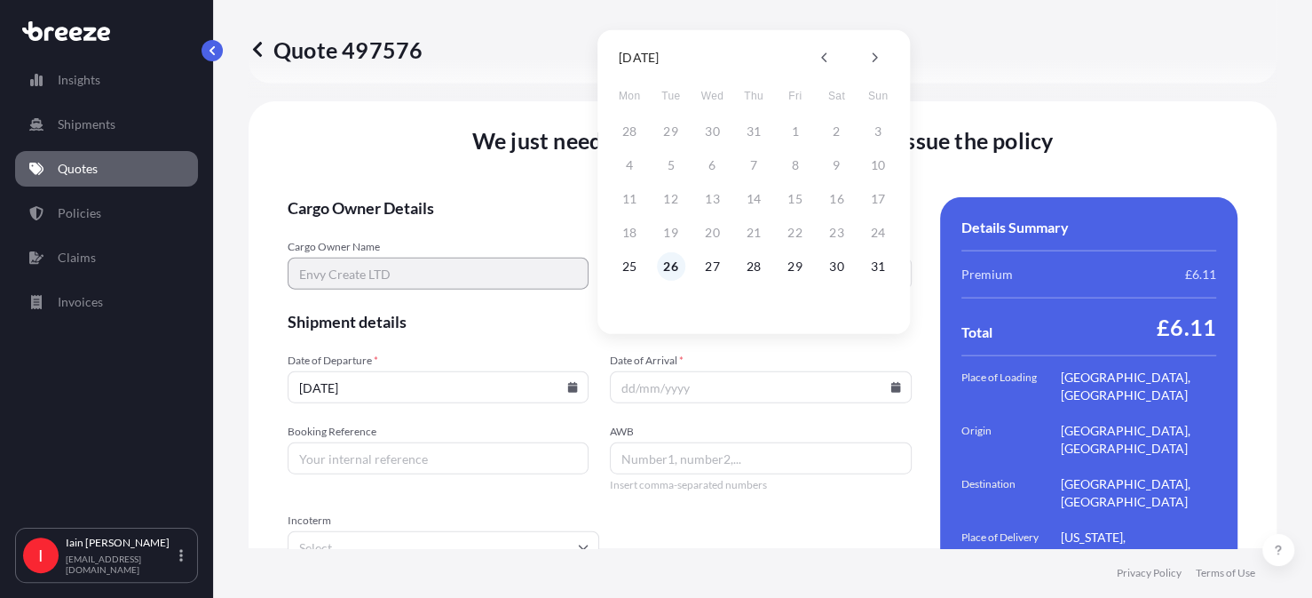
click at [673, 266] on button "26" at bounding box center [671, 266] width 28 height 28
type input "[DATE]"
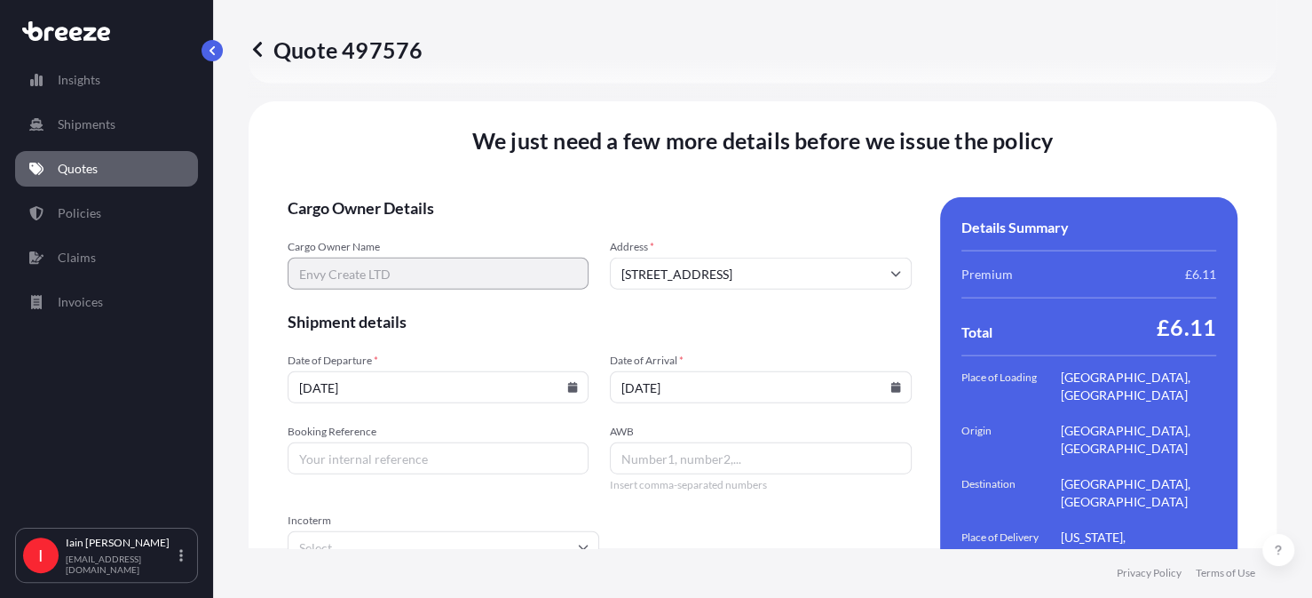
click at [377, 442] on input "Booking Reference" at bounding box center [438, 458] width 301 height 32
click at [399, 442] on input "Booking Reference" at bounding box center [438, 458] width 301 height 32
type input "DHL"
click at [648, 442] on input "AWB" at bounding box center [760, 458] width 301 height 32
paste input "29 4365 7382 29 4365 7382"
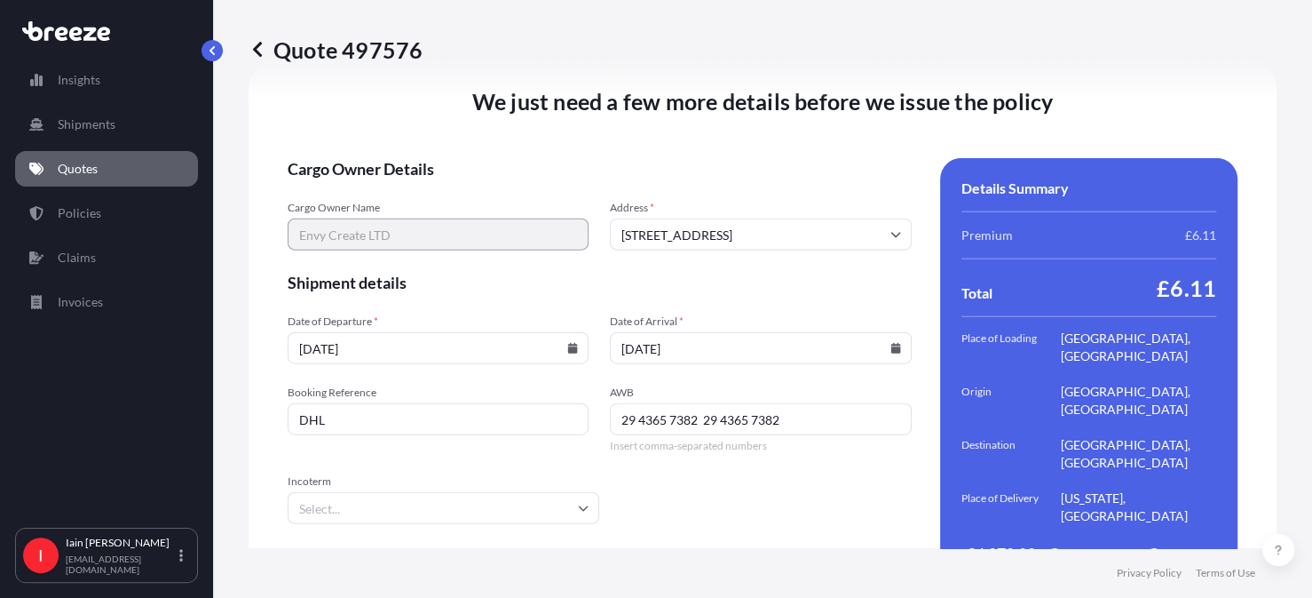
scroll to position [2568, 0]
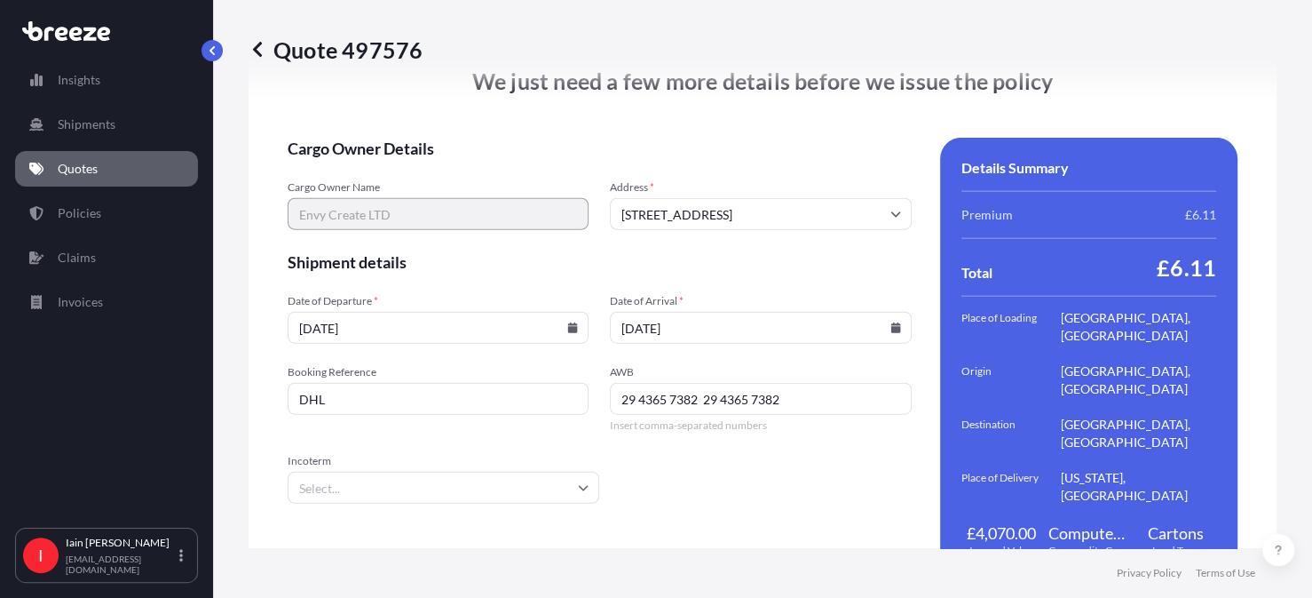
type input "29 4365 7382 29 4365 7382"
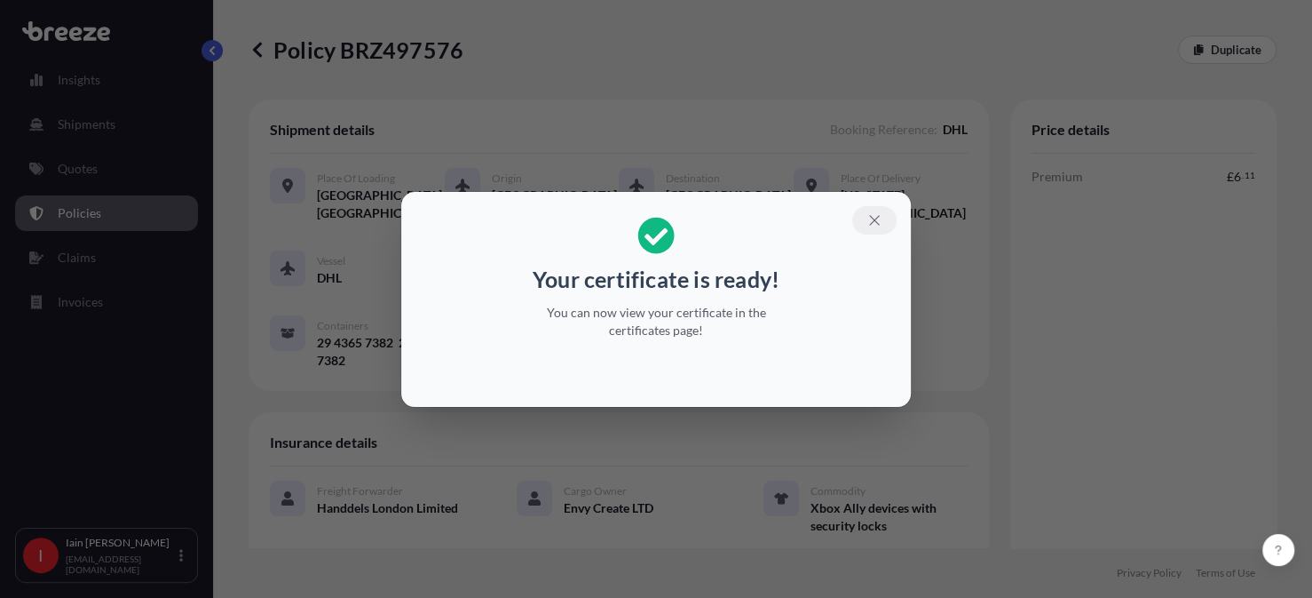
click at [880, 219] on icon "button" at bounding box center [875, 220] width 16 height 16
